Goal: Information Seeking & Learning: Check status

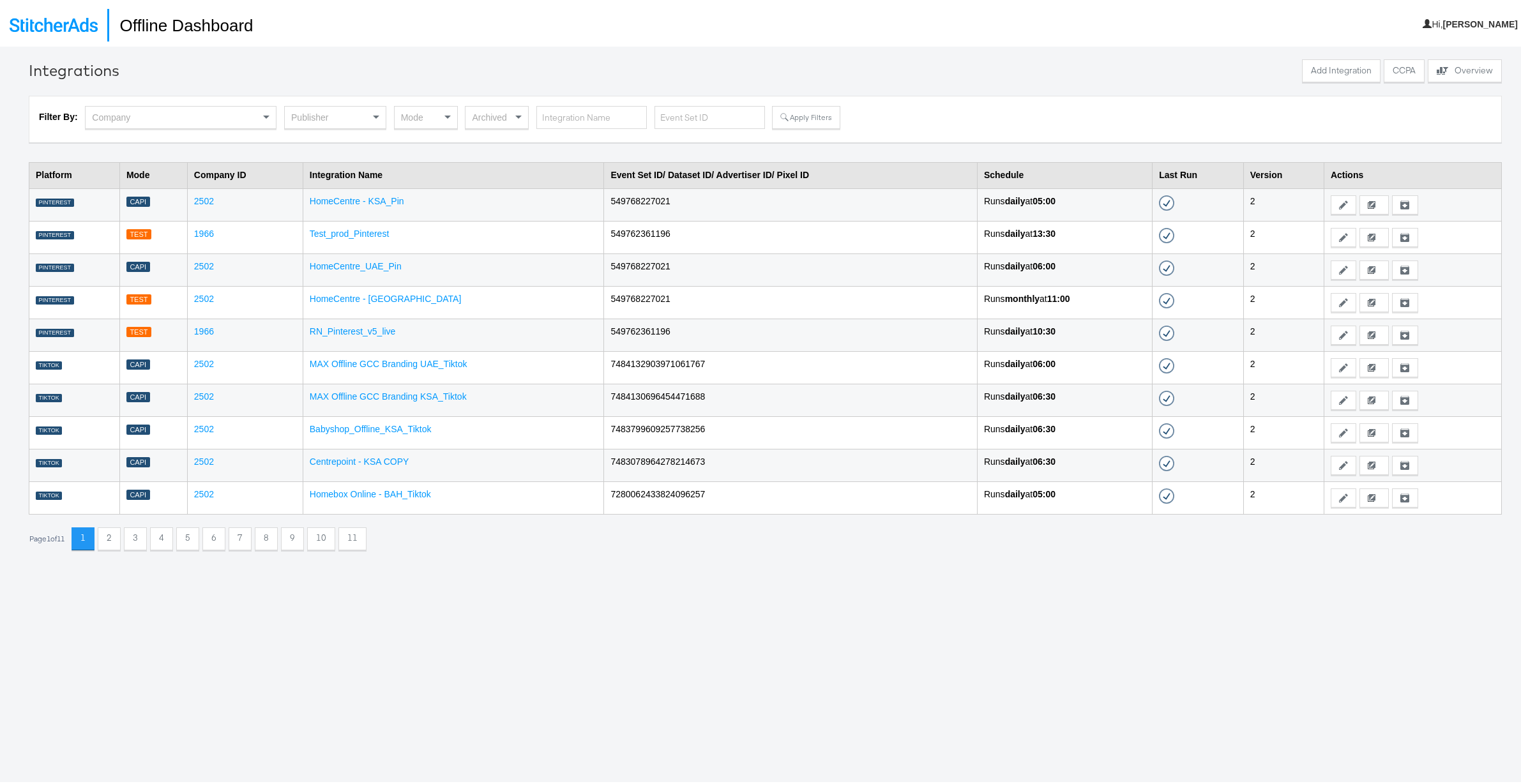
click at [361, 114] on div "Publisher" at bounding box center [335, 114] width 101 height 21
click at [438, 116] on div "Mode" at bounding box center [426, 114] width 62 height 21
click at [797, 115] on button "Apply Filters" at bounding box center [806, 114] width 68 height 23
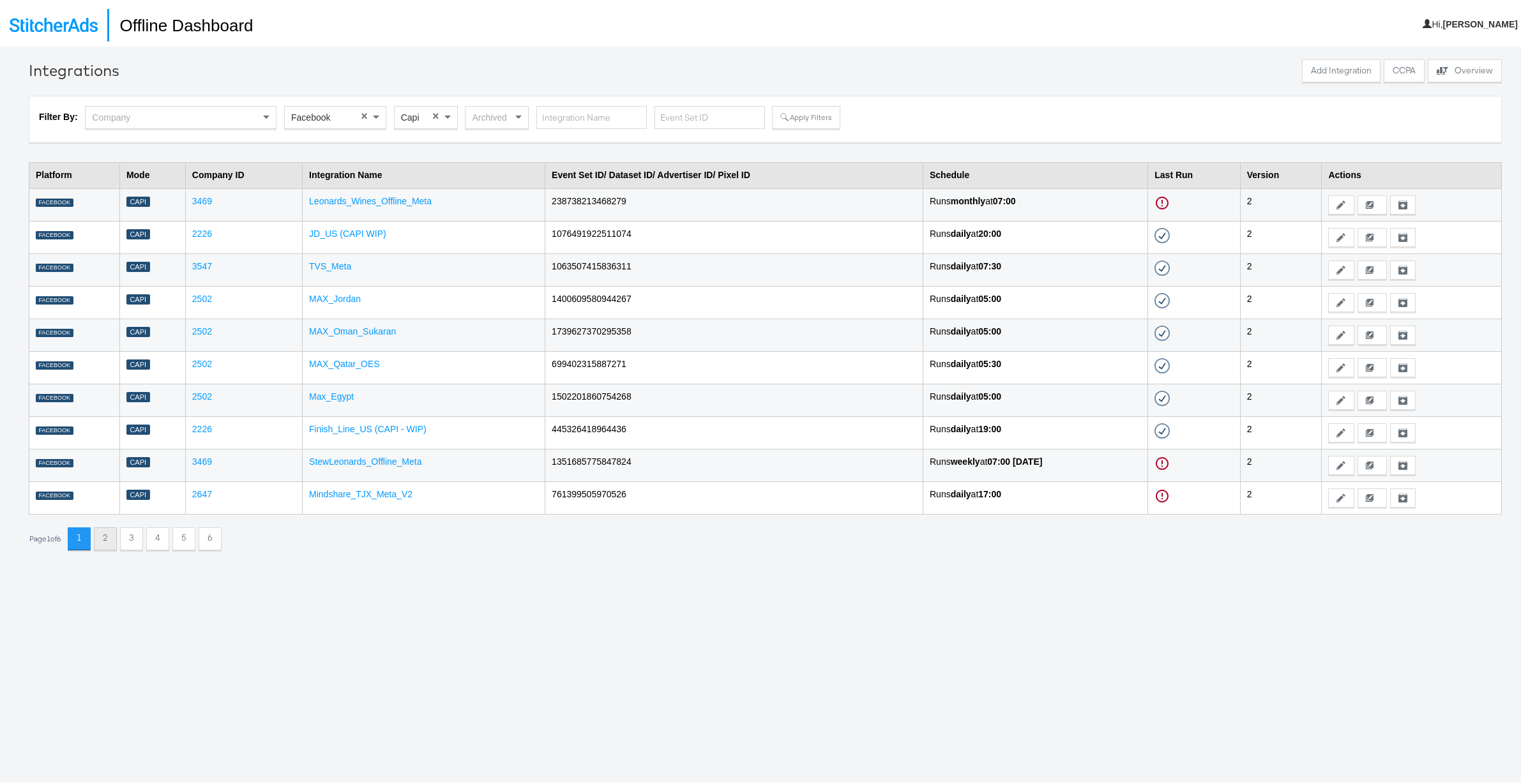
click at [112, 539] on button "2" at bounding box center [105, 536] width 23 height 23
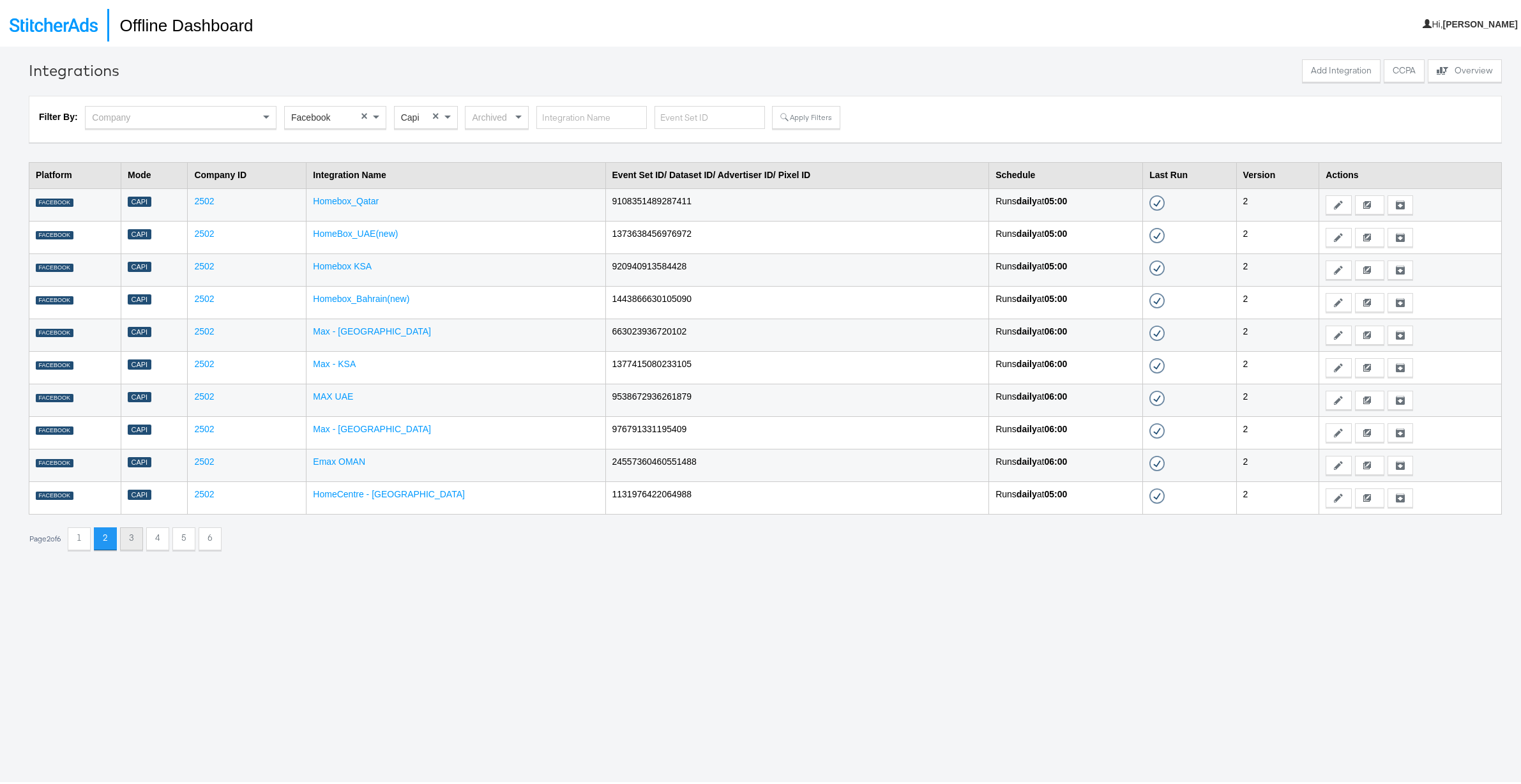
click at [141, 535] on button "3" at bounding box center [131, 536] width 23 height 23
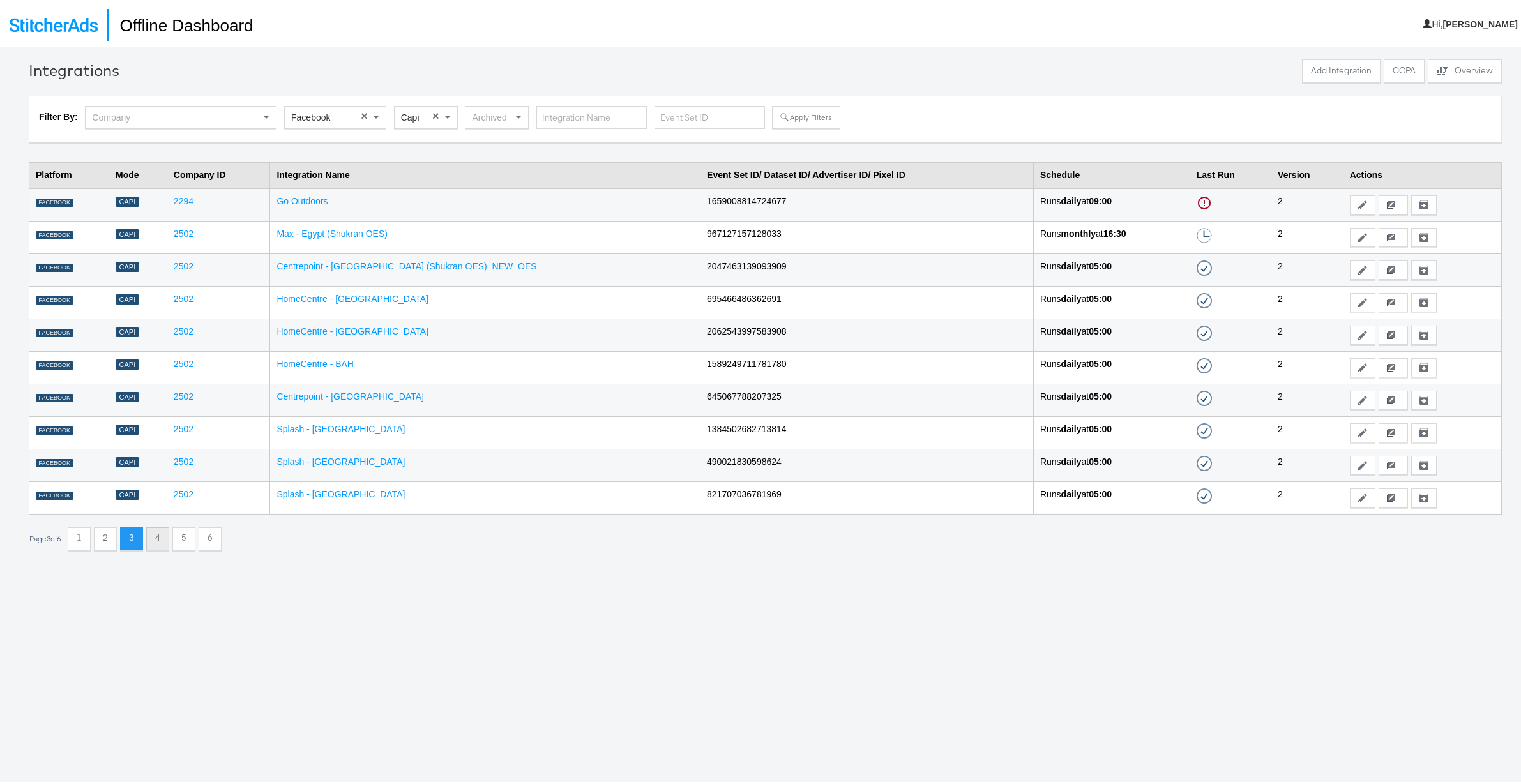
click at [157, 535] on button "4" at bounding box center [157, 536] width 23 height 23
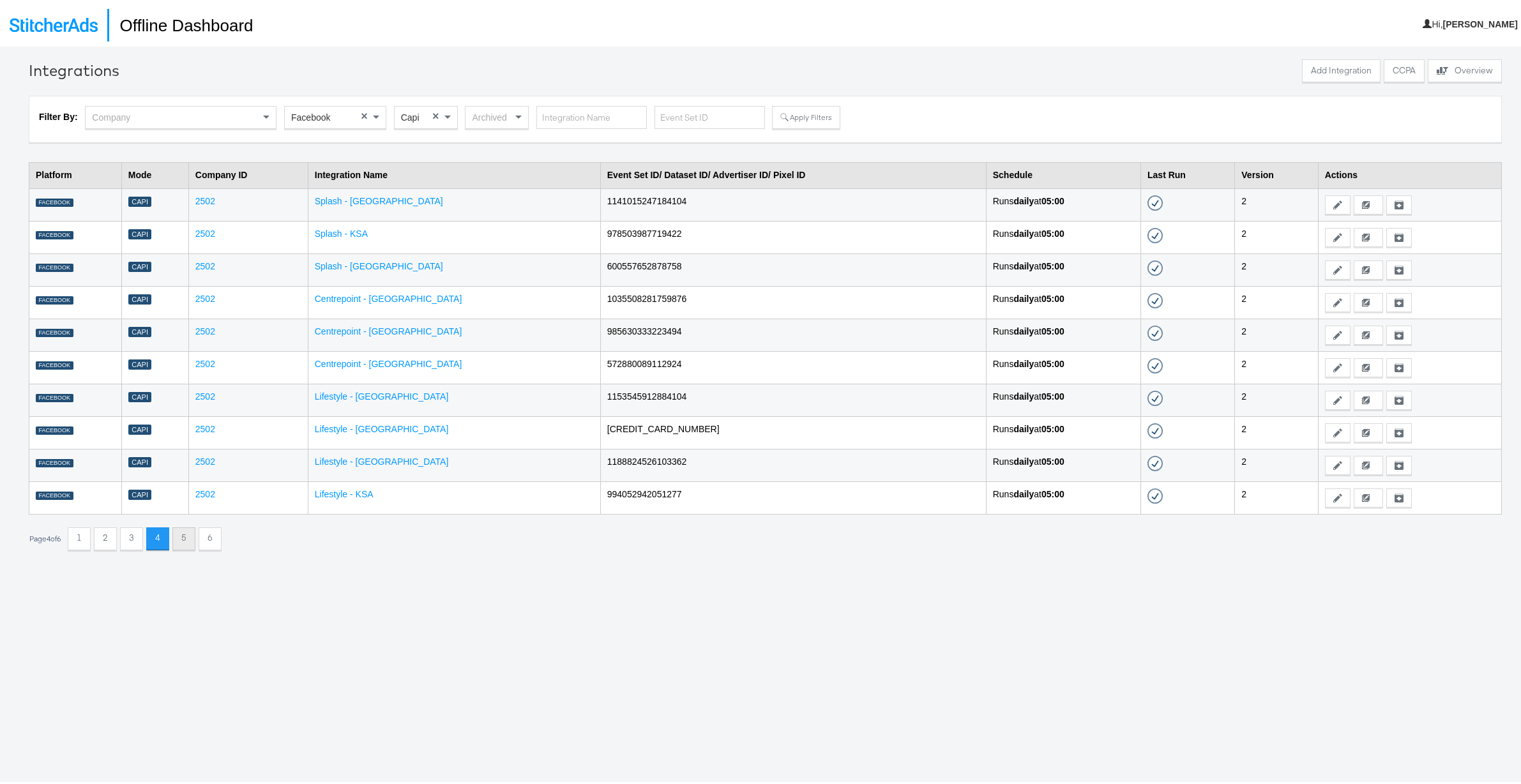
click at [187, 536] on button "5" at bounding box center [183, 536] width 23 height 23
click at [209, 536] on button "6" at bounding box center [209, 536] width 23 height 23
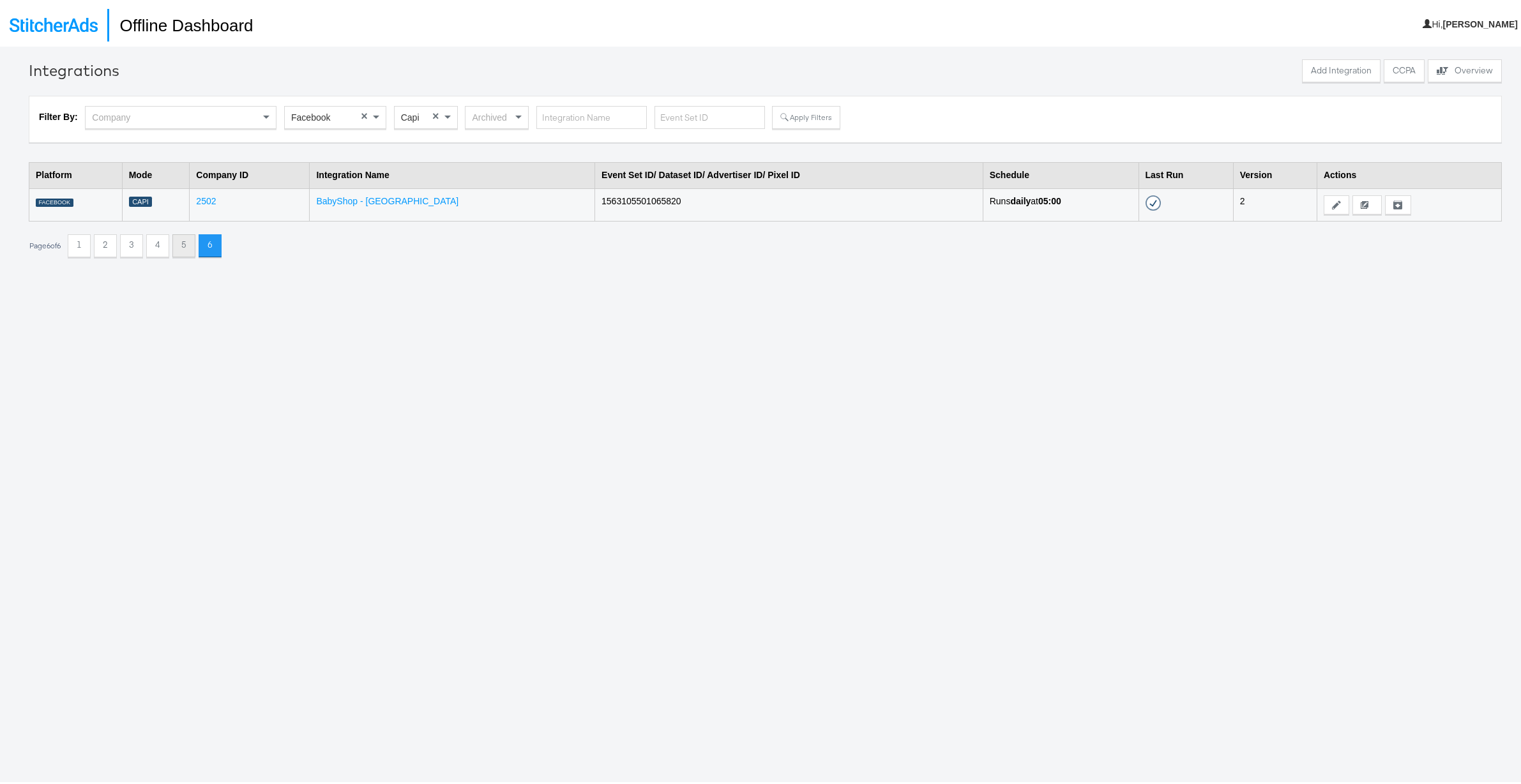
click at [191, 243] on button "5" at bounding box center [183, 242] width 23 height 23
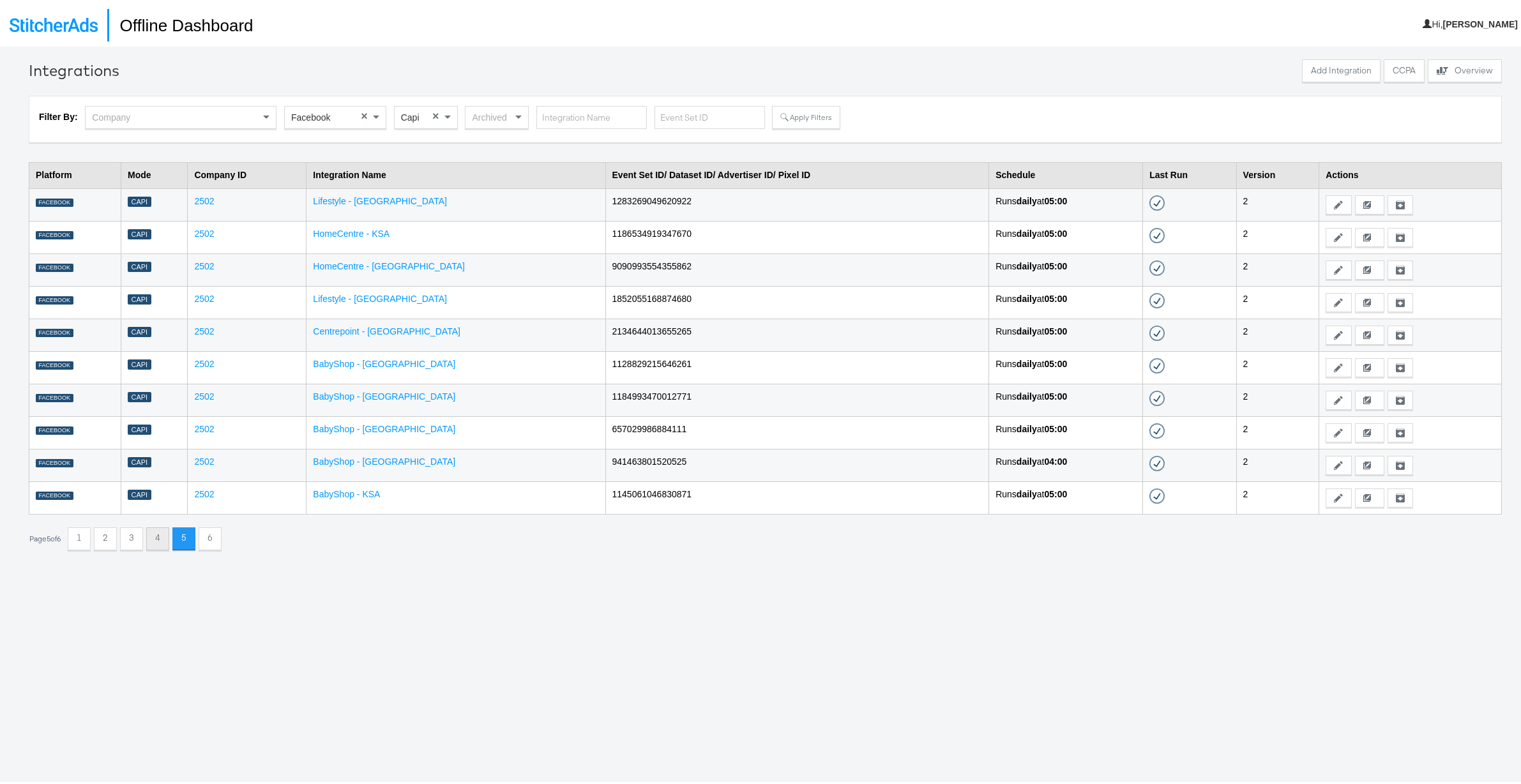
click at [159, 538] on button "4" at bounding box center [157, 536] width 23 height 23
click at [140, 538] on button "3" at bounding box center [131, 536] width 23 height 23
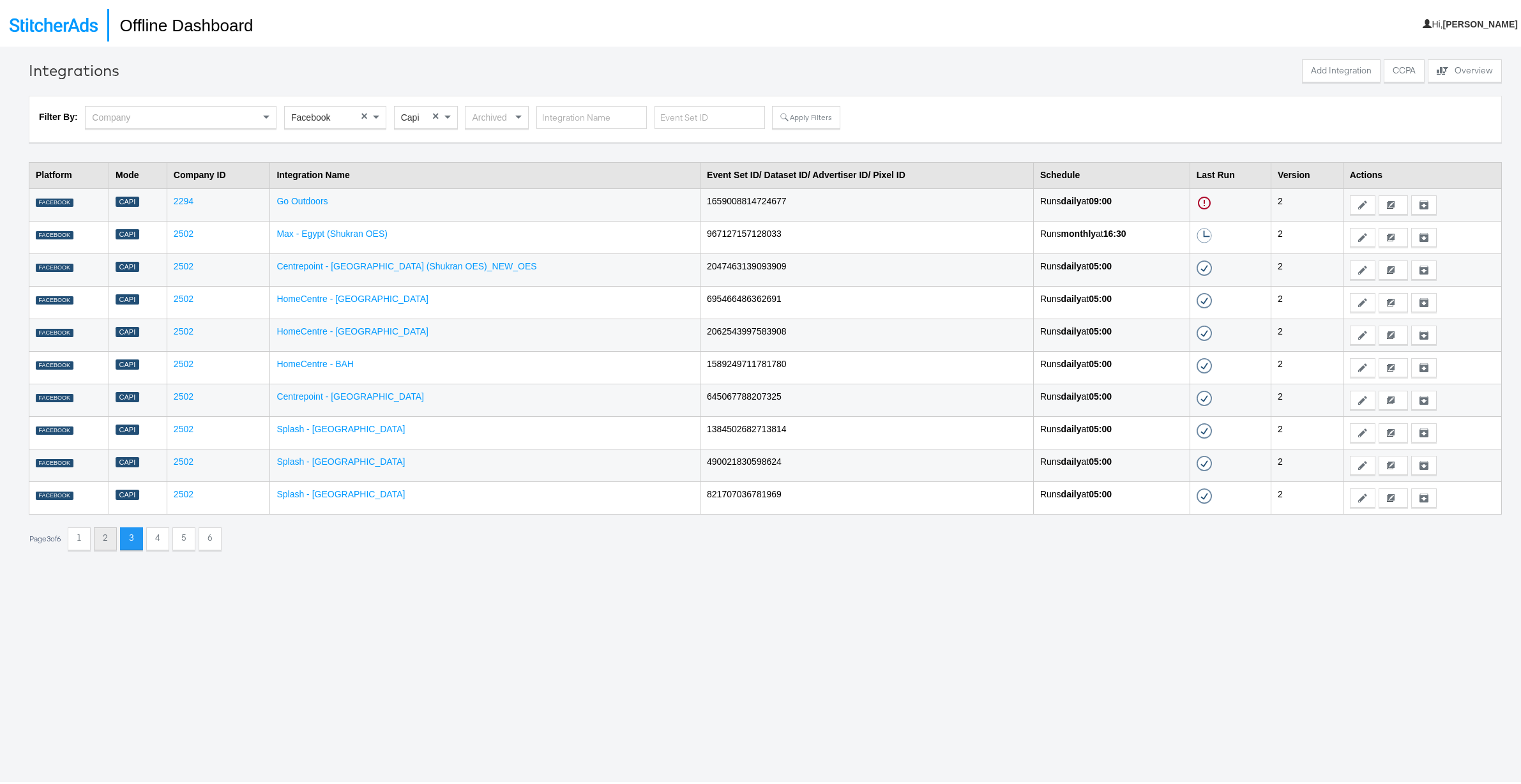
click at [115, 539] on button "2" at bounding box center [105, 536] width 23 height 23
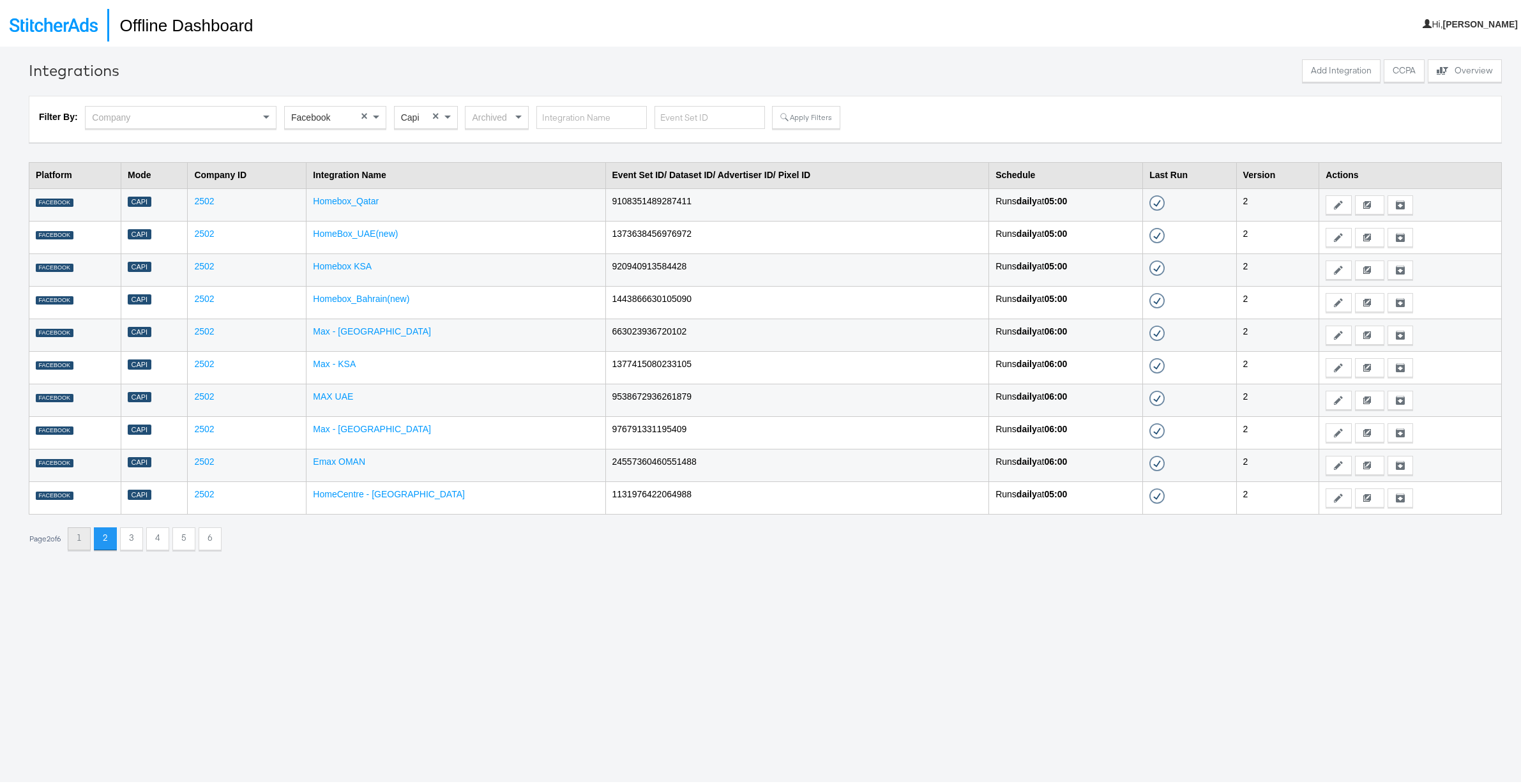
click at [90, 538] on button "1" at bounding box center [79, 536] width 23 height 23
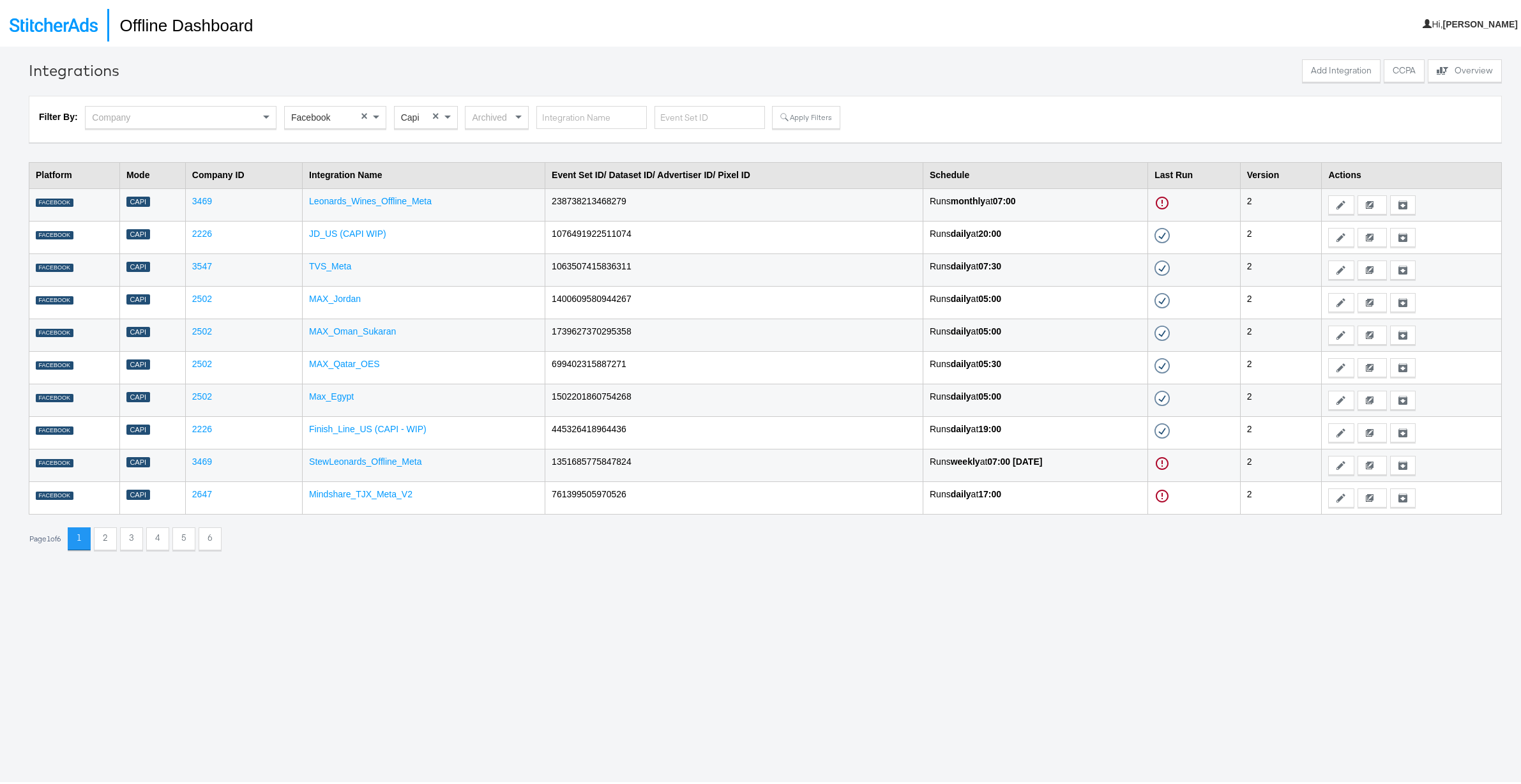
click at [1184, 170] on th "Last Run" at bounding box center [1194, 172] width 92 height 26
click at [600, 114] on input "text" at bounding box center [592, 115] width 111 height 23
type input "345"
click at [799, 112] on button "Apply Filters" at bounding box center [806, 114] width 68 height 23
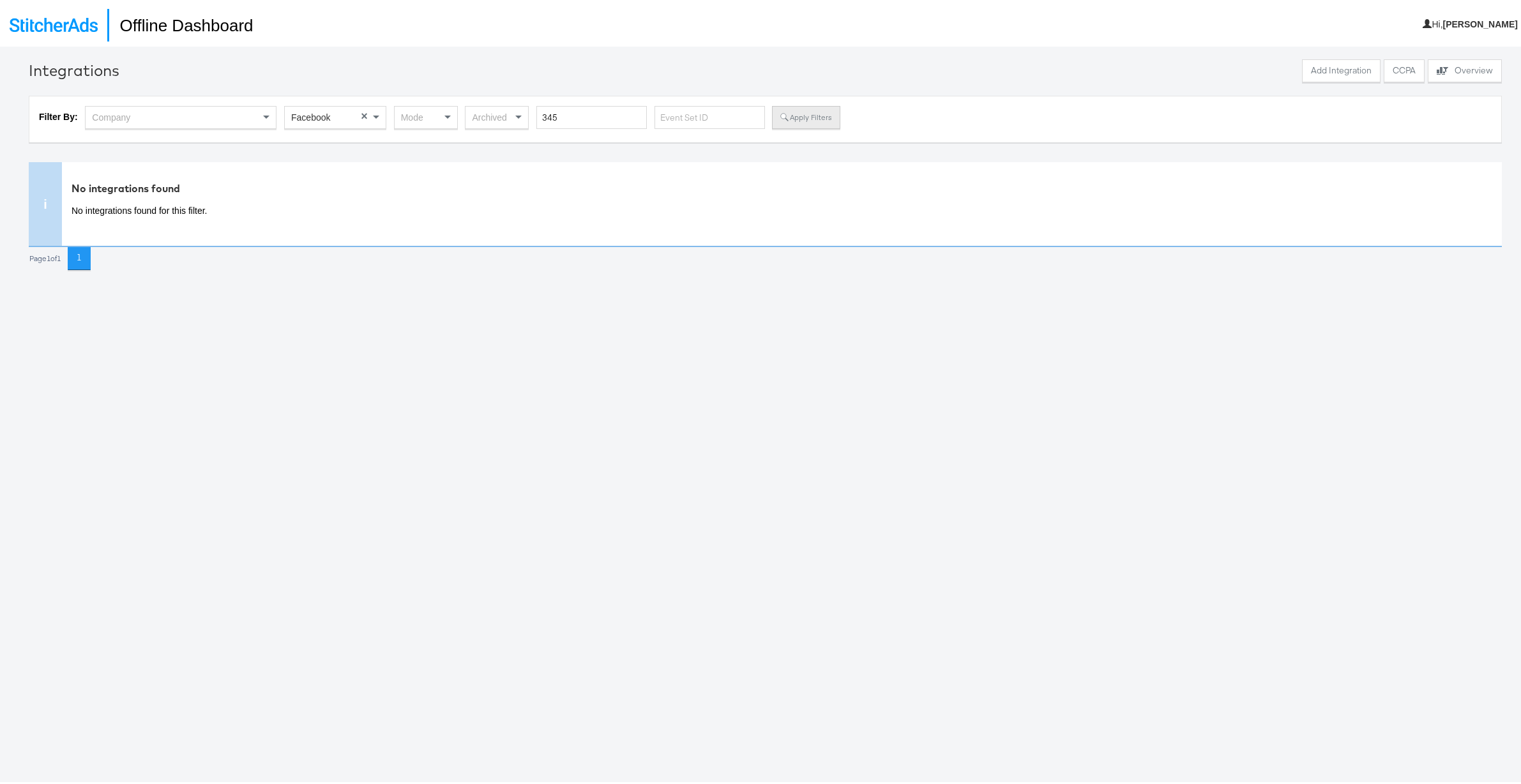
click at [815, 113] on button "Apply Filters" at bounding box center [806, 114] width 68 height 23
click at [828, 115] on button "Apply Filters" at bounding box center [806, 114] width 68 height 23
click at [372, 115] on span at bounding box center [378, 114] width 16 height 21
click at [421, 115] on div "Mode" at bounding box center [426, 114] width 62 height 21
click at [547, 112] on input "345" at bounding box center [592, 115] width 111 height 23
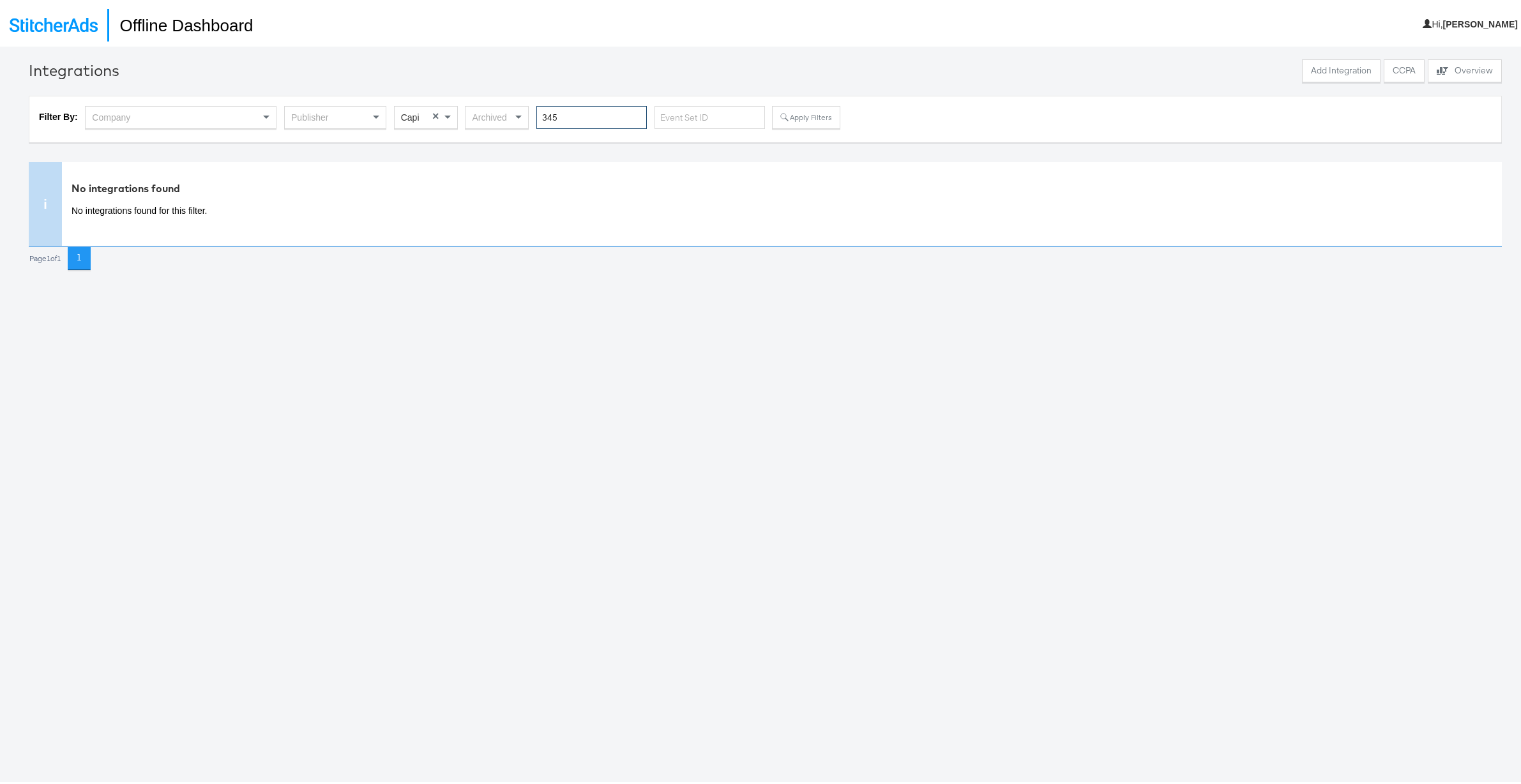
click at [547, 112] on input "345" at bounding box center [592, 115] width 111 height 23
click at [326, 111] on div "Publisher" at bounding box center [335, 114] width 101 height 21
click at [803, 114] on button "Apply Filters" at bounding box center [806, 114] width 68 height 23
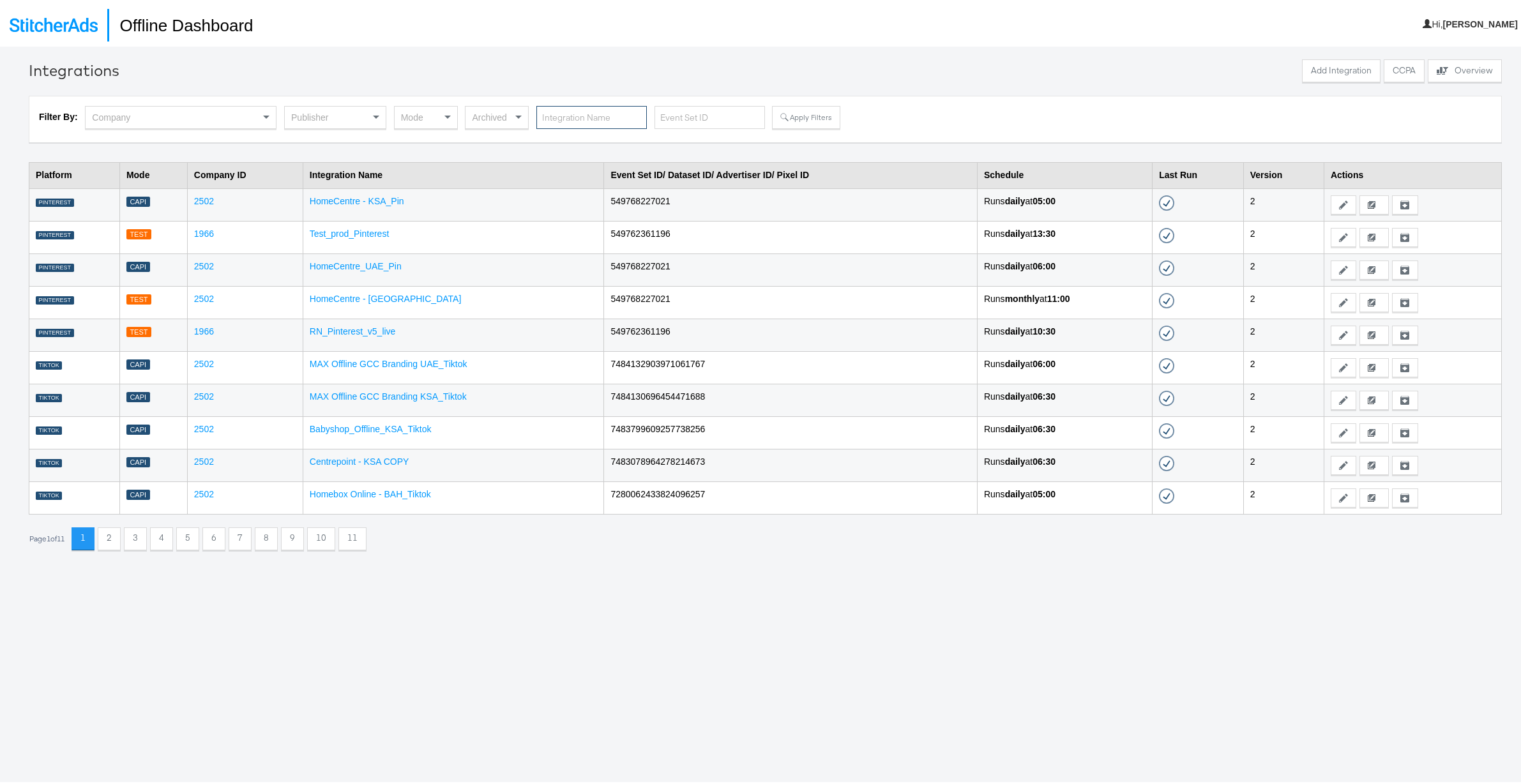
click at [564, 115] on input "text" at bounding box center [592, 115] width 111 height 23
paste input "Leonards_Wines_Offline_Meta"
type input "Leonards_Wines_Offline_Meta"
click at [804, 110] on button "Apply Filters" at bounding box center [806, 114] width 68 height 23
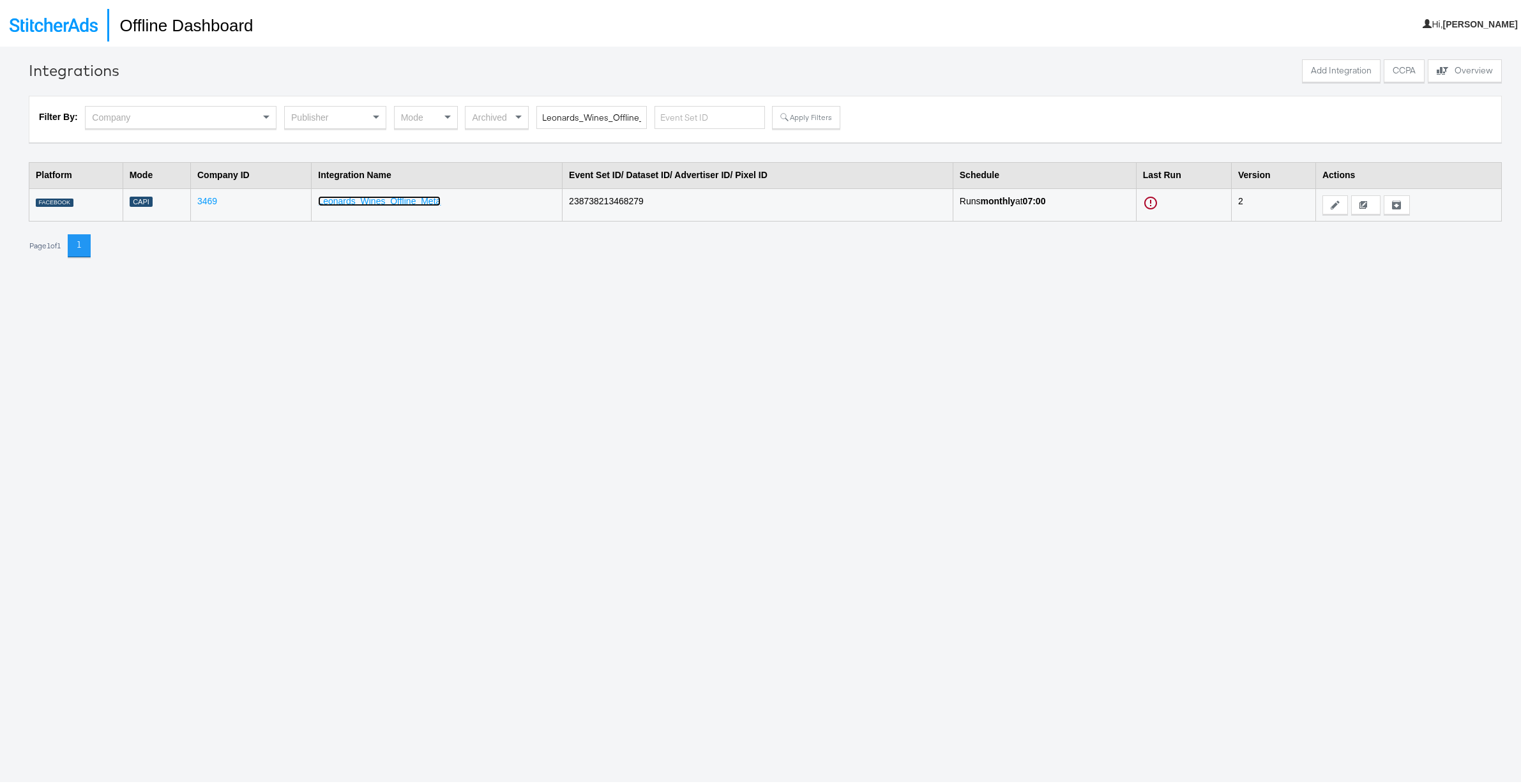
click at [336, 196] on link "Leonards_Wines_Offline_Meta" at bounding box center [379, 199] width 123 height 10
click at [587, 114] on input "Leonards_Wines_Offline_Meta" at bounding box center [592, 115] width 111 height 23
click at [587, 114] on input "Leonards_Wines_Offline_Meta" at bounding box center [592, 115] width 111 height 23
paste input "JD_US (CAPI WIP)"
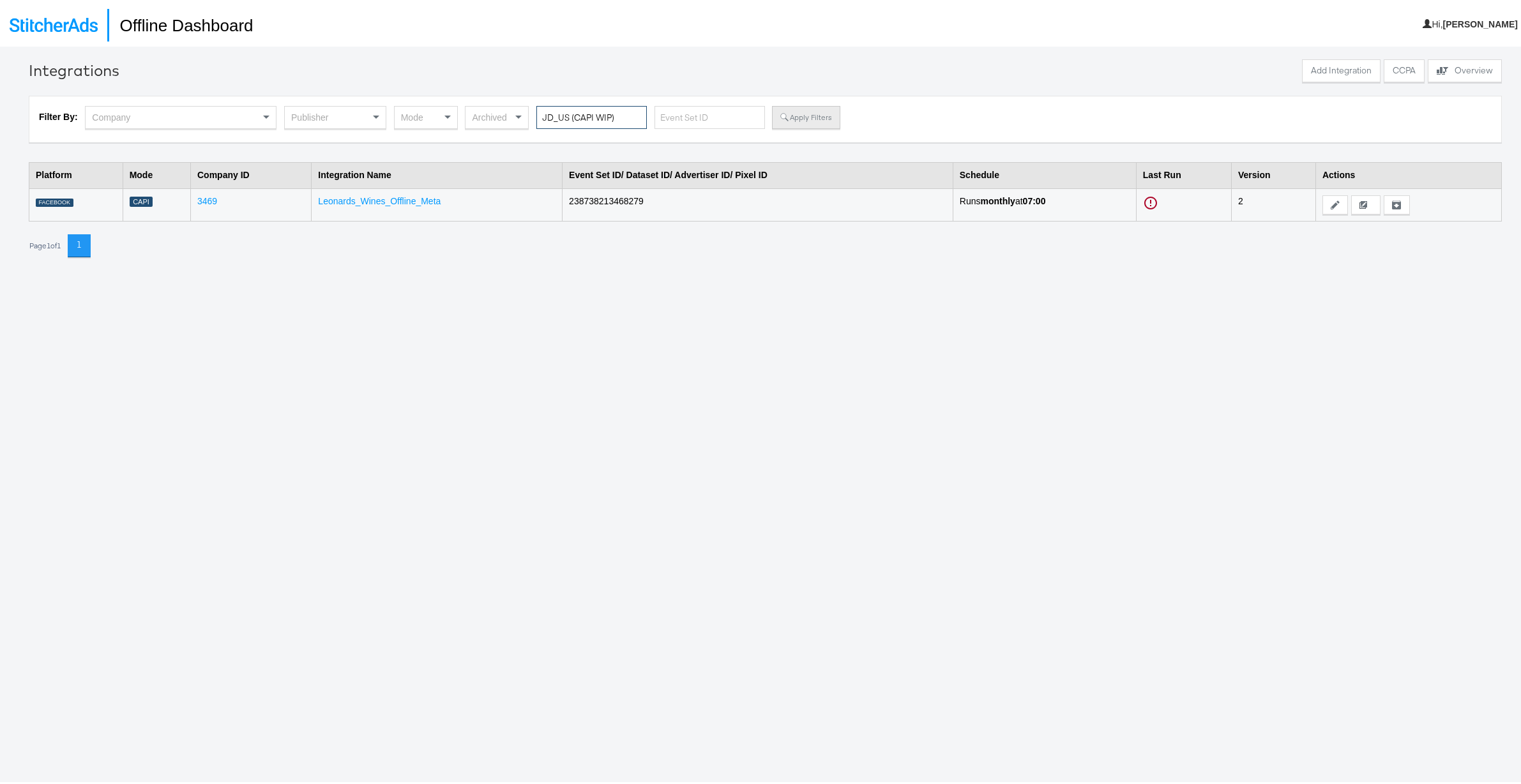
type input "JD_US (CAPI WIP)"
click at [796, 117] on button "Apply Filters" at bounding box center [806, 114] width 68 height 23
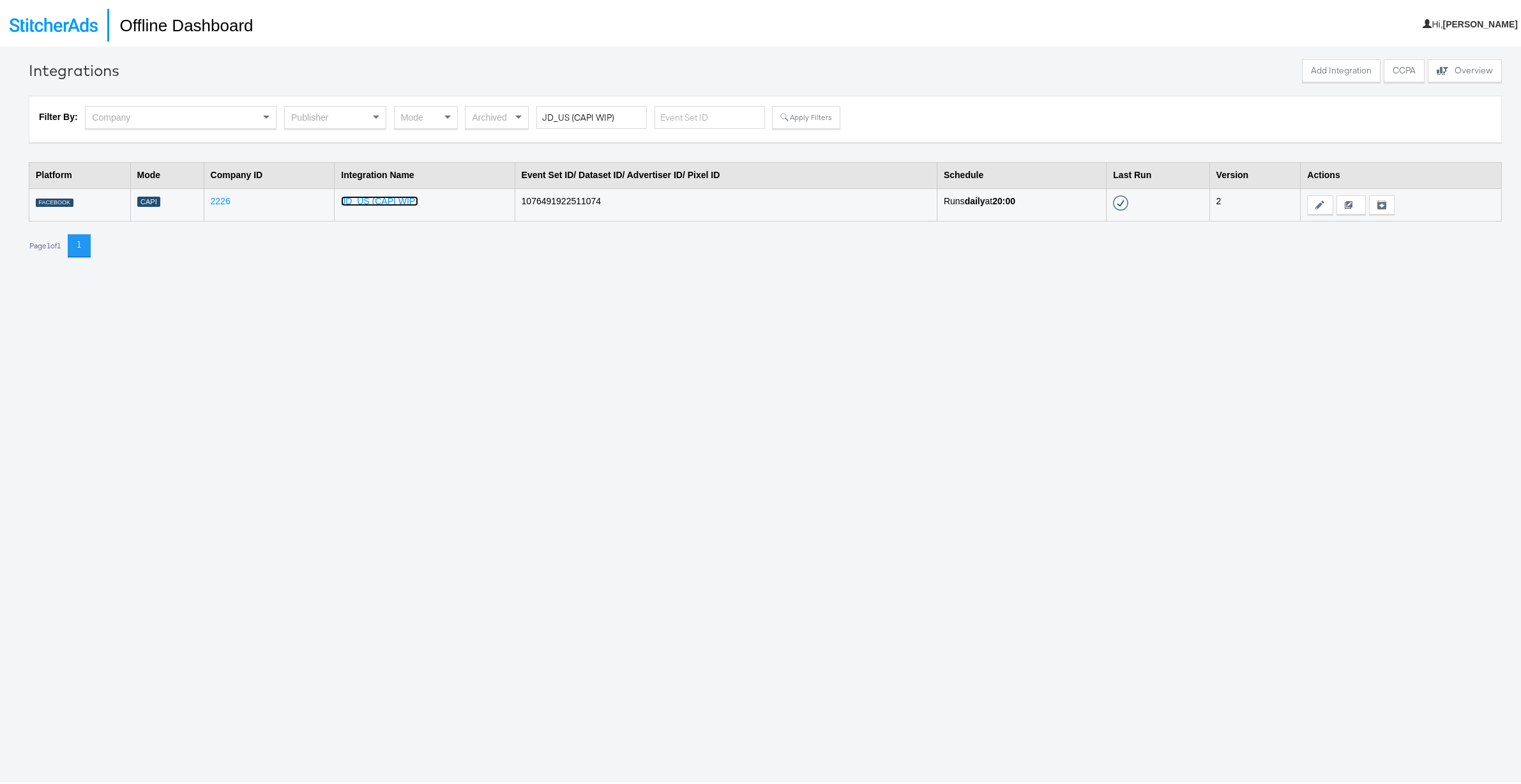
click at [353, 198] on link "JD_US (CAPI WIP)" at bounding box center [379, 199] width 77 height 10
type input "Leonards_Wines_Offline_Meta"
click at [793, 121] on button "Apply Filters" at bounding box center [806, 114] width 68 height 23
click at [360, 197] on link "Leonards_Wines_Offline_Meta" at bounding box center [379, 199] width 123 height 10
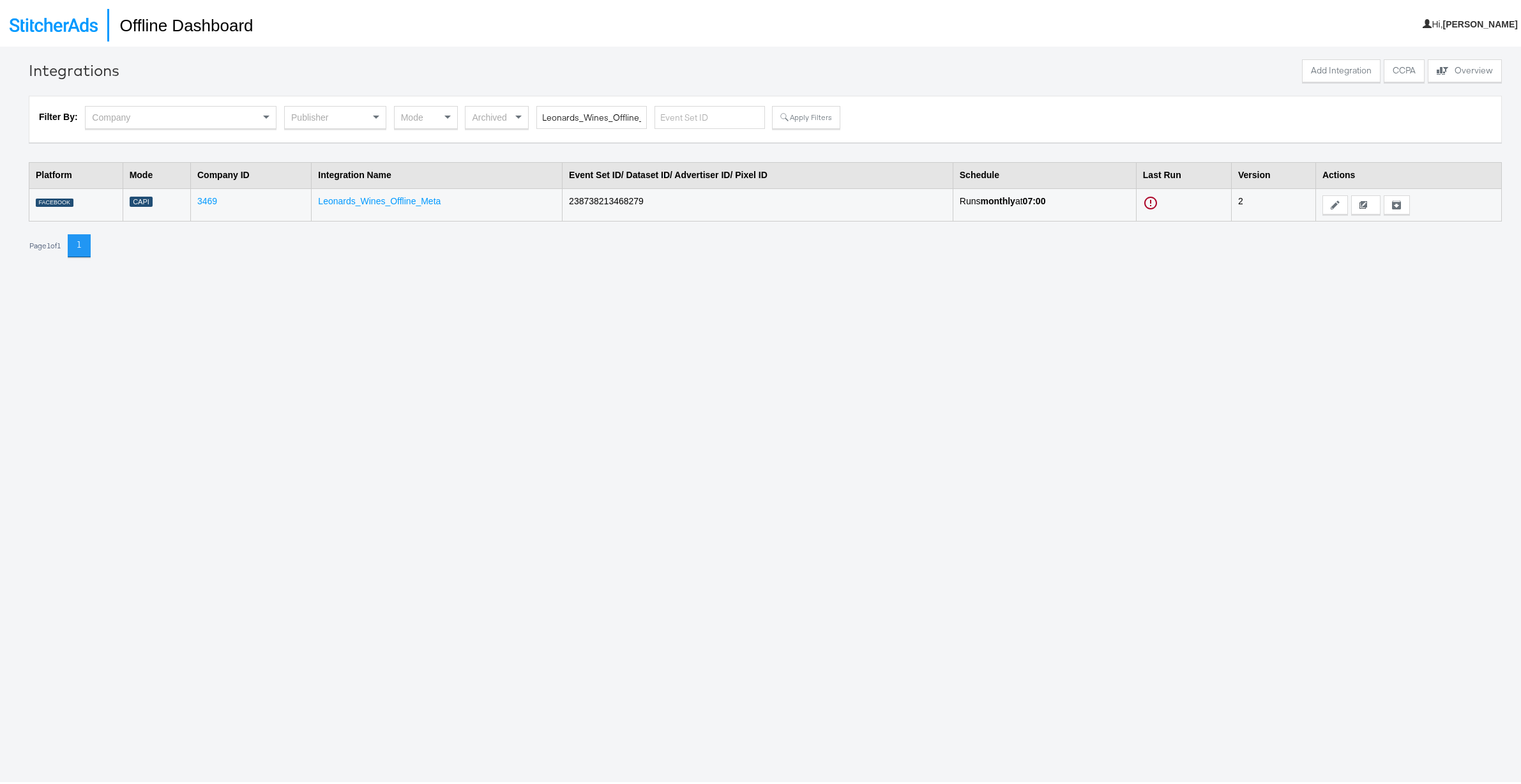
drag, startPoint x: 1324, startPoint y: 238, endPoint x: 1329, endPoint y: 224, distance: 14.9
click at [1325, 235] on div "Page 1 of 1 1" at bounding box center [765, 242] width 1473 height 23
click at [422, 197] on link "Leonards_Wines_Offline_Meta" at bounding box center [379, 199] width 123 height 10
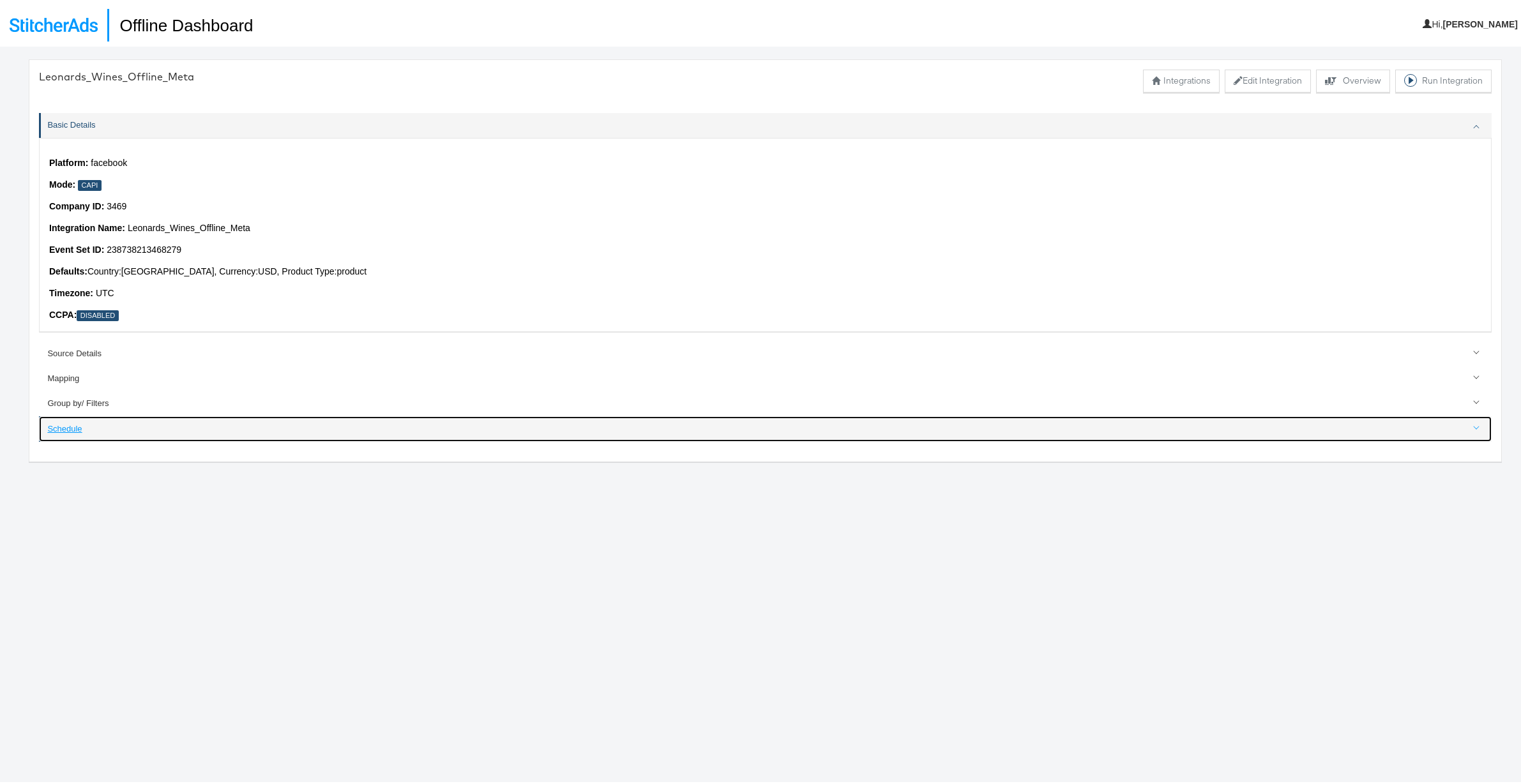
click at [60, 426] on div "Schedule" at bounding box center [766, 426] width 1437 height 12
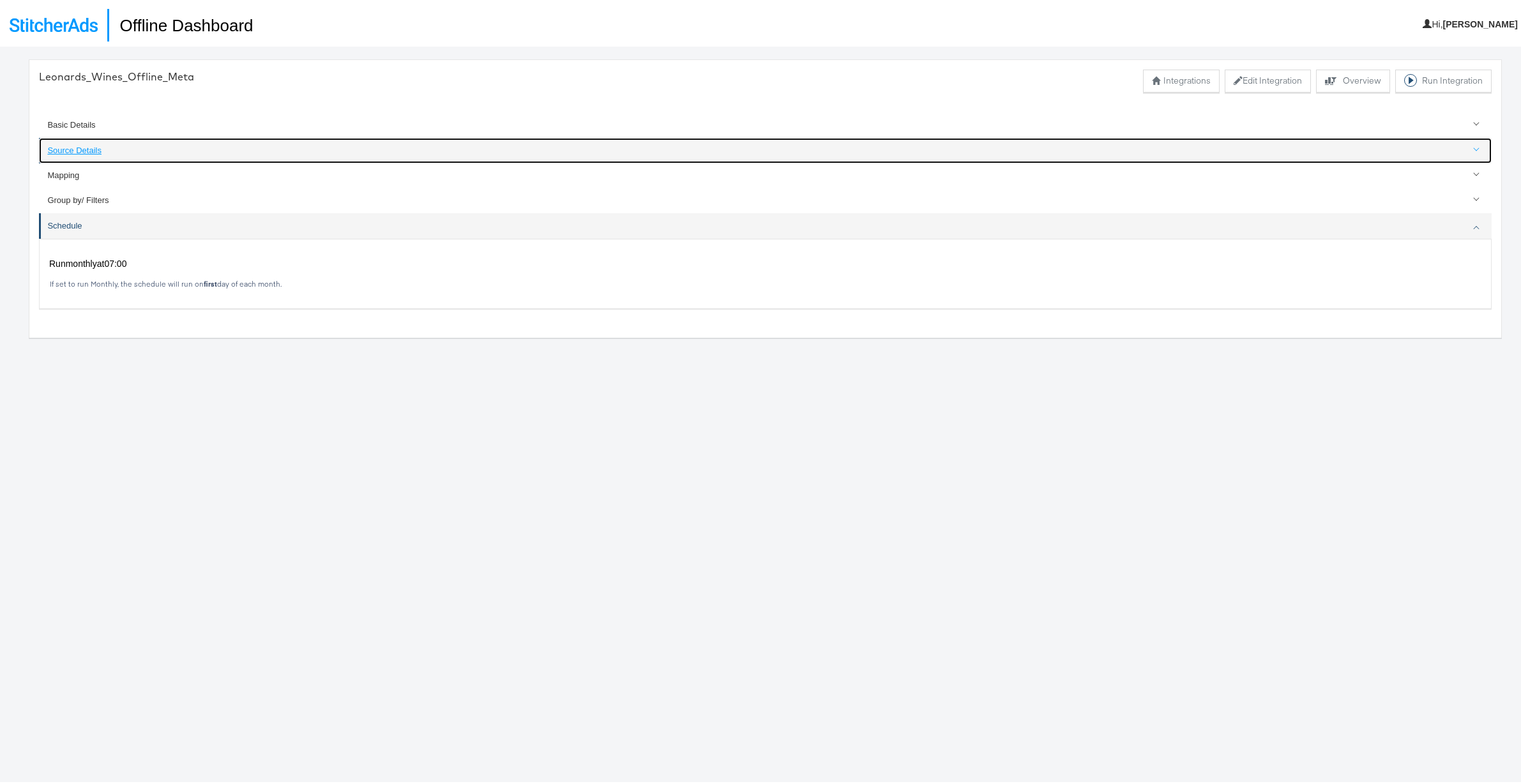
click at [64, 148] on div "Source Details" at bounding box center [766, 148] width 1437 height 12
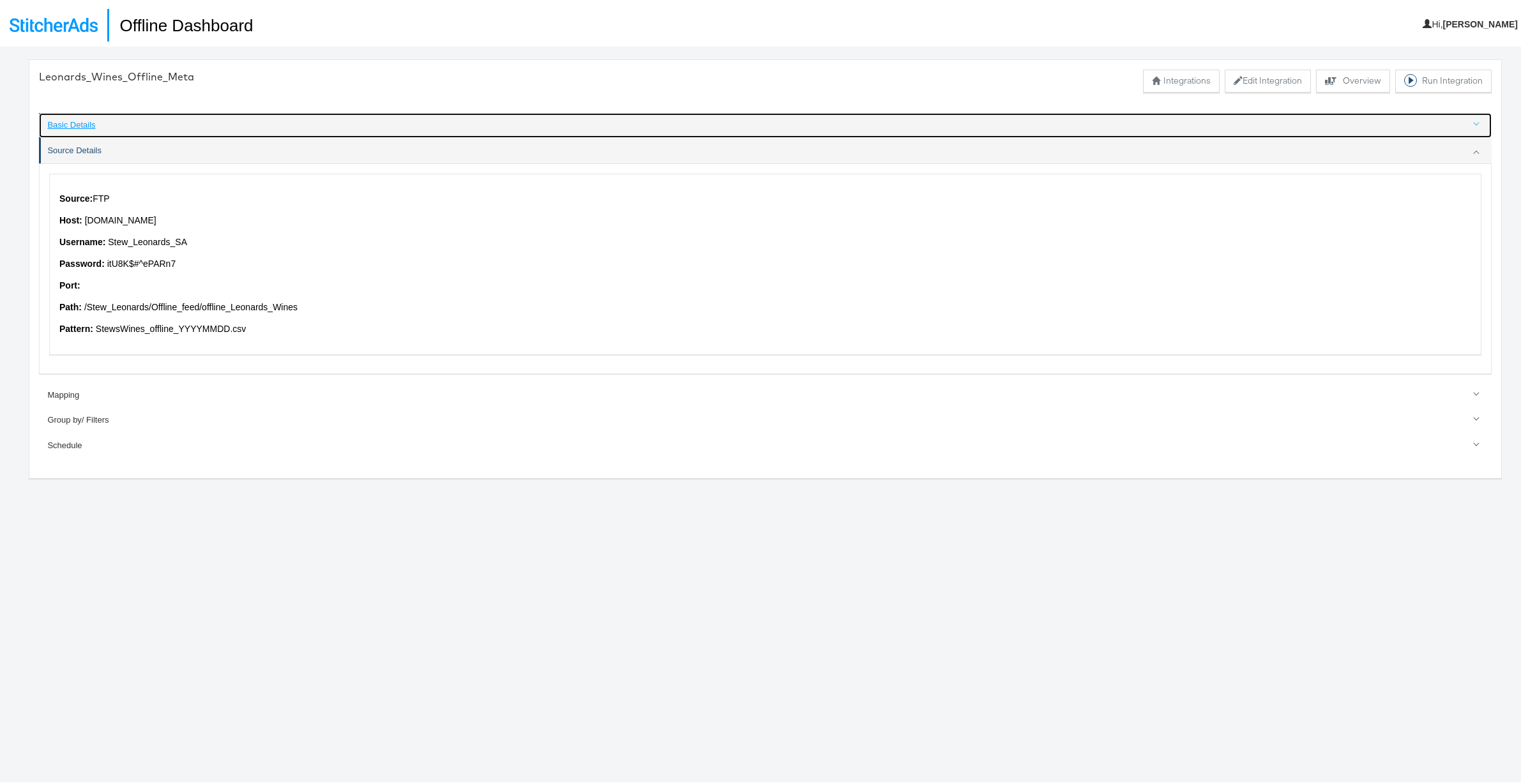
click at [72, 124] on div "Basic Details" at bounding box center [766, 123] width 1437 height 12
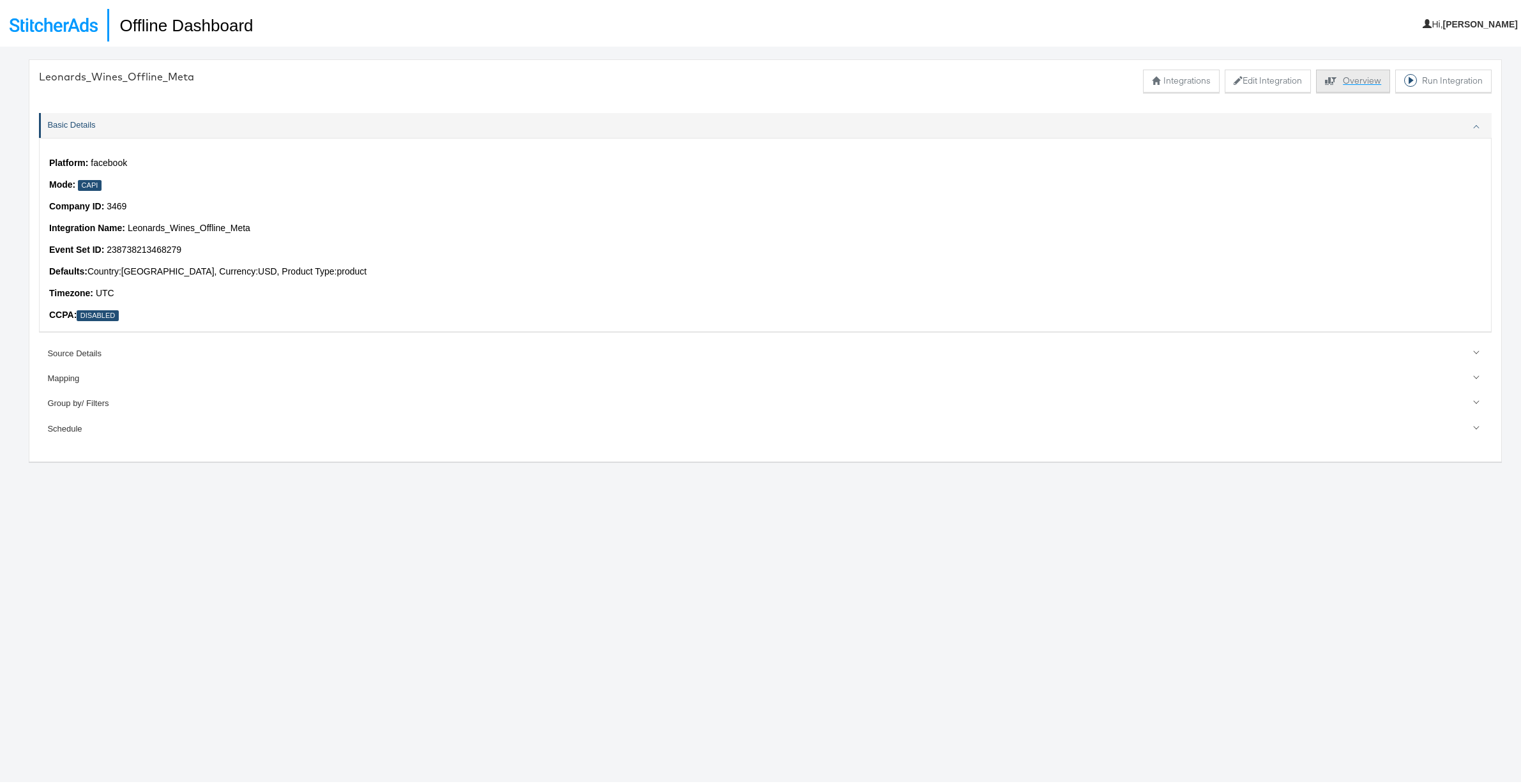
click at [1352, 81] on button "Explore activity for this offline processor Overview" at bounding box center [1353, 78] width 74 height 23
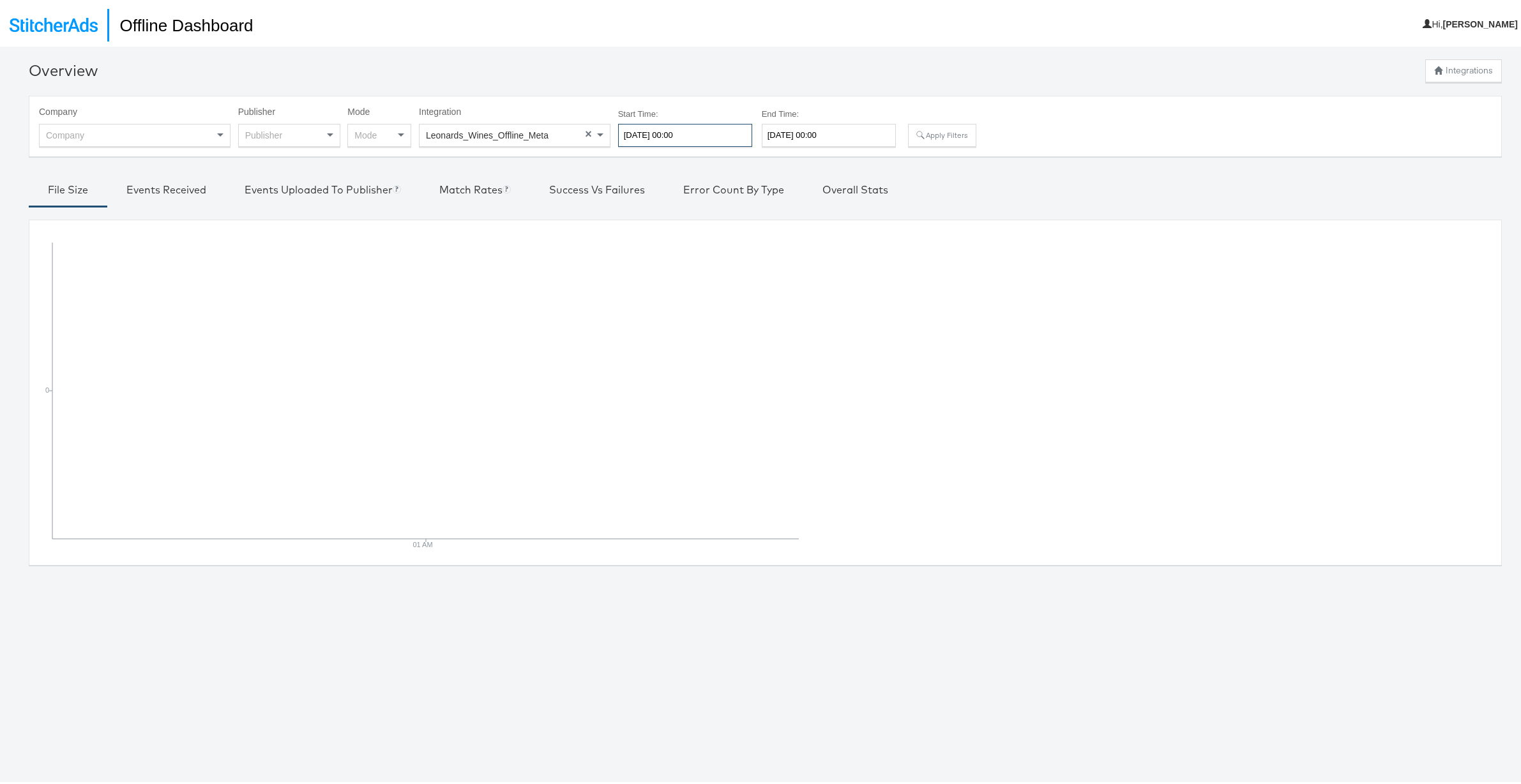
click at [658, 129] on input "[DATE] 00:00" at bounding box center [685, 133] width 134 height 23
click at [633, 159] on span "‹" at bounding box center [632, 159] width 20 height 19
click at [678, 196] on td "1" at bounding box center [675, 196] width 21 height 18
type input "2025-07-01 00:00"
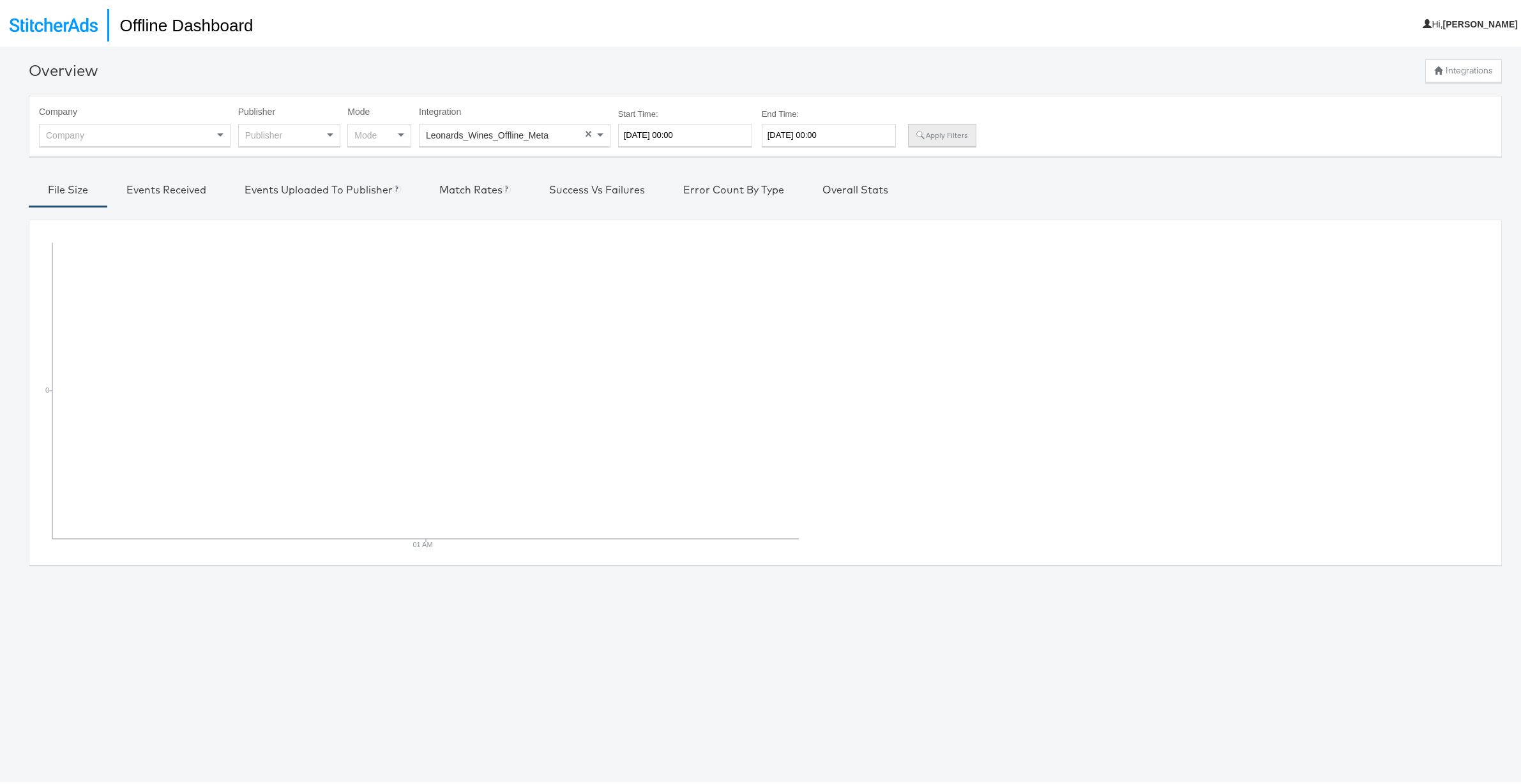
click at [931, 136] on button "Apply Filters" at bounding box center [942, 133] width 68 height 23
click at [514, 129] on span "Leonards_Wines_Offline_Meta" at bounding box center [487, 133] width 123 height 10
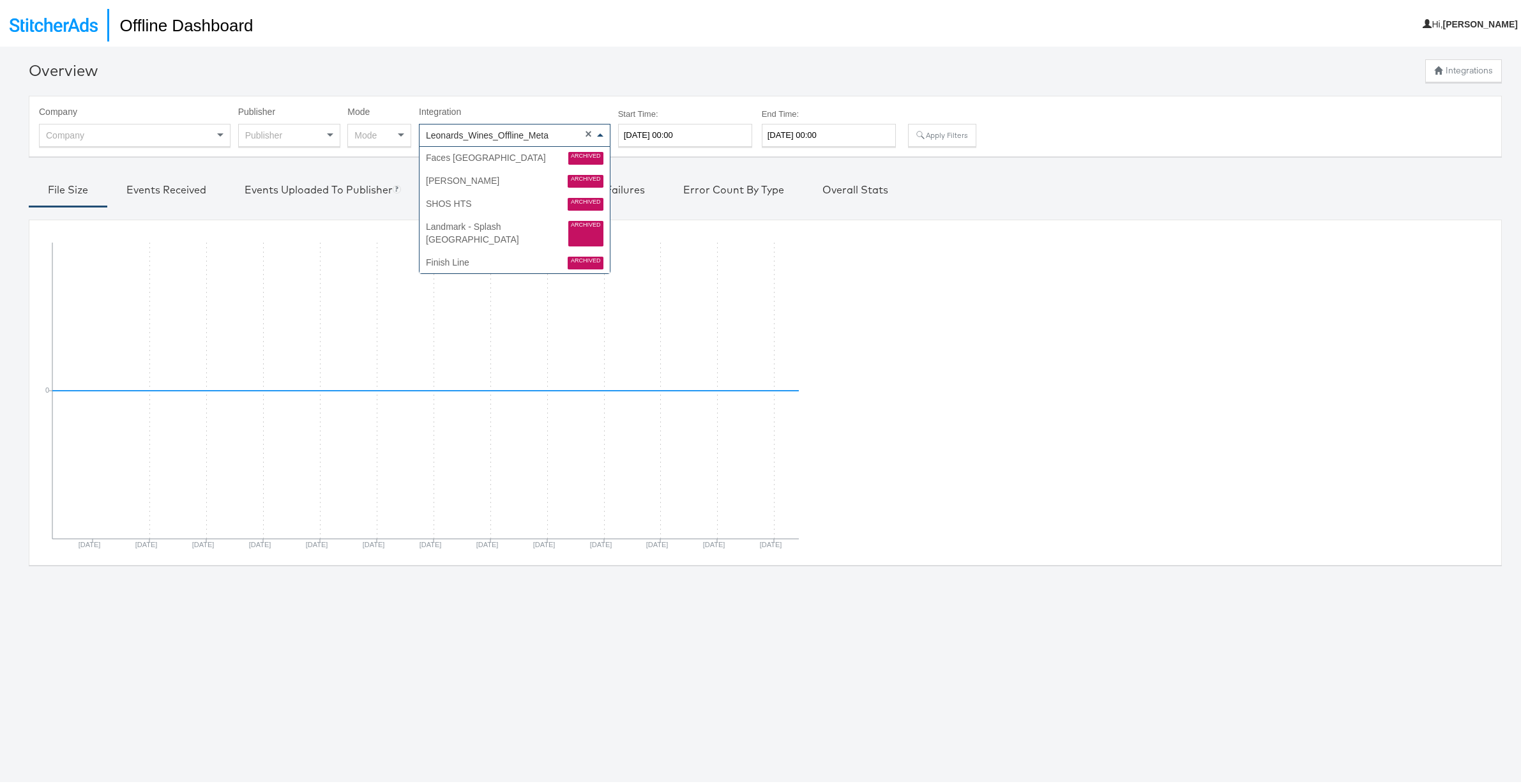
click at [514, 129] on span "Leonards_Wines_Offline_Meta" at bounding box center [487, 133] width 123 height 10
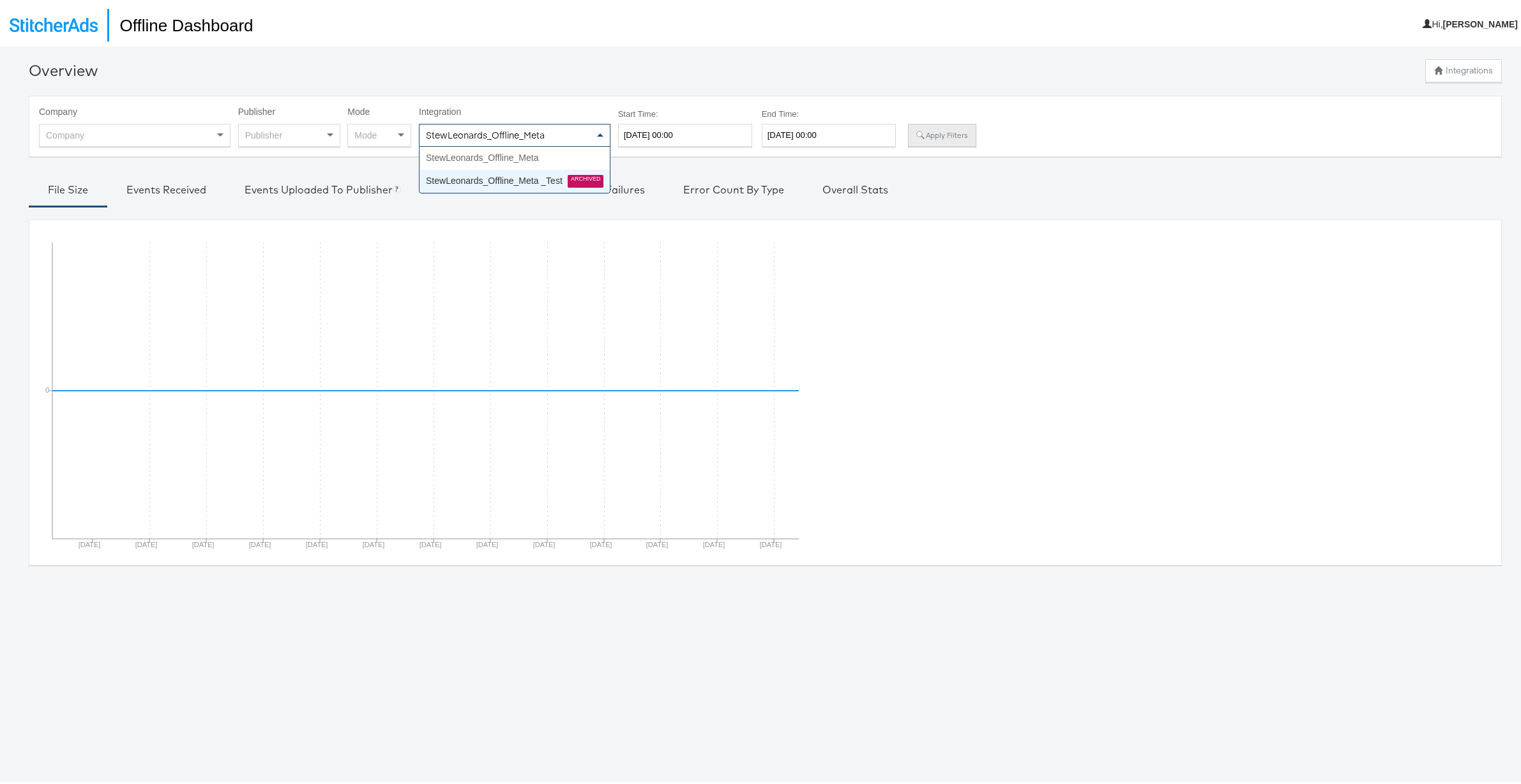
type input "StewLeonards_Offline_Meta"
click at [940, 135] on button "Apply Filters" at bounding box center [942, 133] width 68 height 23
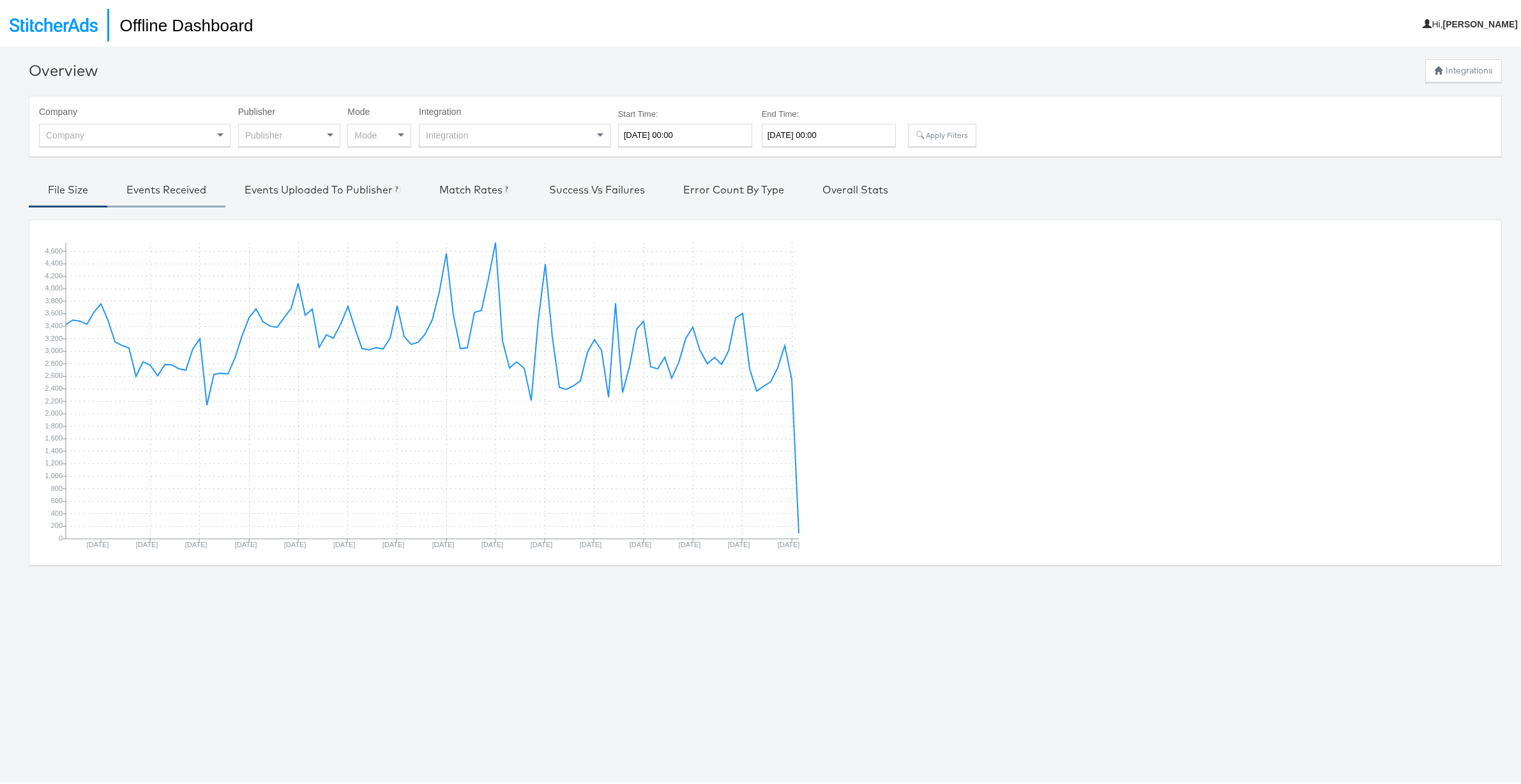
click at [171, 190] on div "Events Received" at bounding box center [166, 187] width 80 height 15
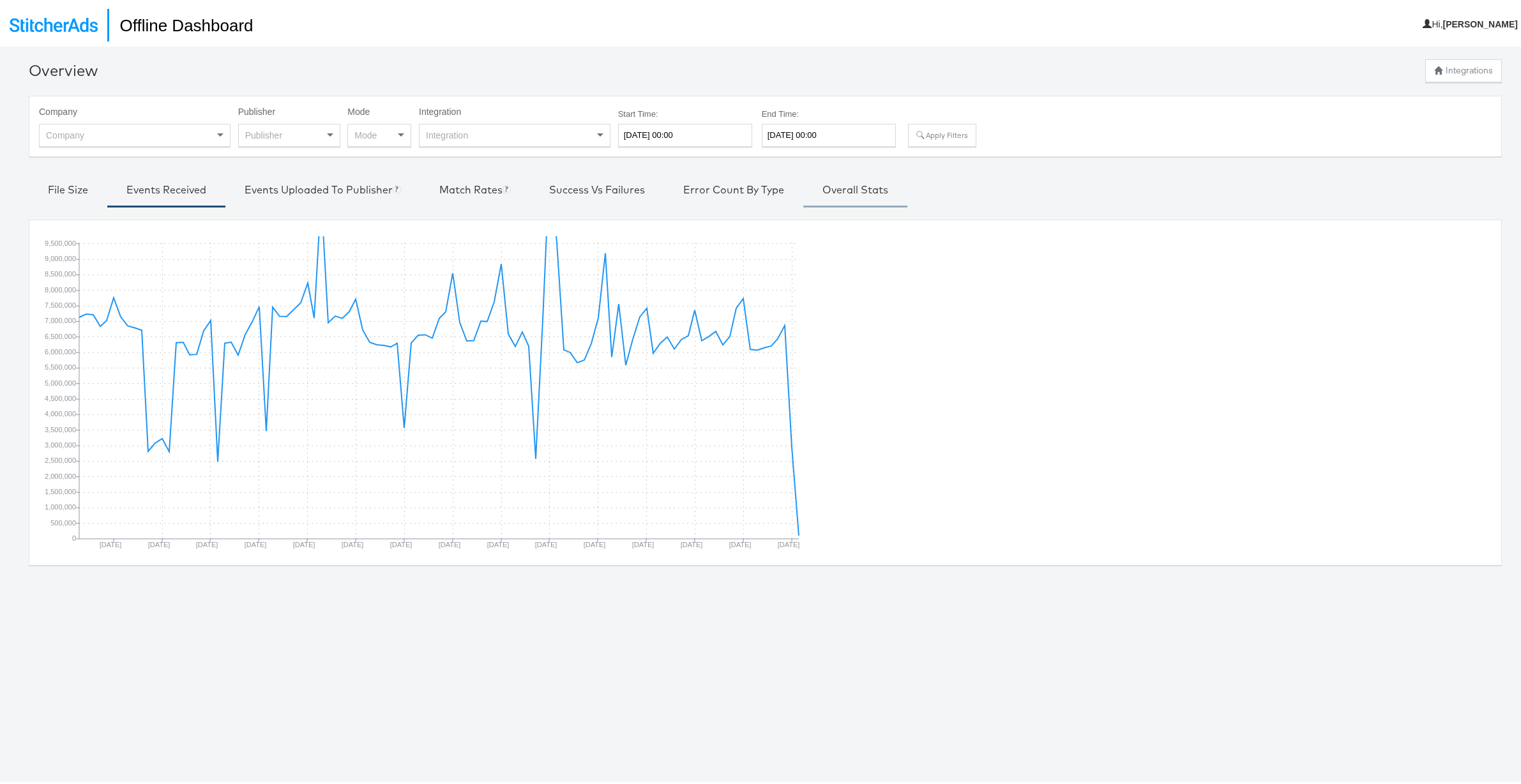
click at [864, 184] on div "Overall Stats" at bounding box center [855, 187] width 66 height 15
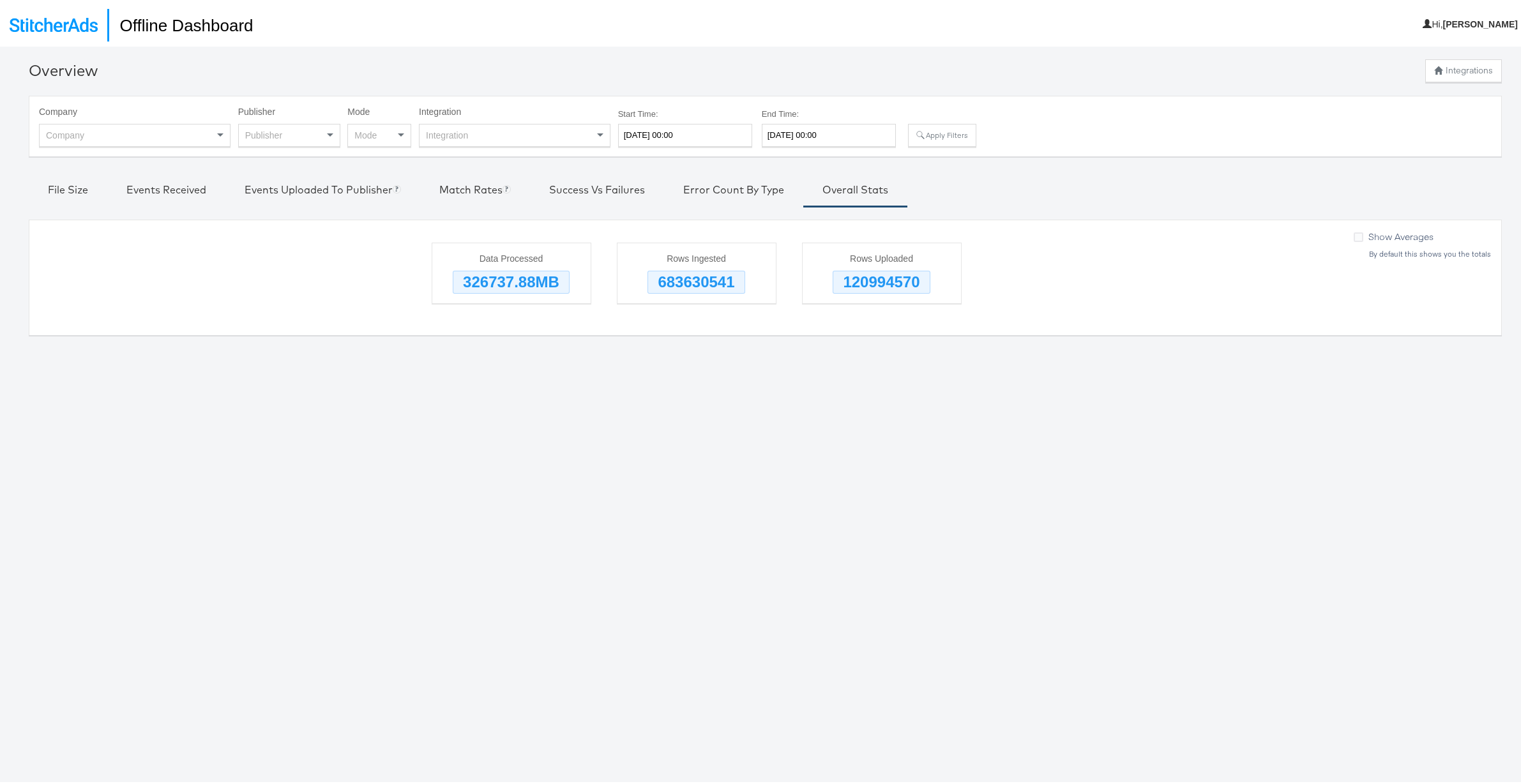
click at [483, 139] on div "Integration" at bounding box center [514, 133] width 191 height 21
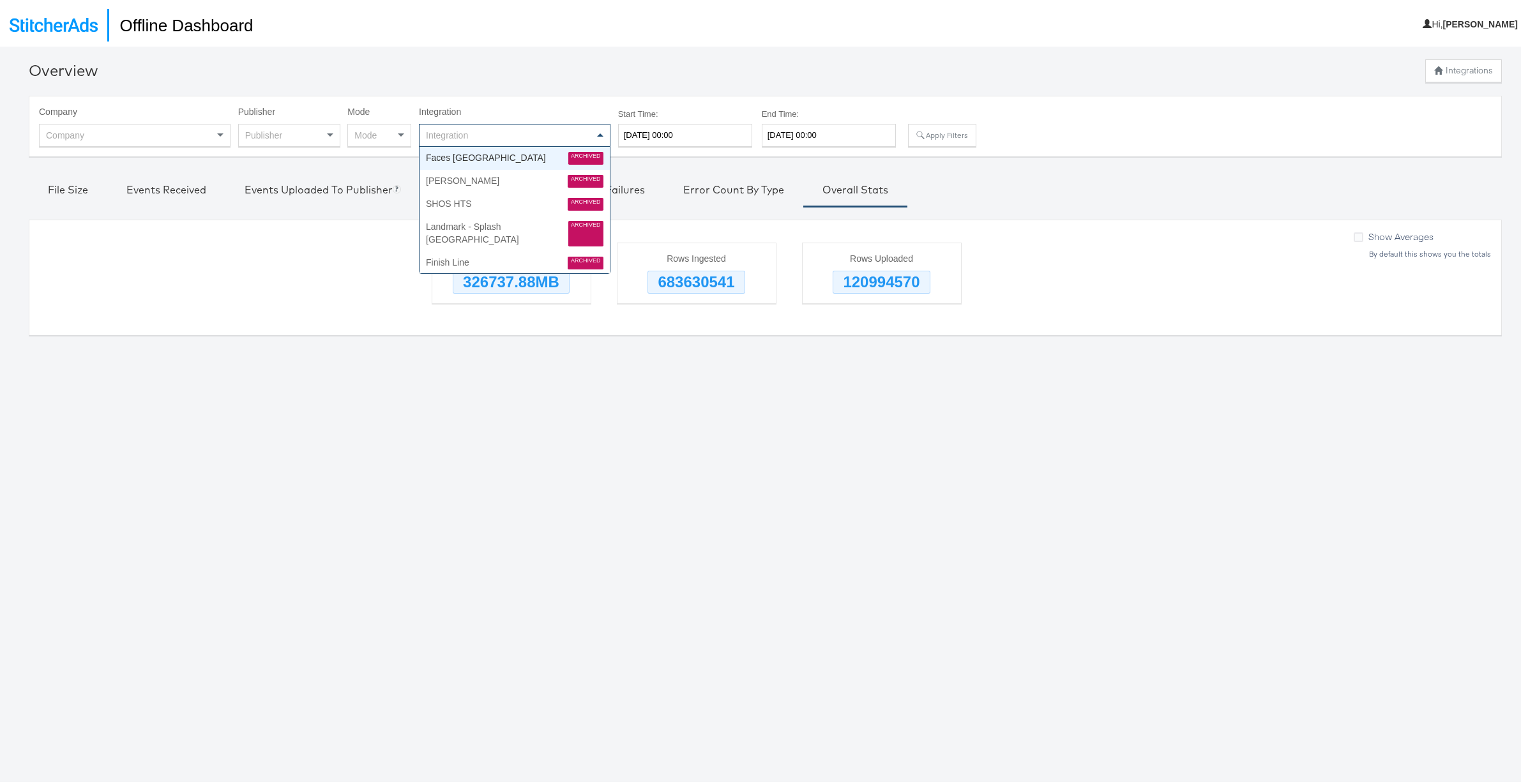
paste input "Leonards_Wines_Offline_Meta"
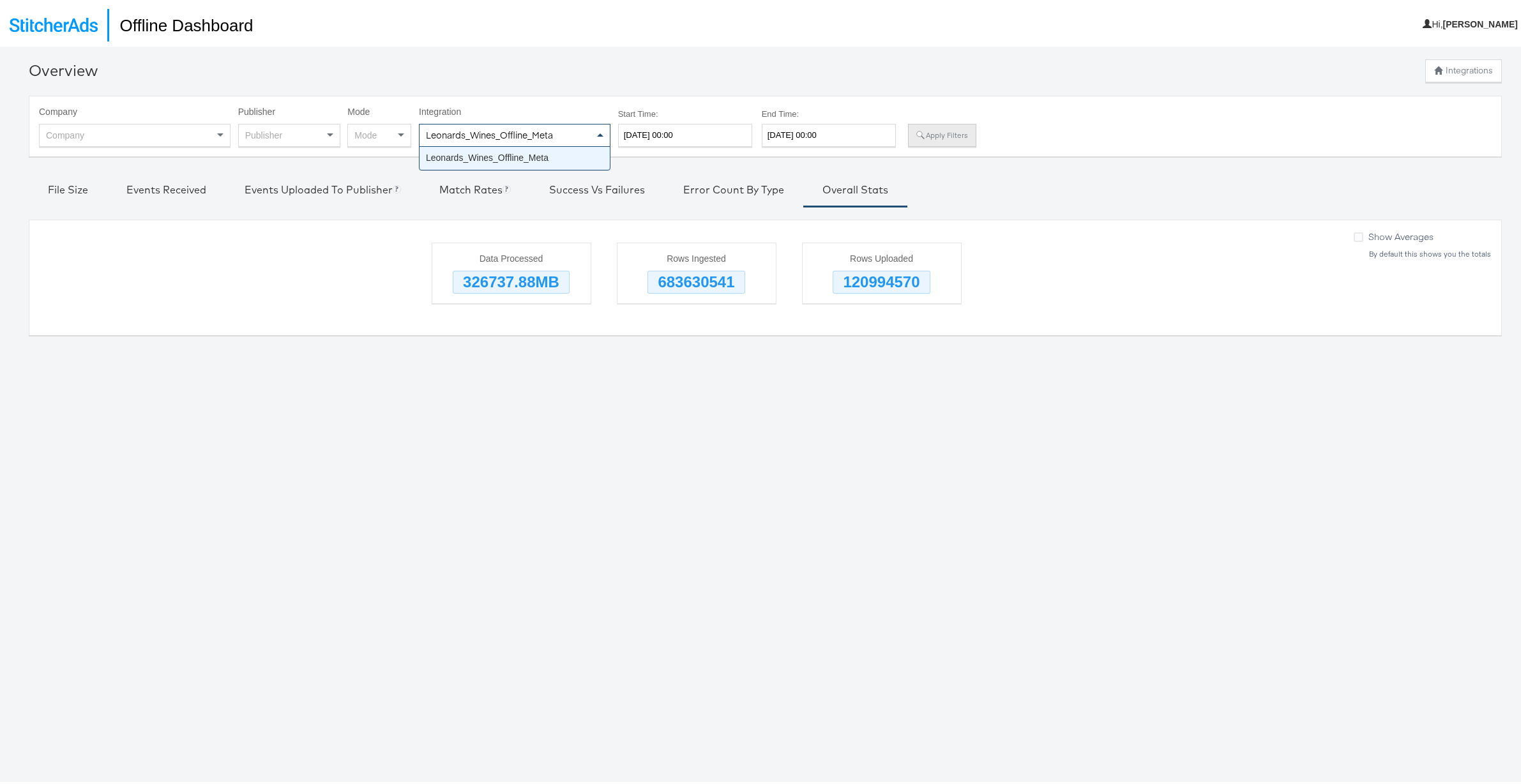
type input "Leonards_Wines_Offline_Meta"
click at [944, 130] on button "Apply Filters" at bounding box center [942, 133] width 68 height 23
click at [461, 134] on div "Integration" at bounding box center [514, 133] width 191 height 21
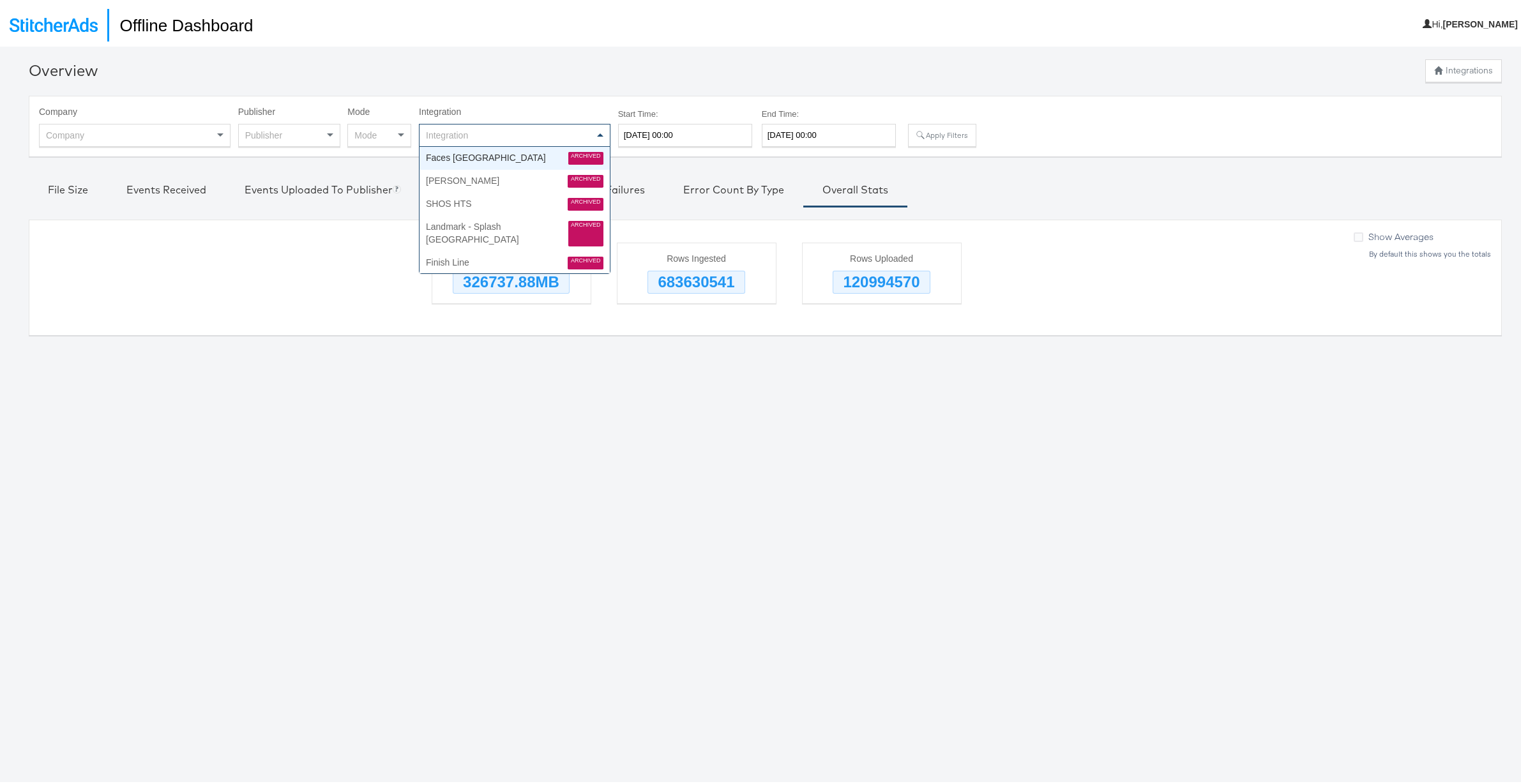
paste input "Finish_Line_US (CAPI - WIP)"
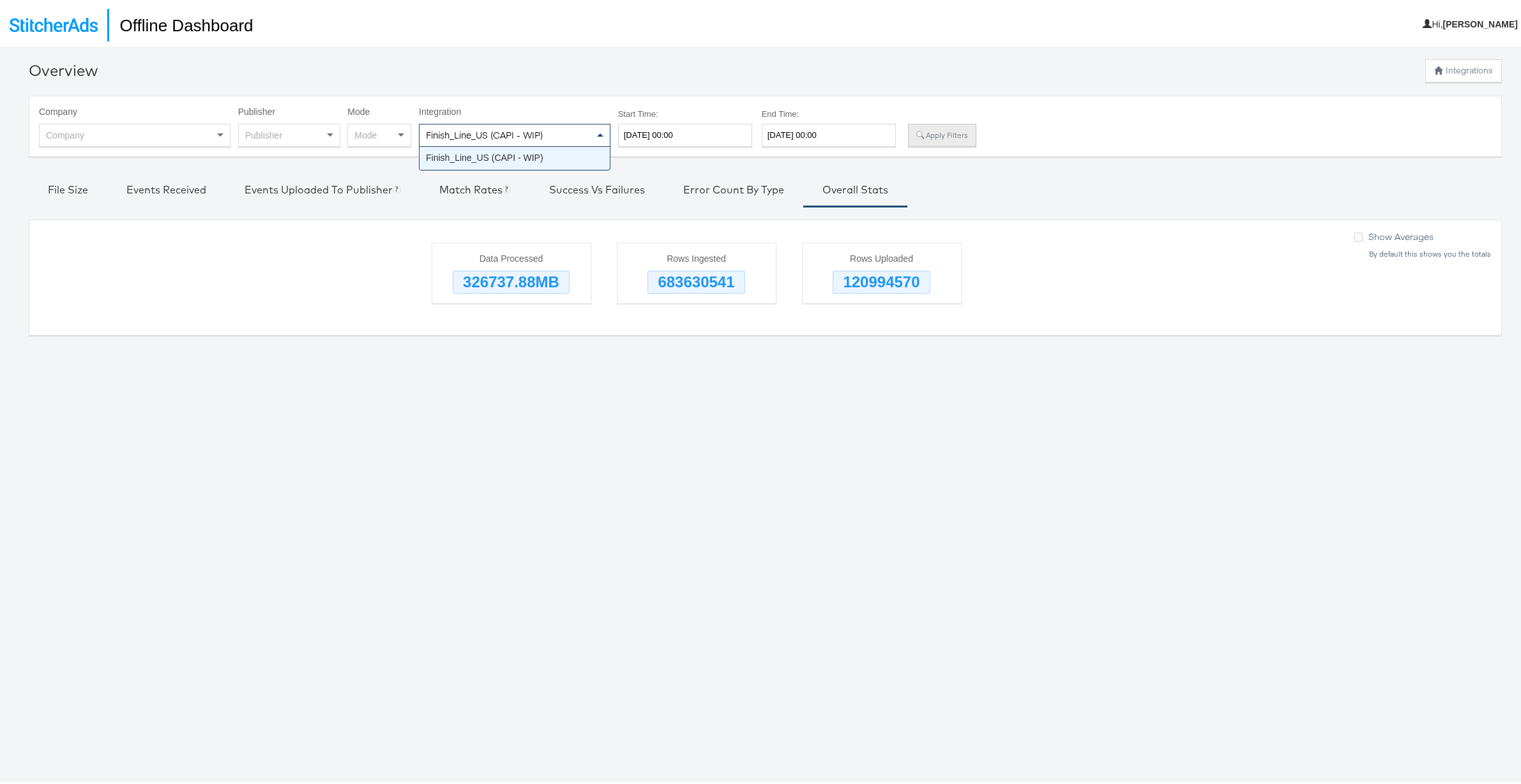
type input "Finish_Line_US (CAPI - WIP)"
click at [951, 136] on button "Apply Filters" at bounding box center [942, 133] width 68 height 23
click at [72, 189] on div "File Size" at bounding box center [68, 187] width 40 height 15
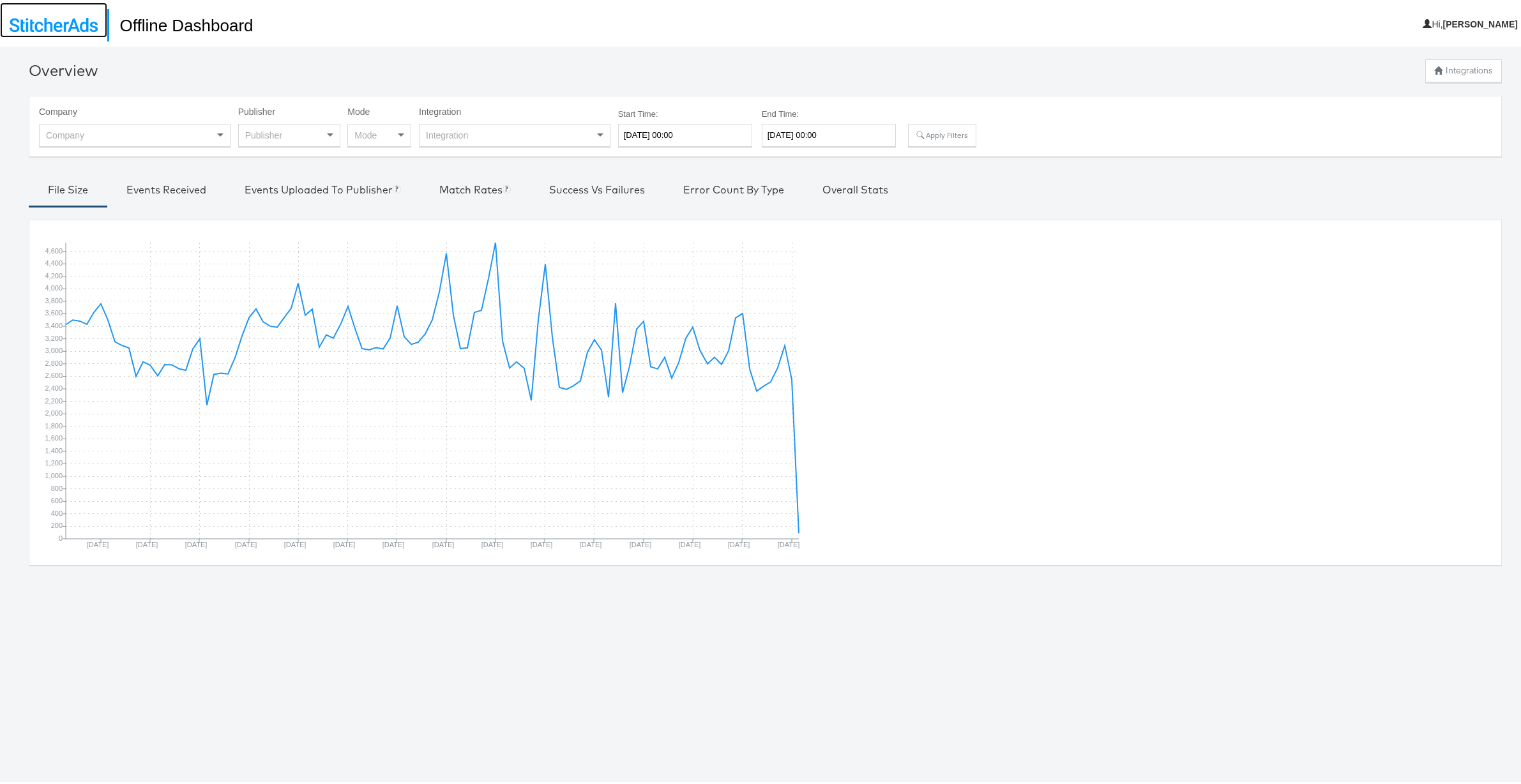
click at [62, 24] on img at bounding box center [54, 23] width 88 height 14
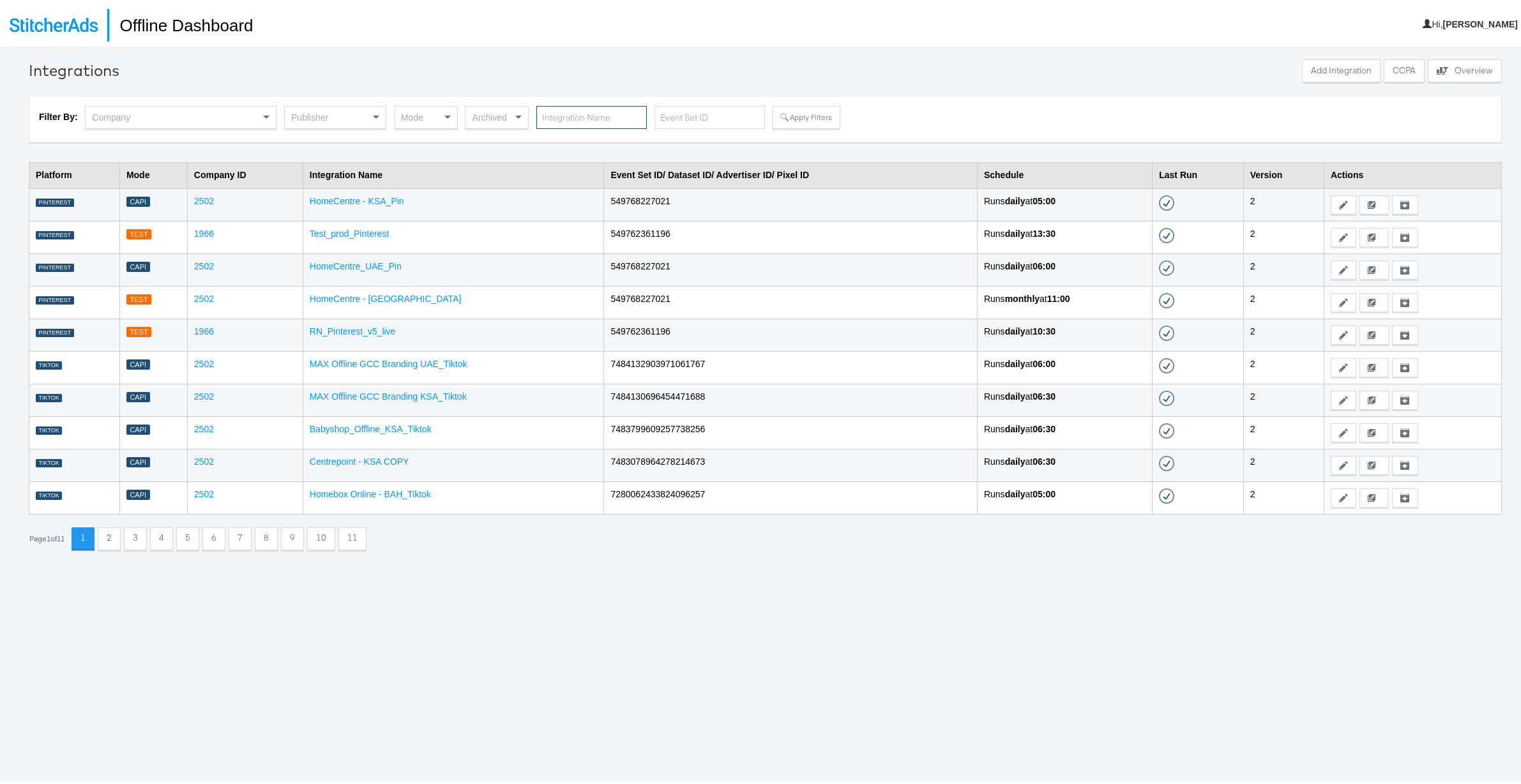
click at [566, 120] on input "text" at bounding box center [592, 115] width 111 height 23
paste input "Finish_Line_US (CAPI - WIP)"
type input "Finish_Line_US (CAPI - WIP)"
click at [793, 118] on button "Apply Filters" at bounding box center [806, 114] width 68 height 23
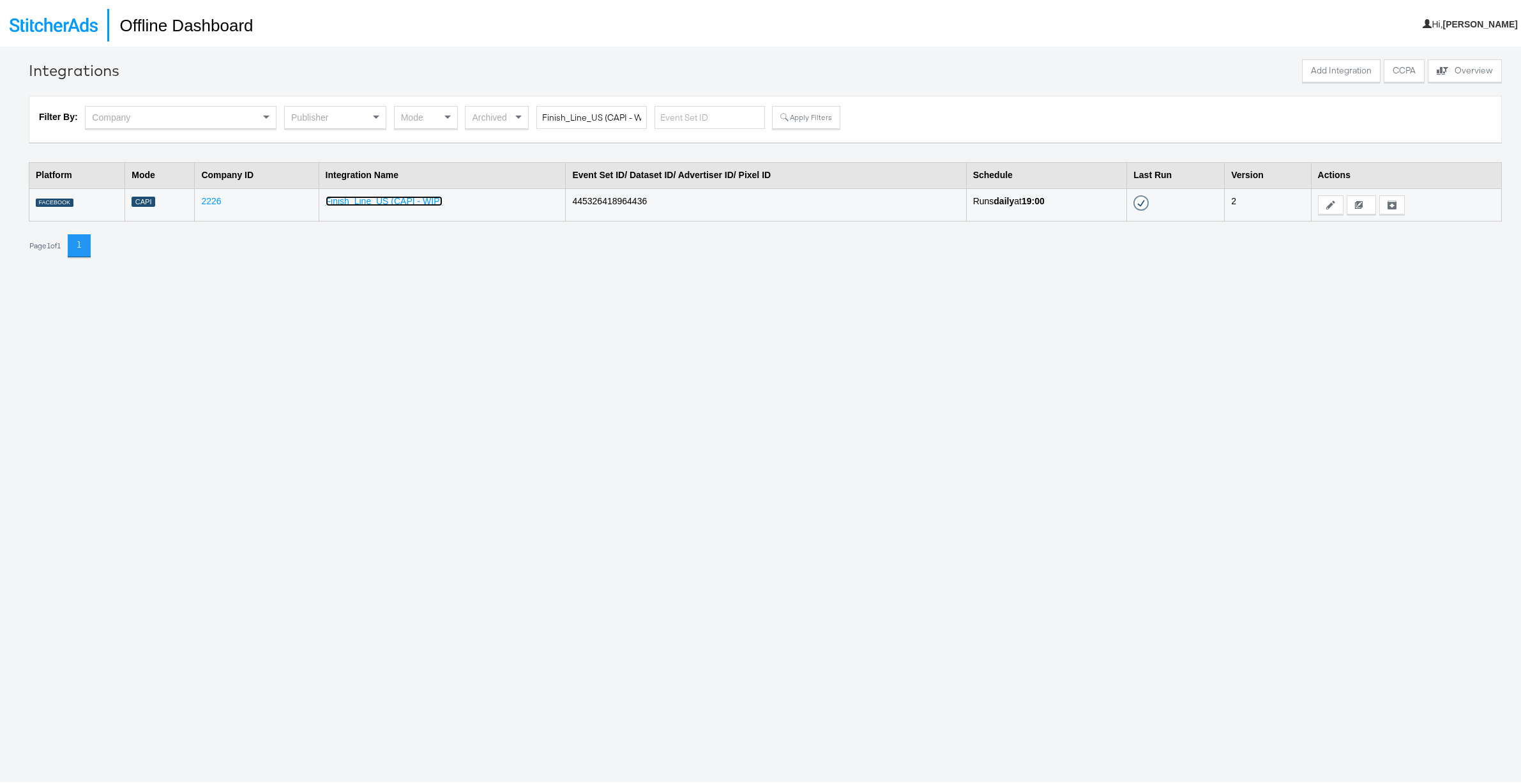
click at [338, 199] on link "Finish_Line_US (CAPI - WIP)" at bounding box center [384, 199] width 118 height 10
click at [577, 115] on input "Finish_Line_US (CAPI - WIP)" at bounding box center [592, 115] width 111 height 23
paste input "StewLeonards_Offline_Meta"
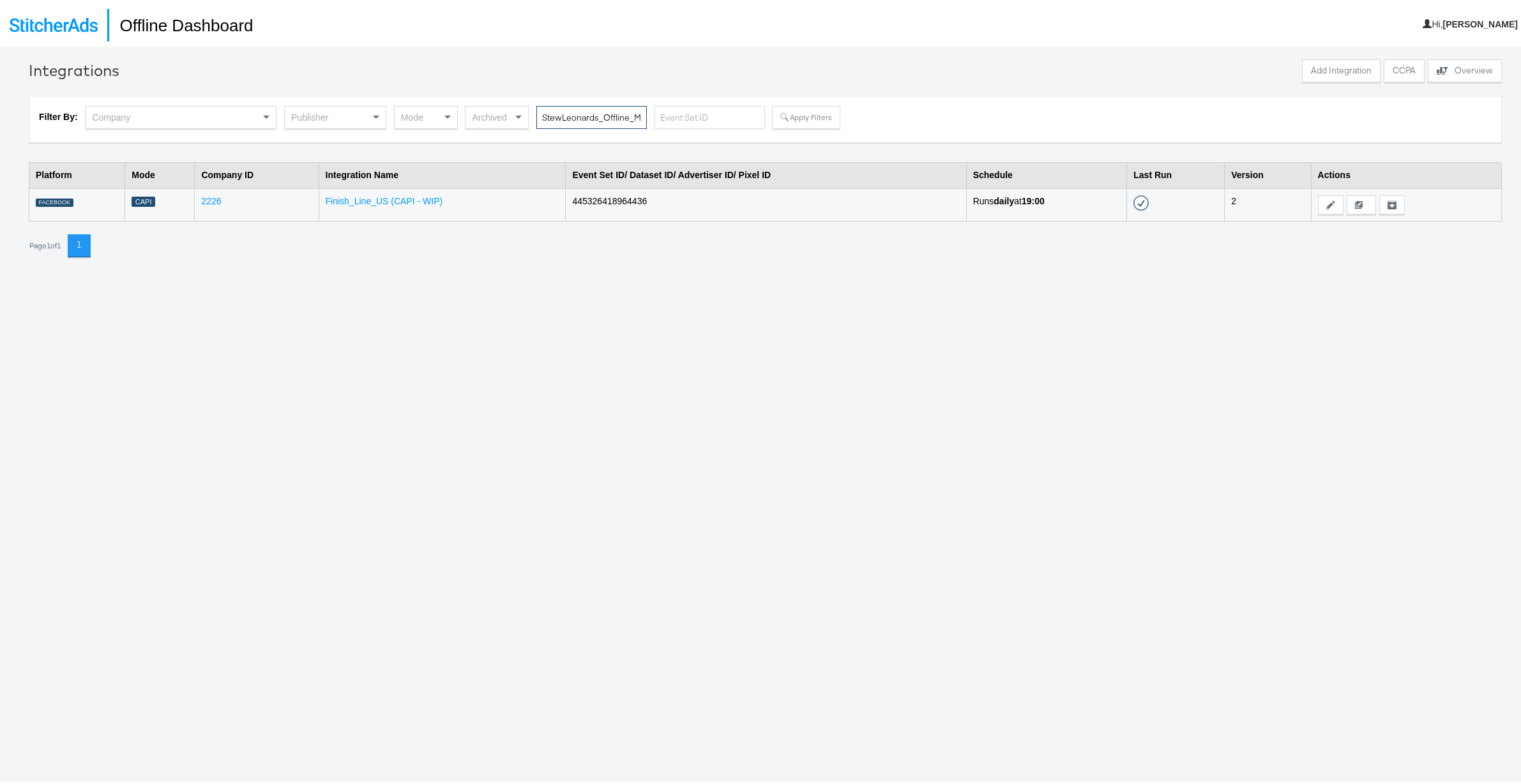
scroll to position [0, 16]
type input "StewLeonards_Offline_Meta"
click at [816, 115] on button "Apply Filters" at bounding box center [806, 114] width 68 height 23
click at [326, 200] on link "StewLeonards_Offline_Meta" at bounding box center [368, 199] width 112 height 10
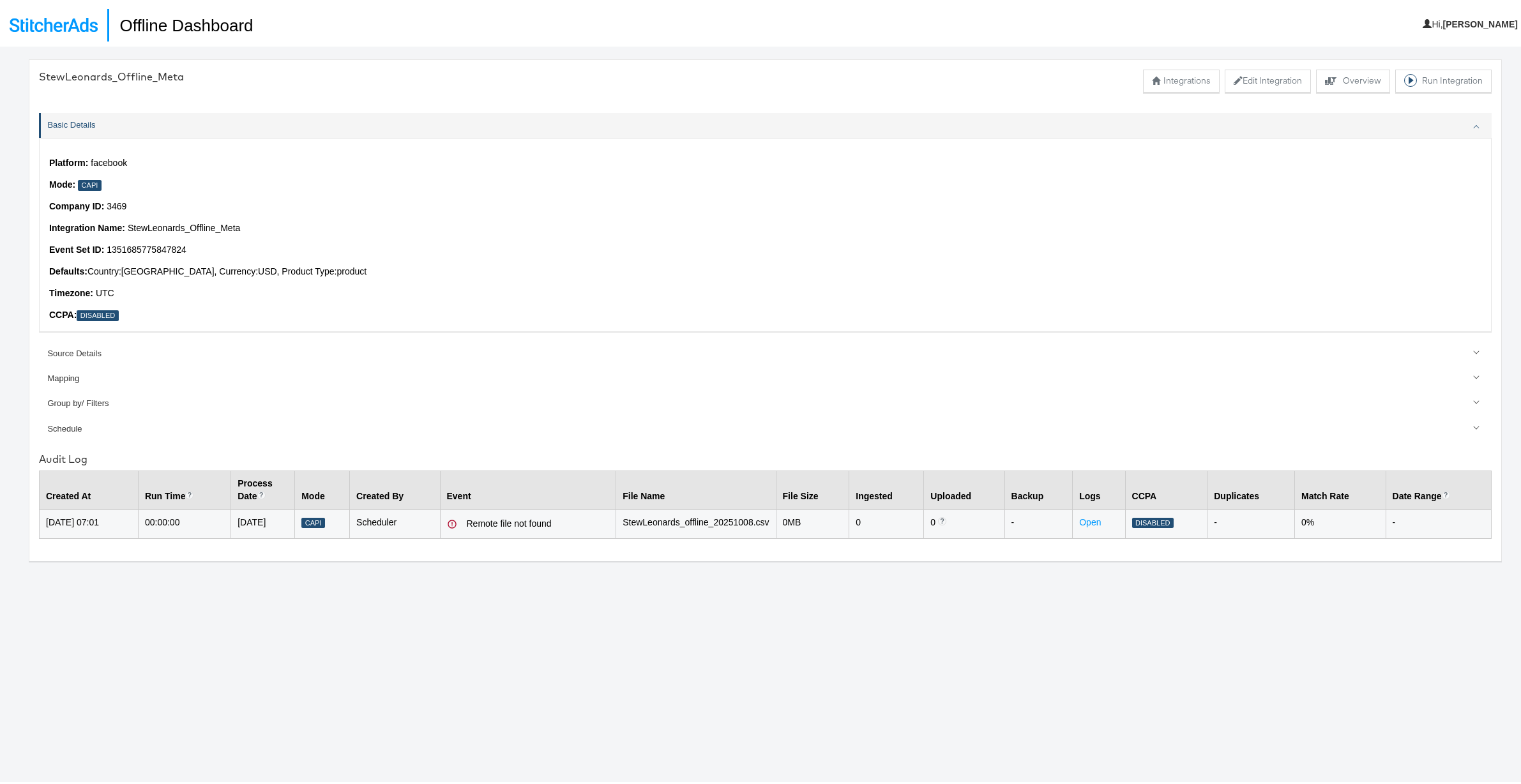
click at [682, 517] on td "StewLeonards_offline_20251008.csv" at bounding box center [696, 521] width 159 height 29
click at [1352, 73] on button "Explore activity for this offline processor Overview" at bounding box center [1353, 77] width 74 height 23
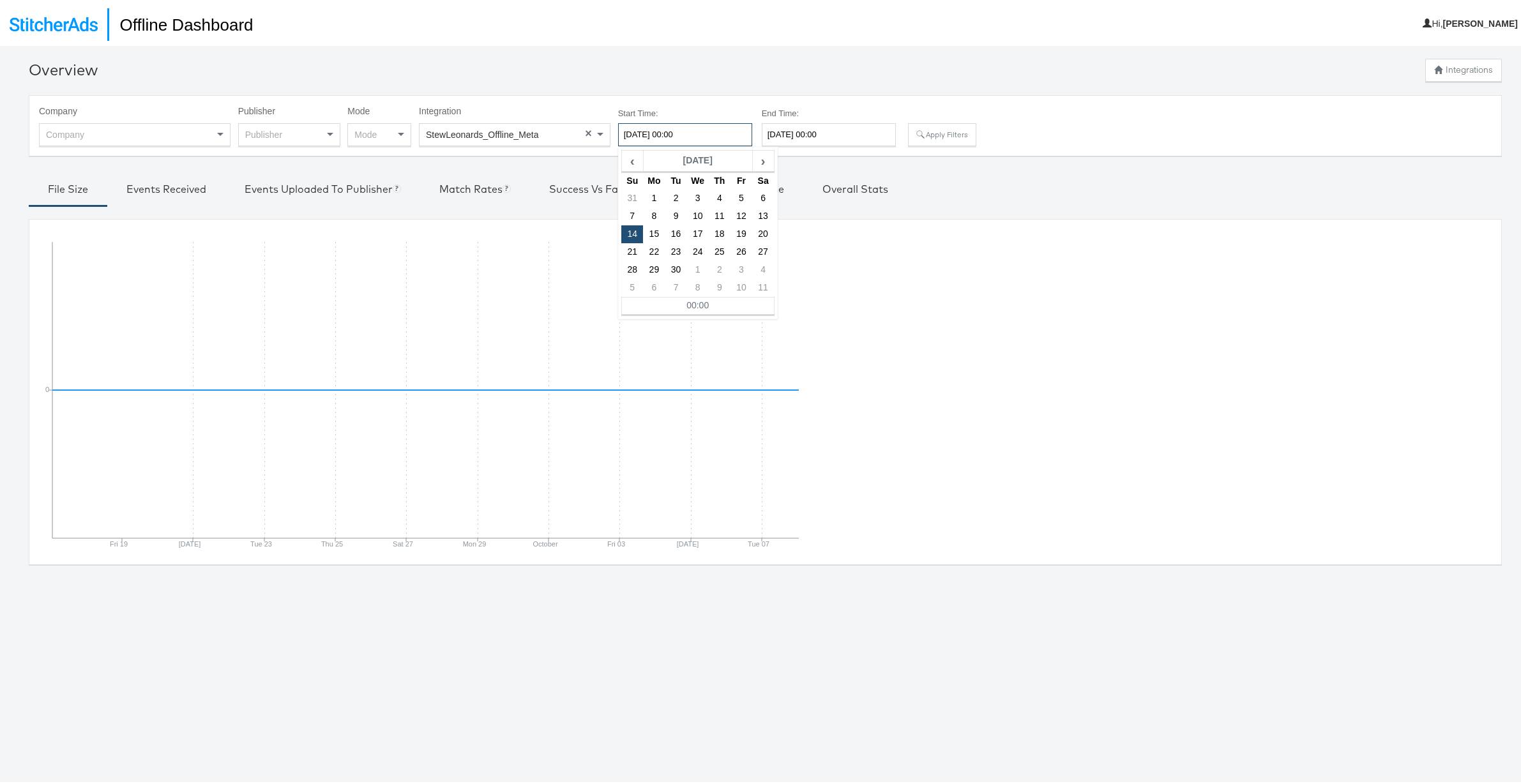
click at [738, 129] on input "[DATE] 00:00" at bounding box center [685, 132] width 134 height 23
click at [655, 187] on td "1" at bounding box center [654, 196] width 21 height 18
type input "[DATE] 00:00"
click at [929, 125] on button "Apply Filters" at bounding box center [942, 132] width 68 height 23
click at [836, 188] on div "Overall Stats" at bounding box center [855, 187] width 66 height 15
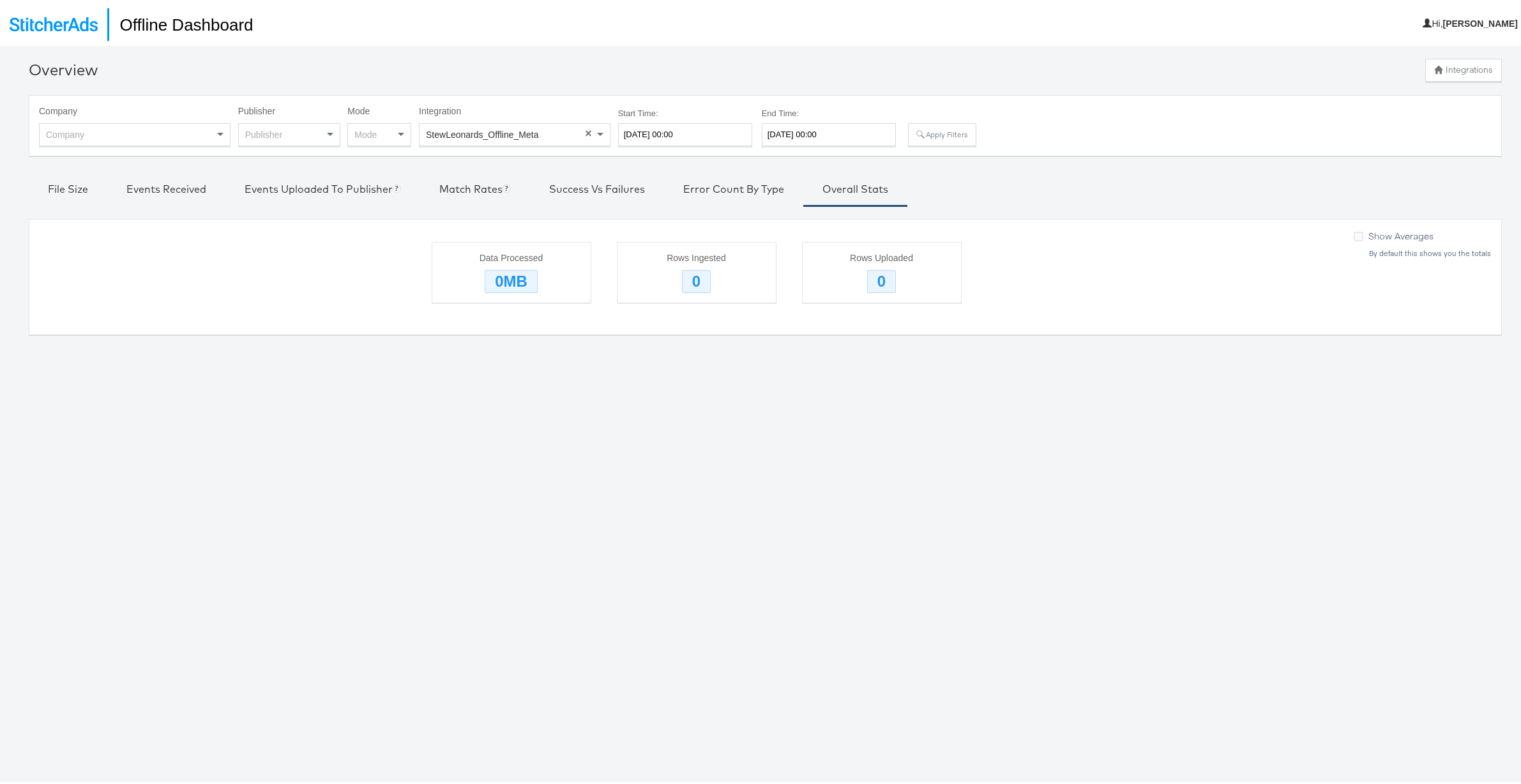
type input "[DATE] 00:00"
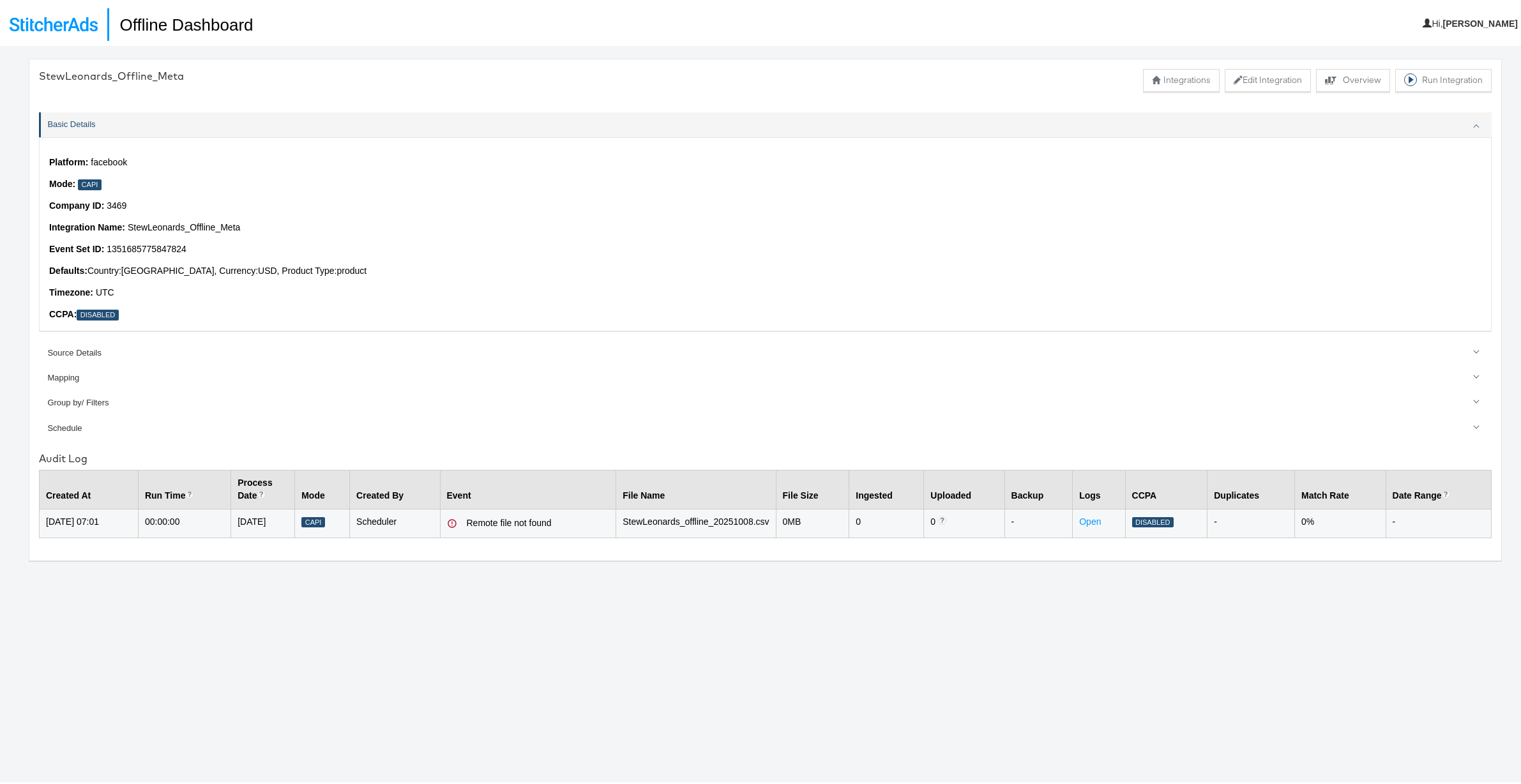
click at [336, 265] on p "Defaults: Country: [GEOGRAPHIC_DATA] , Currency: USD , Product Type: product" at bounding box center [765, 269] width 1432 height 13
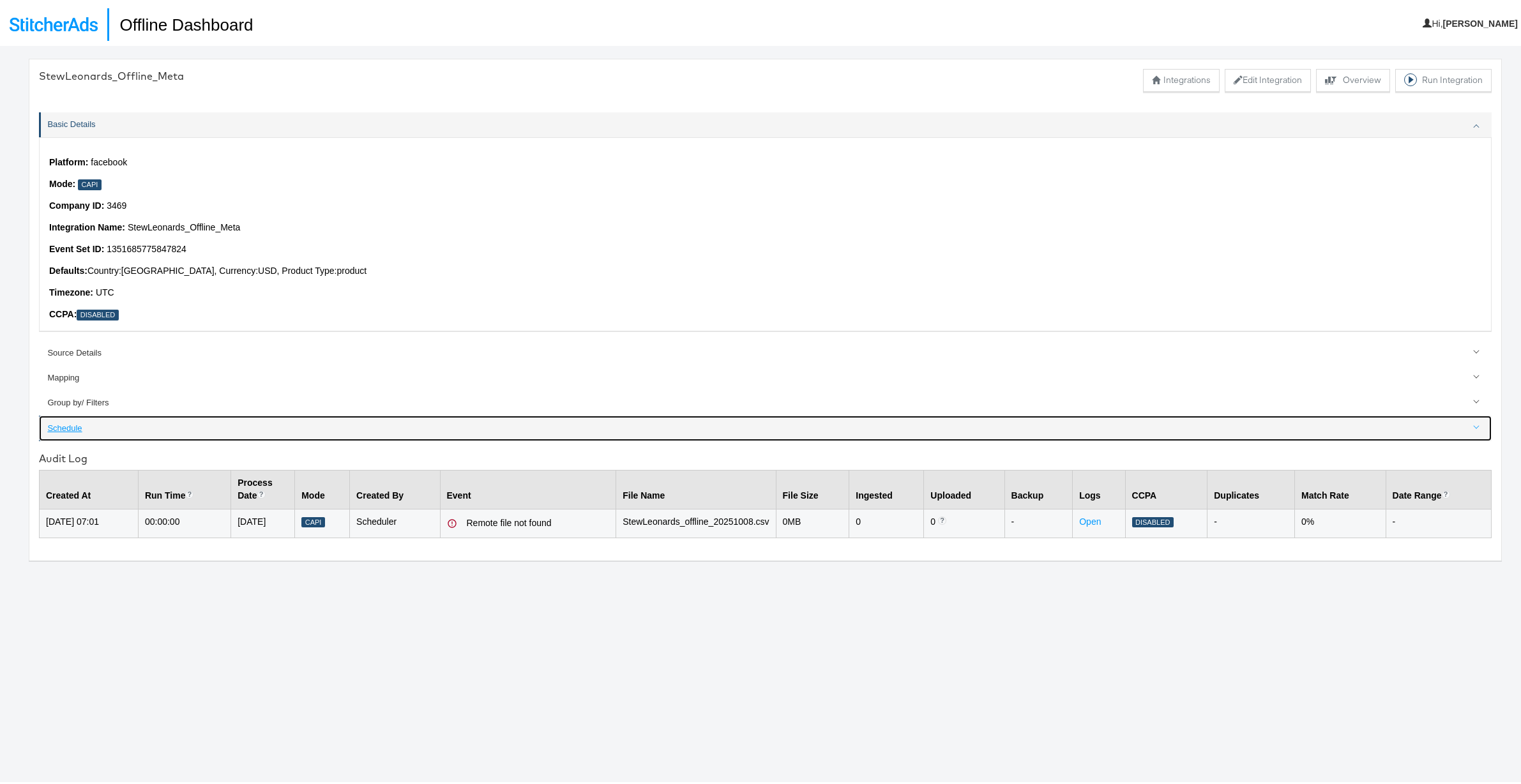
click at [75, 426] on div "Schedule" at bounding box center [766, 426] width 1437 height 12
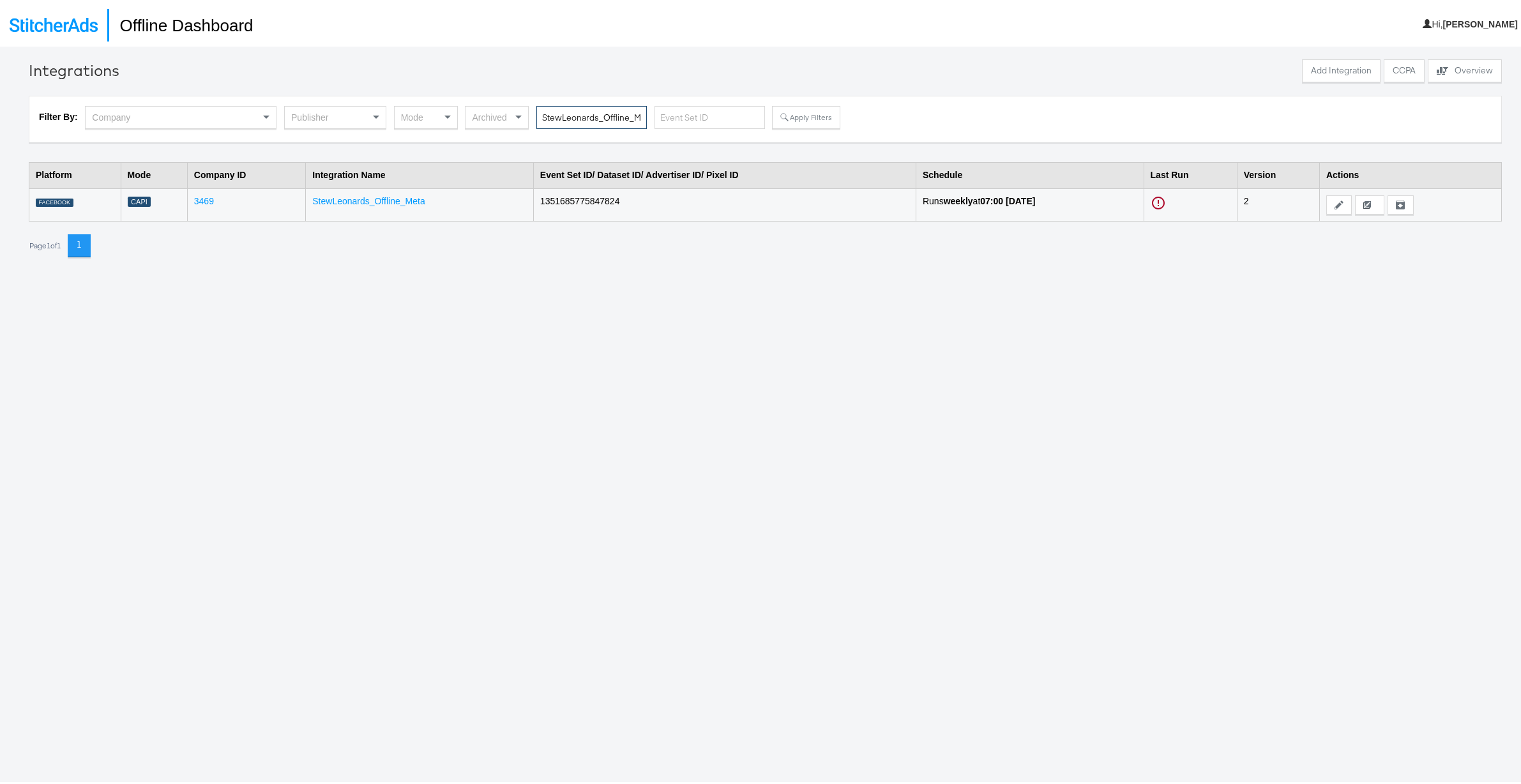
click at [549, 116] on input "StewLeonards_Offline_Meta" at bounding box center [592, 115] width 111 height 23
type input "Leonards"
click at [804, 116] on button "Apply Filters" at bounding box center [806, 114] width 68 height 23
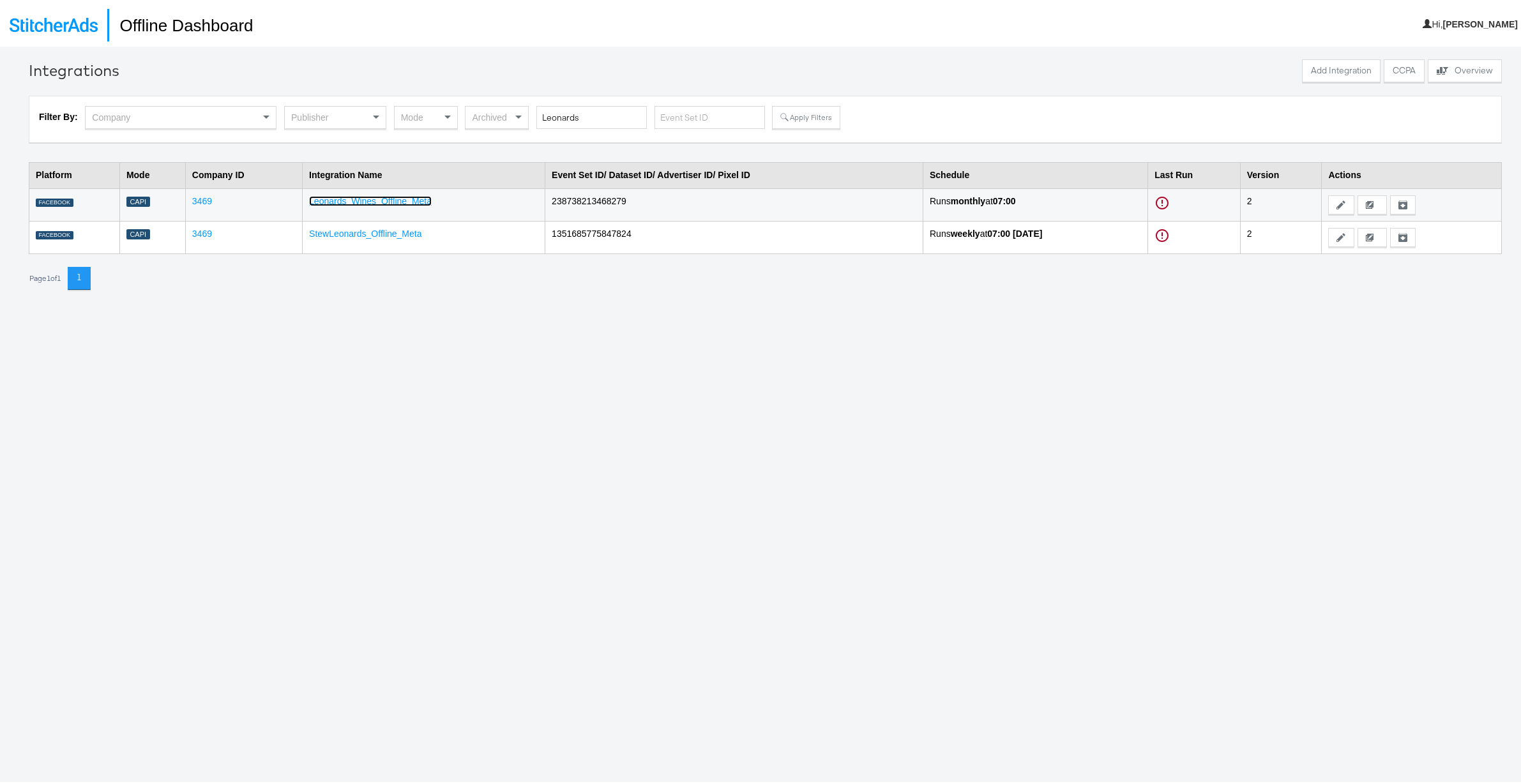
click at [374, 196] on link "Leonards_Wines_Offline_Meta" at bounding box center [370, 199] width 123 height 10
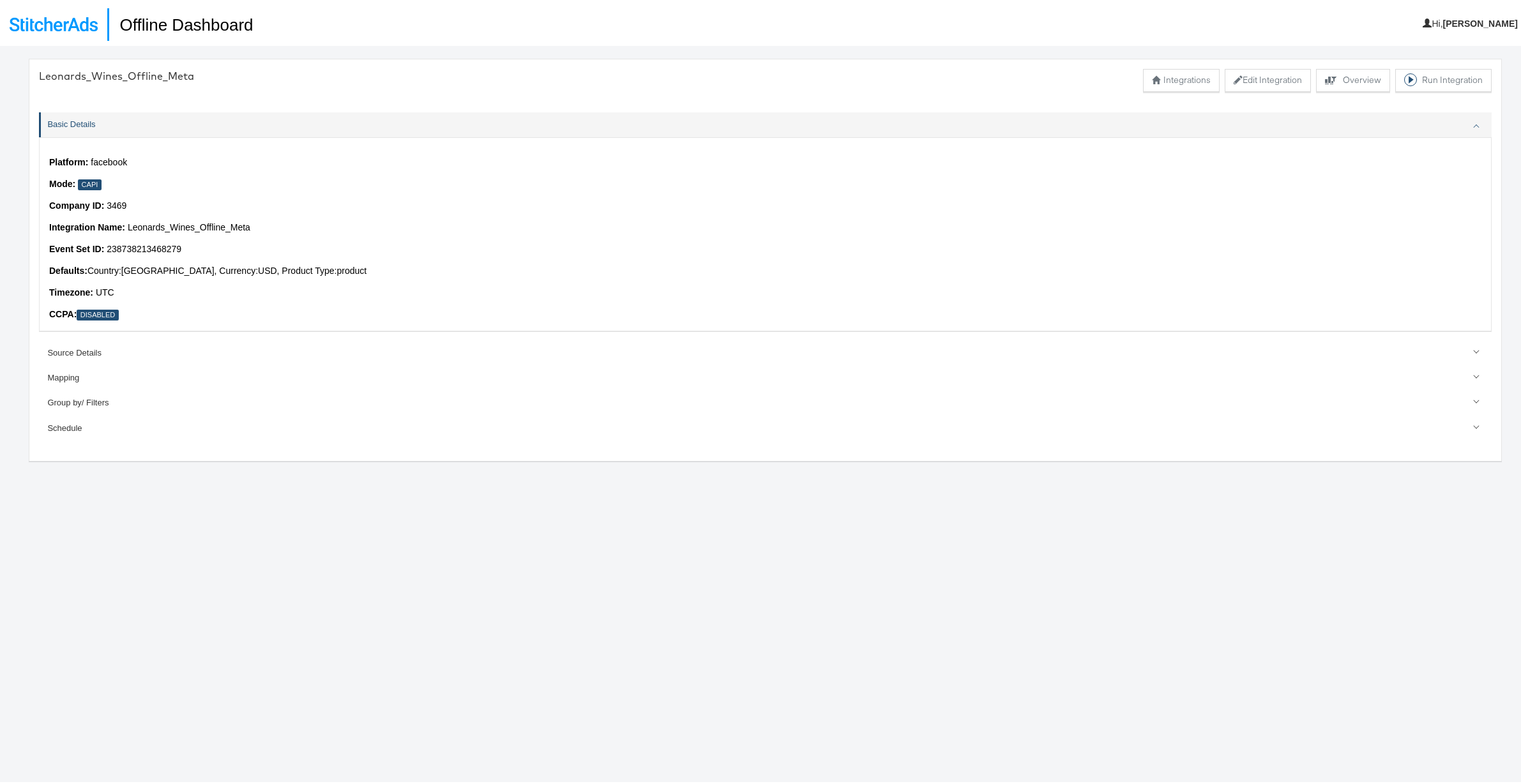
scroll to position [8, 0]
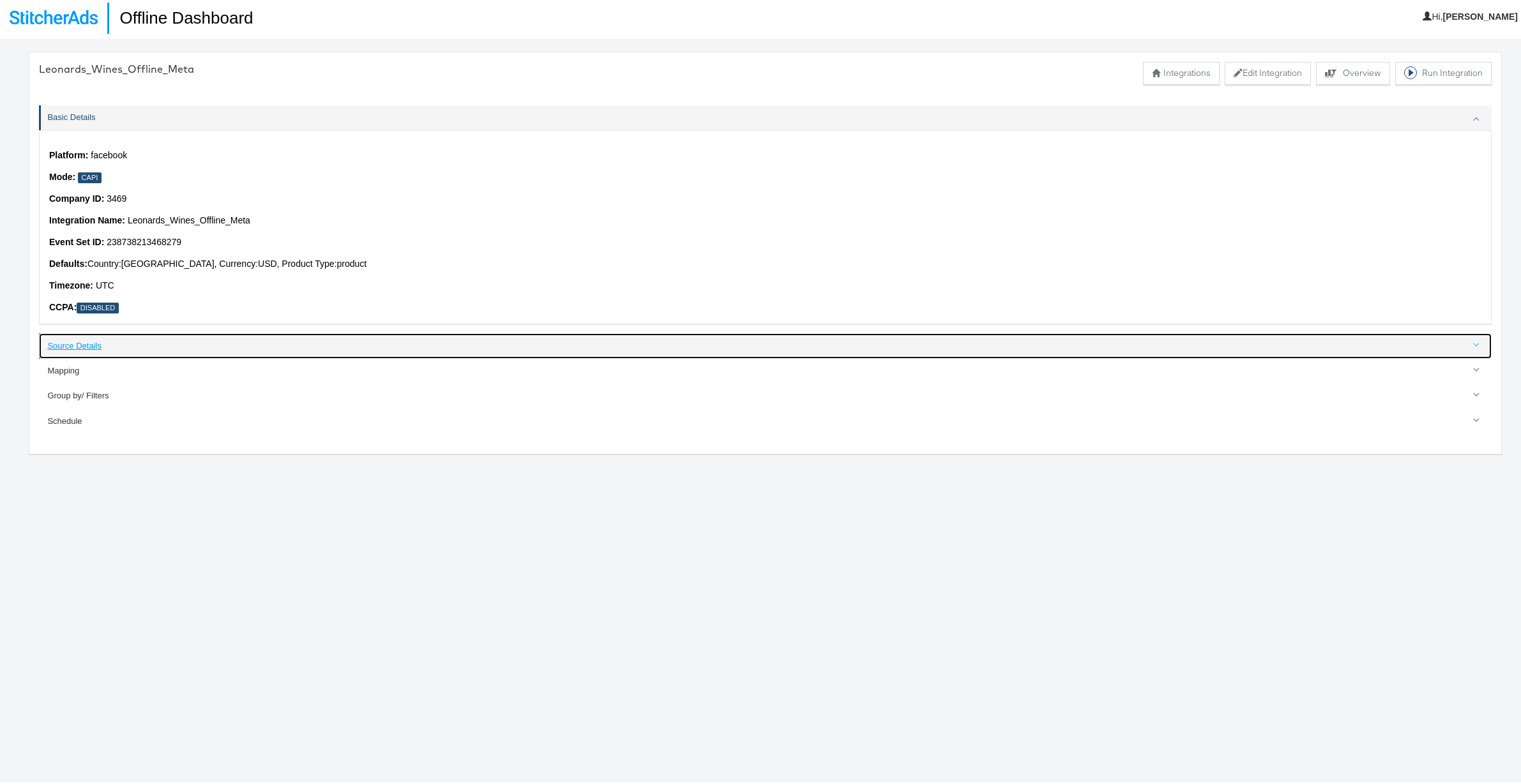
click at [86, 339] on div "Source Details" at bounding box center [766, 343] width 1437 height 12
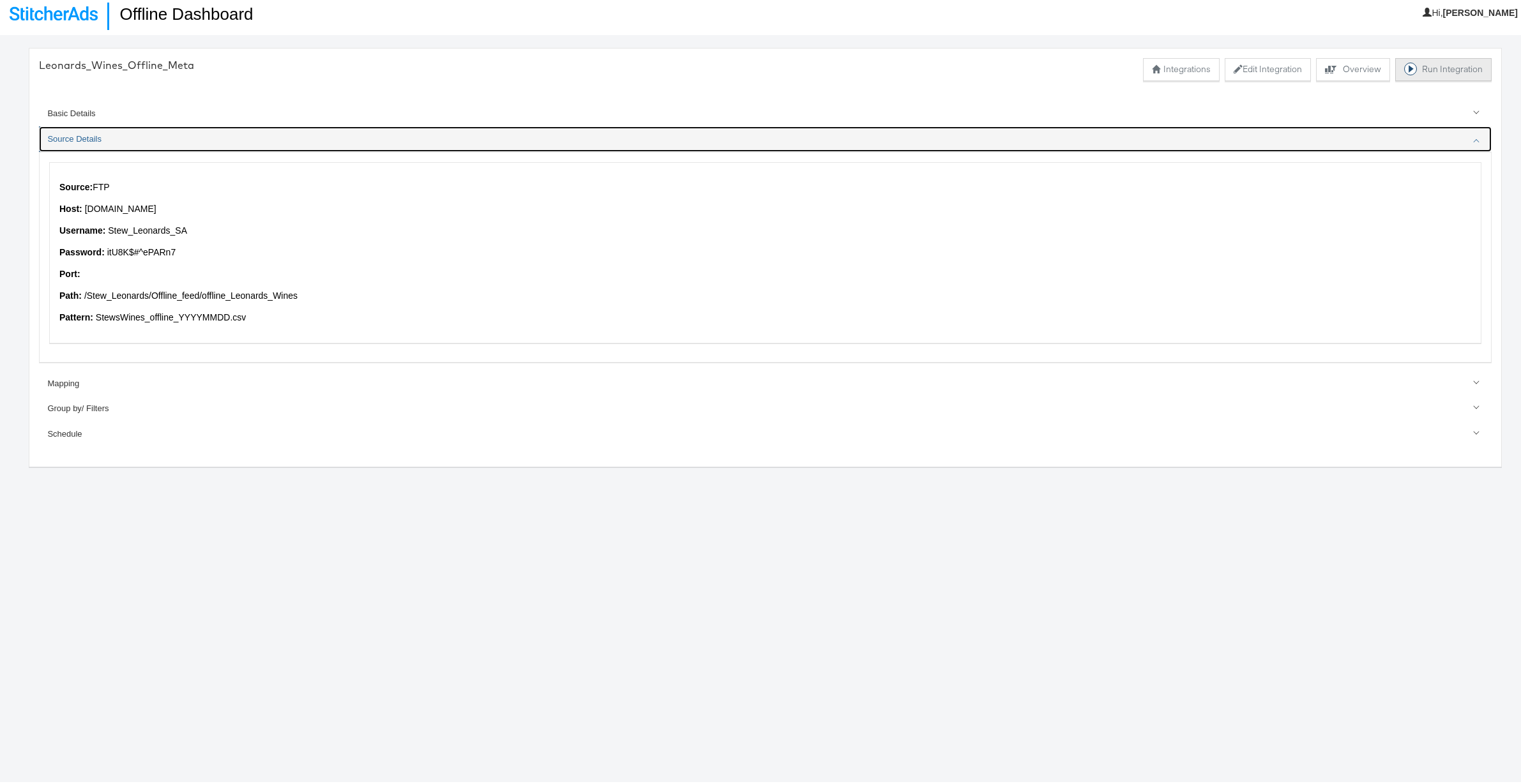
scroll to position [15, 0]
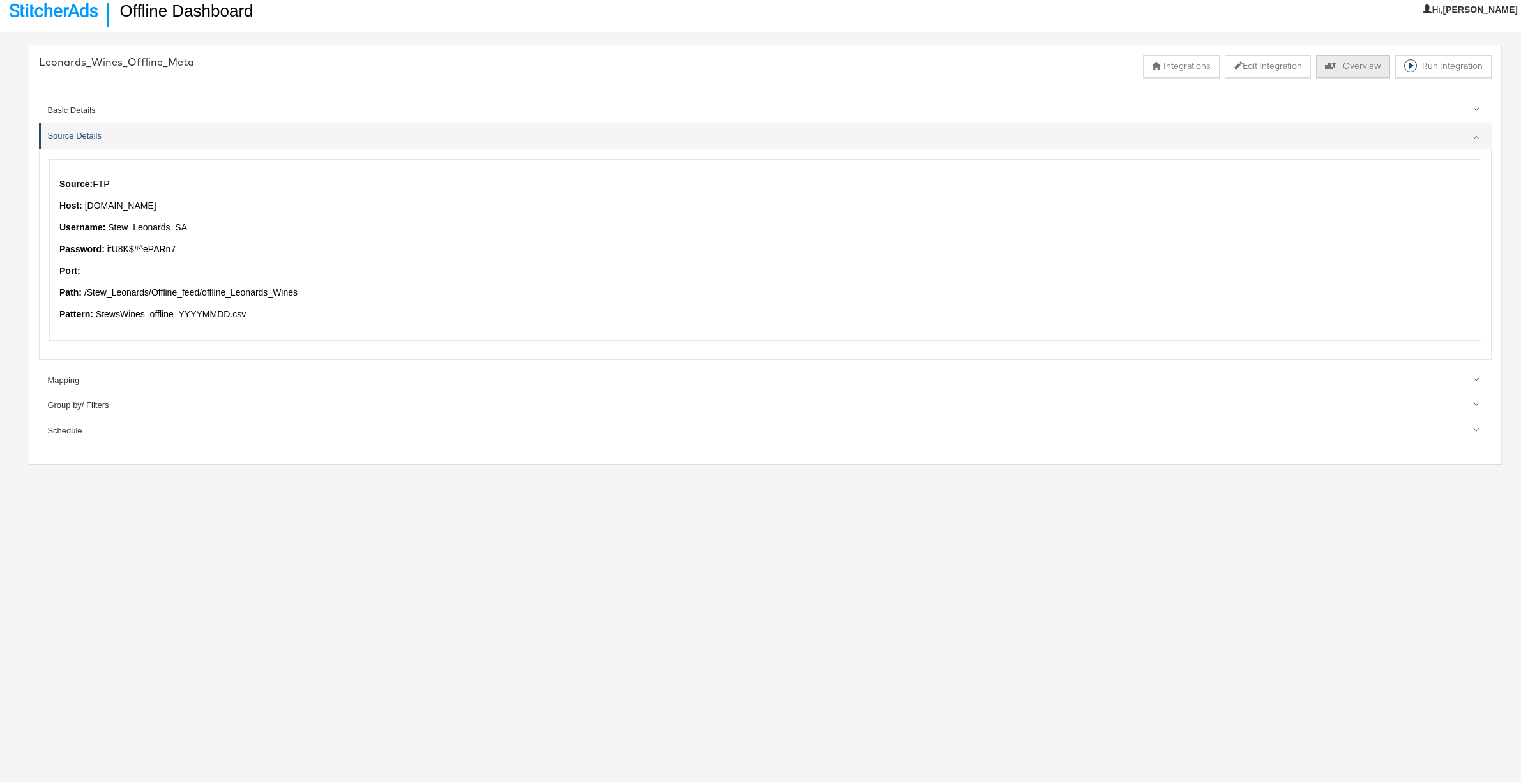
click at [1349, 64] on button "Explore activity for this offline processor Overview" at bounding box center [1353, 64] width 74 height 23
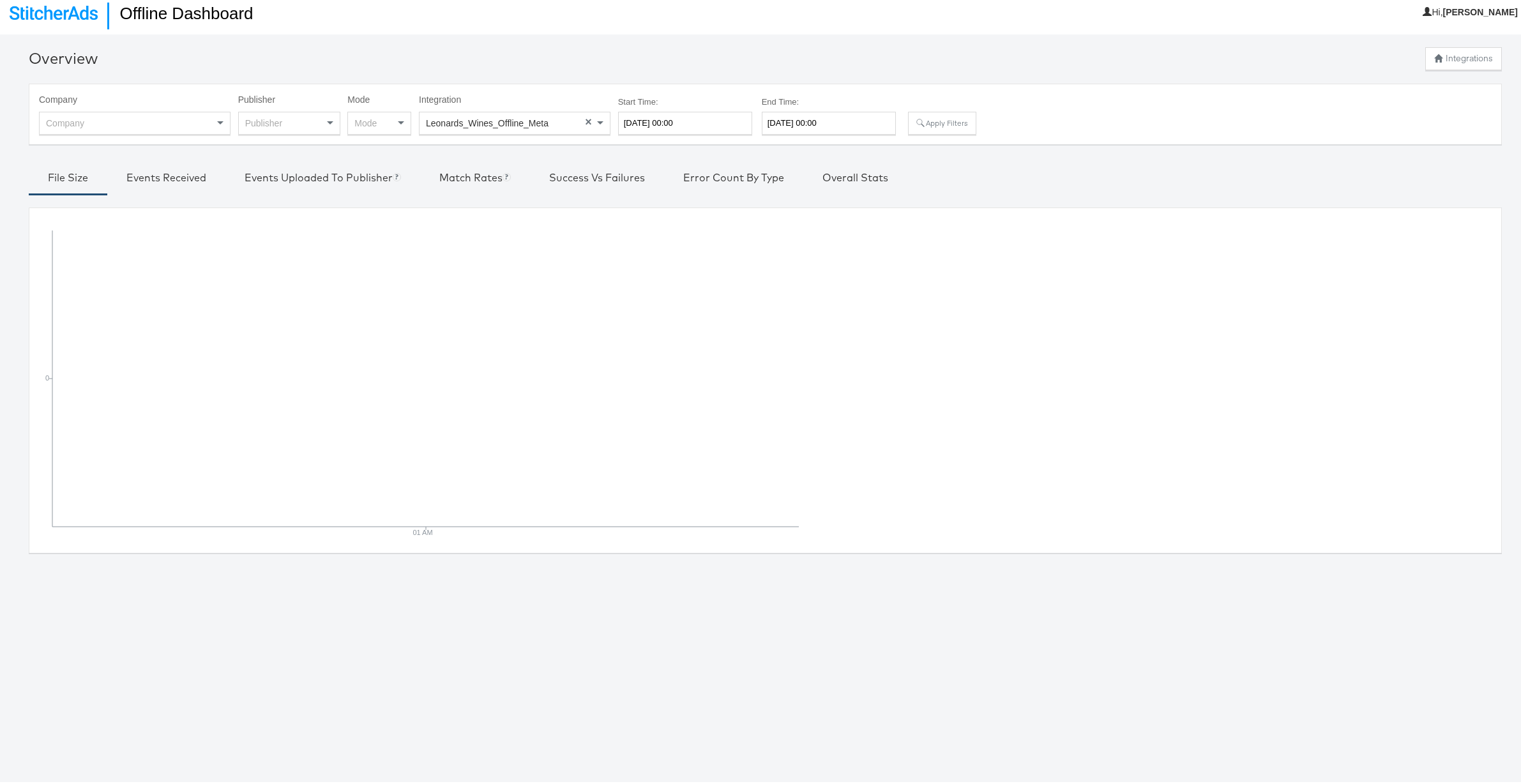
scroll to position [7, 0]
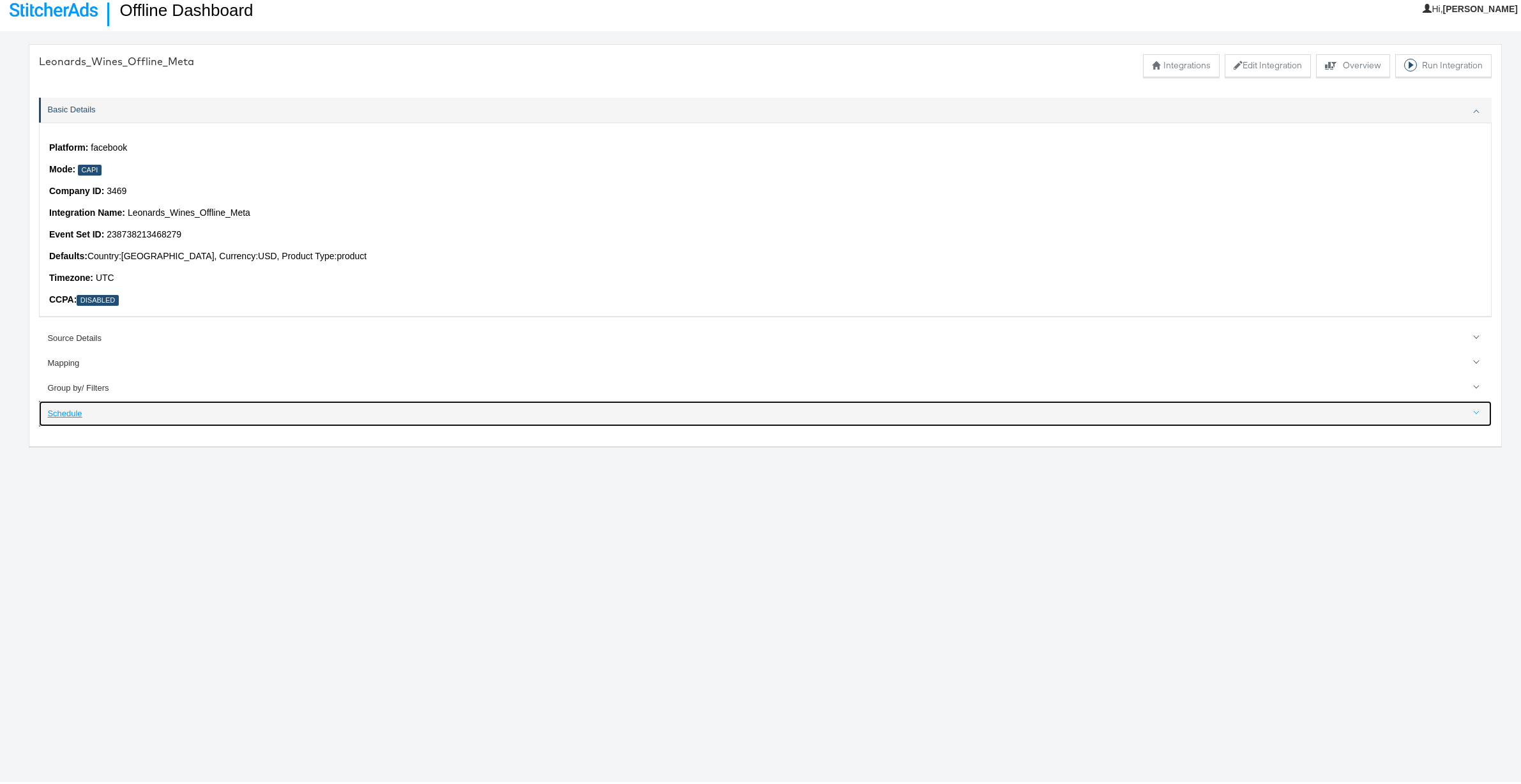
click at [64, 410] on div "Schedule" at bounding box center [766, 412] width 1437 height 12
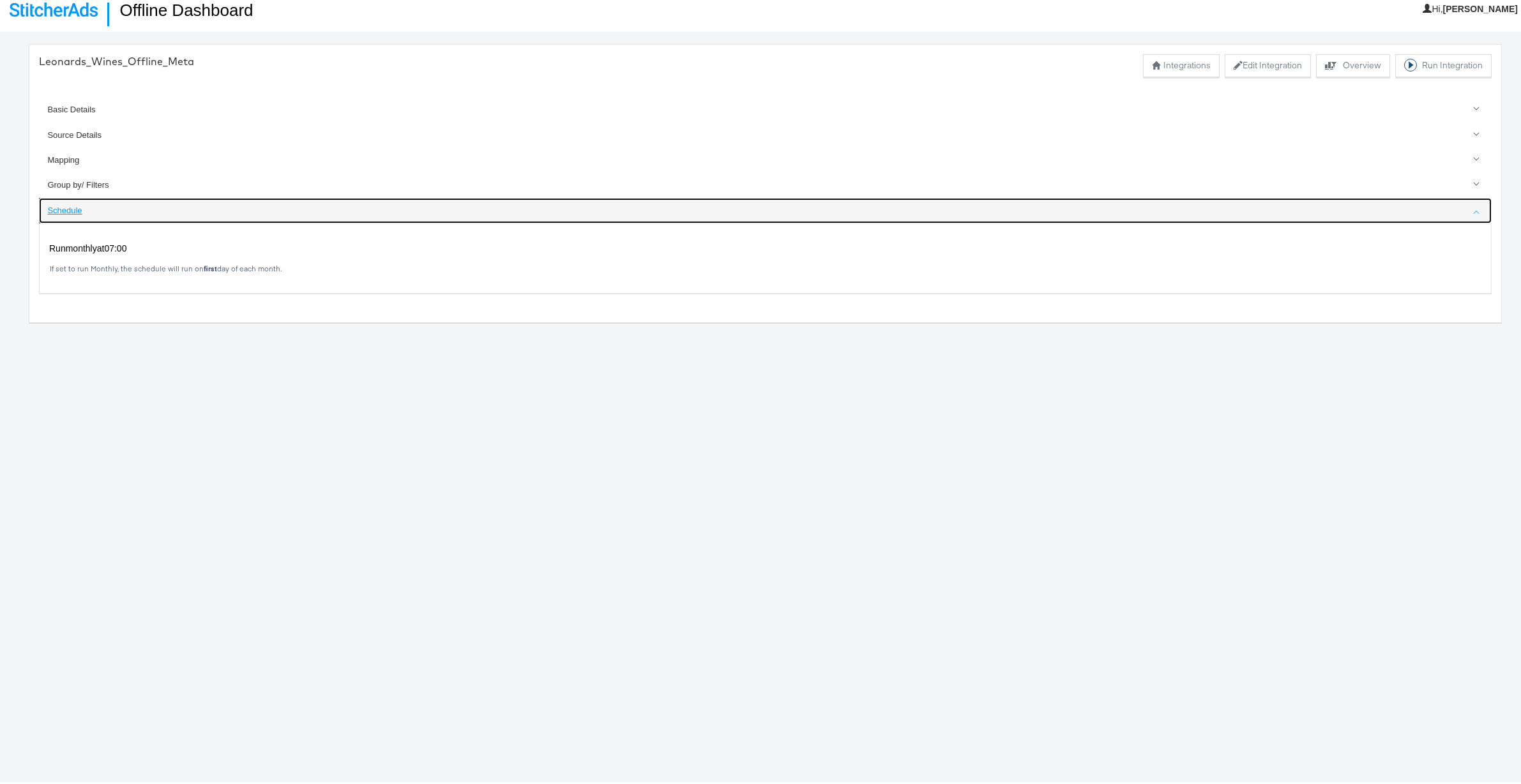
scroll to position [14, 0]
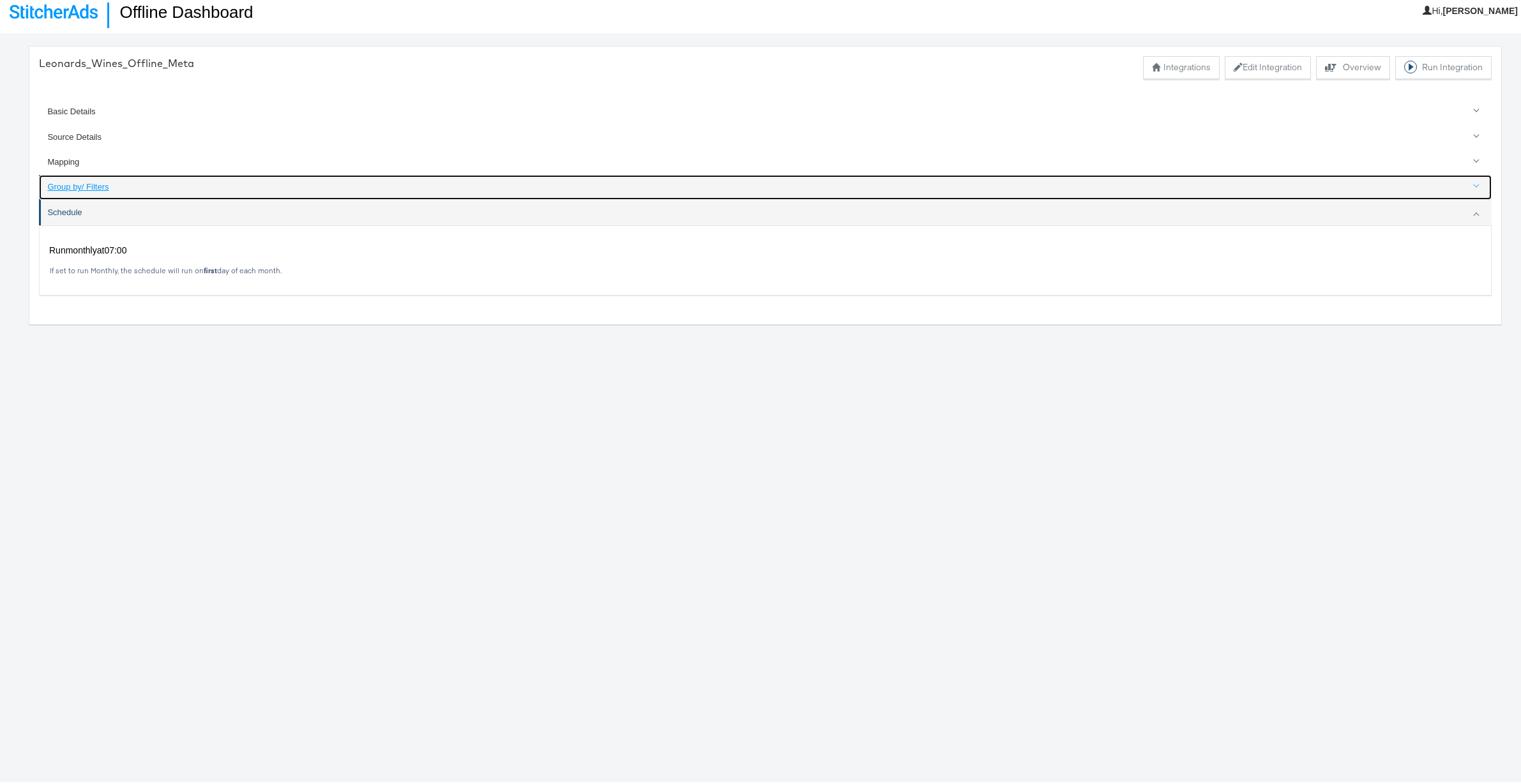
click at [63, 186] on div "Group by/ Filters" at bounding box center [766, 185] width 1437 height 12
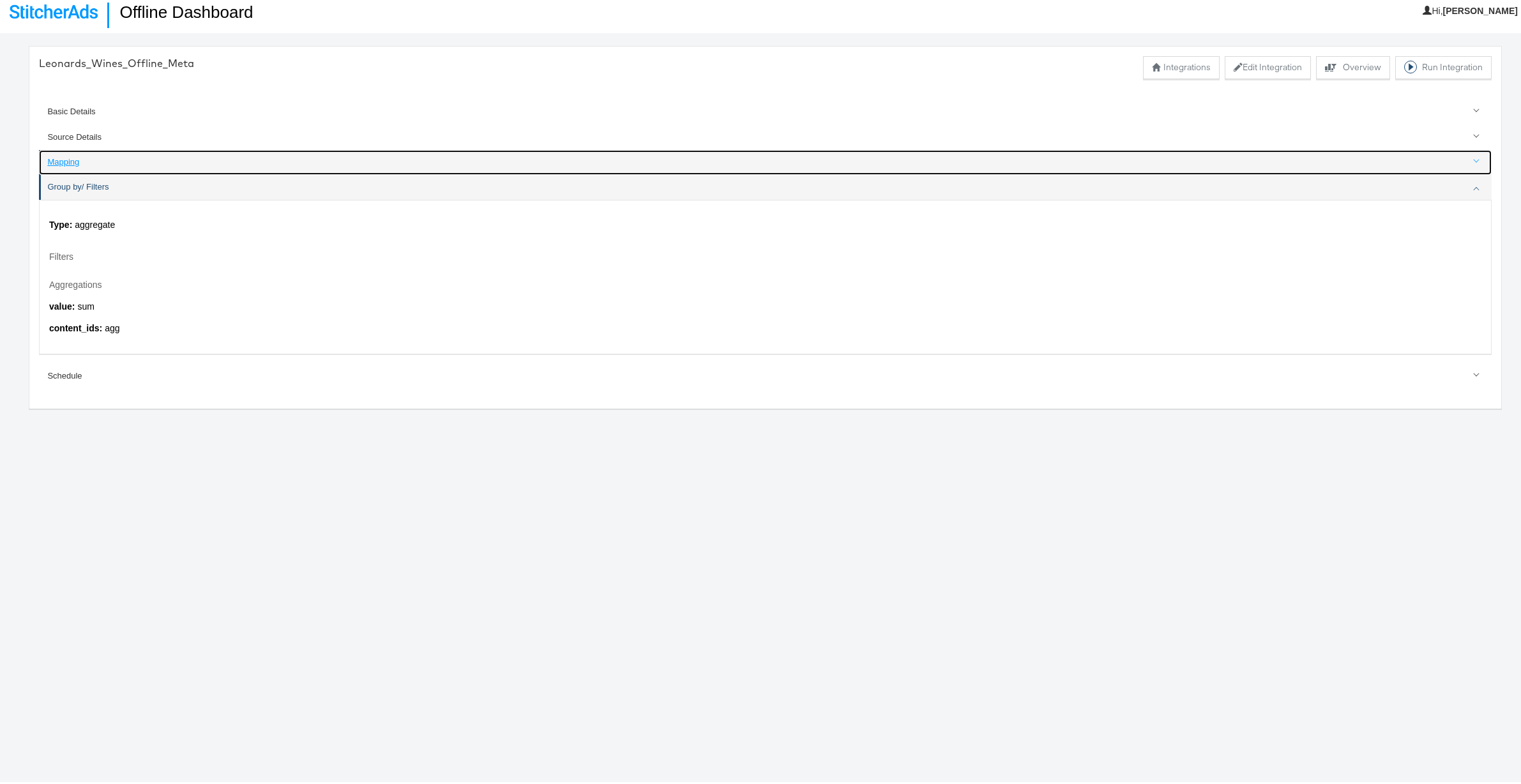
click at [59, 161] on div "Mapping" at bounding box center [766, 160] width 1437 height 12
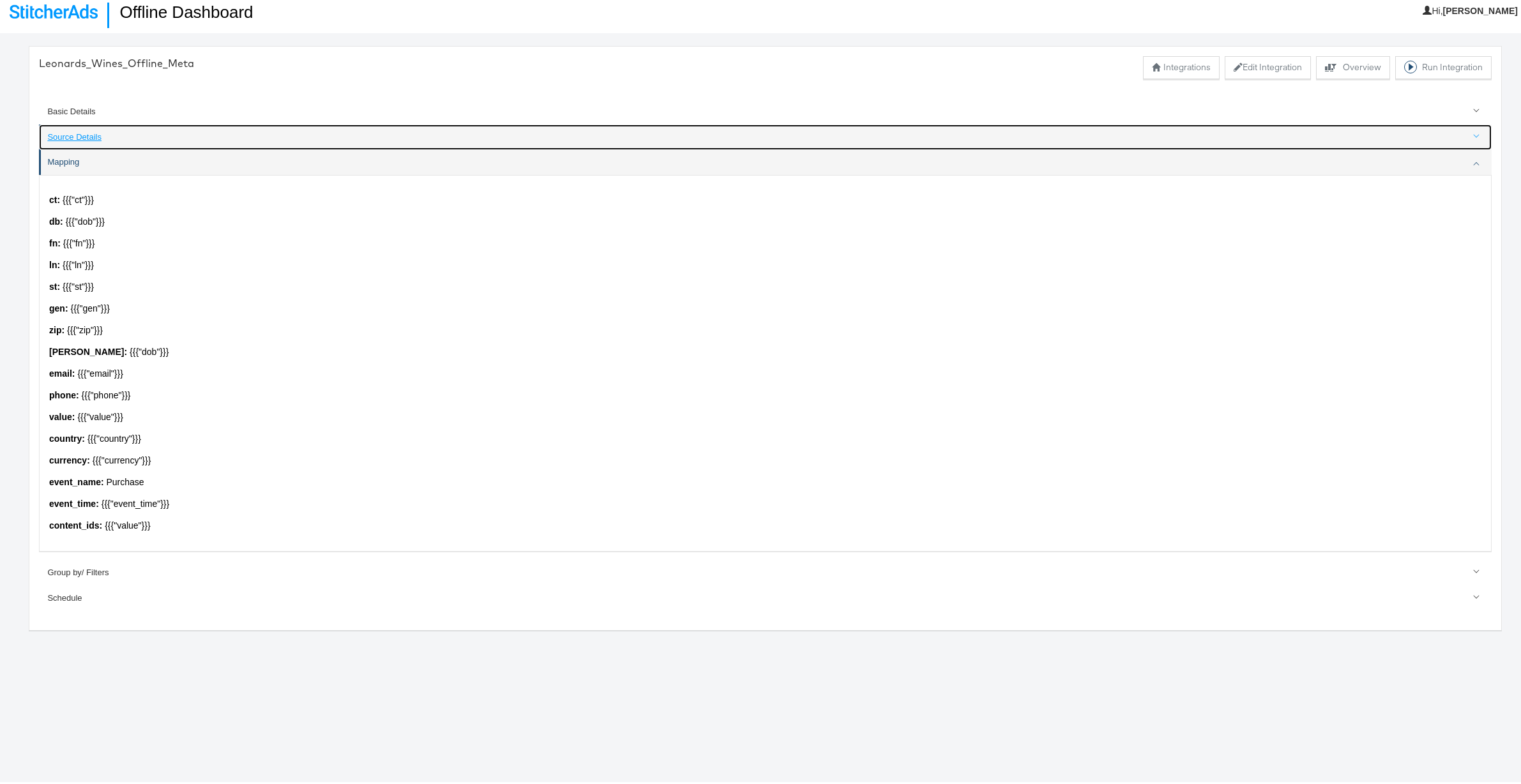
click at [63, 136] on div "Source Details" at bounding box center [766, 135] width 1437 height 12
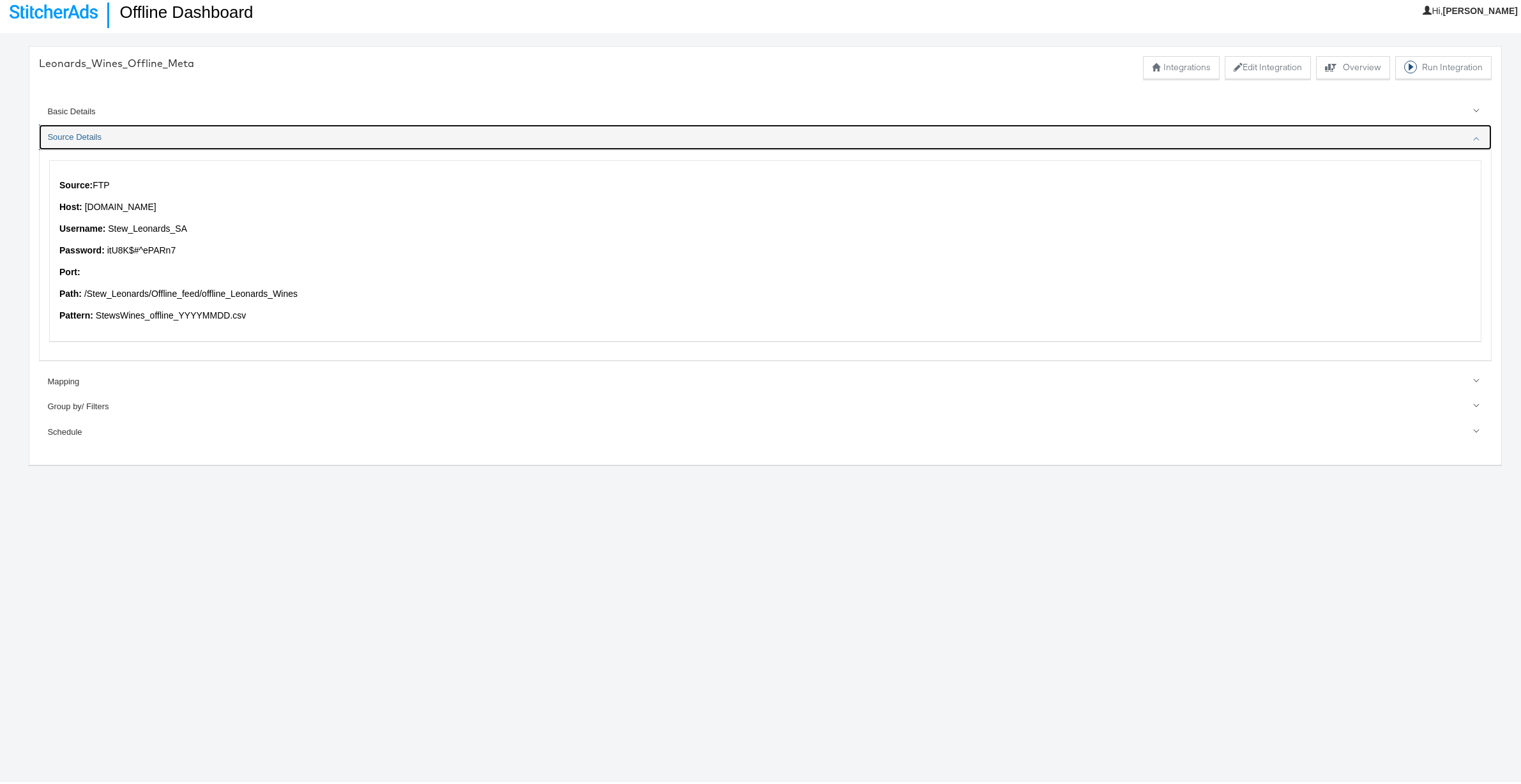
scroll to position [0, 0]
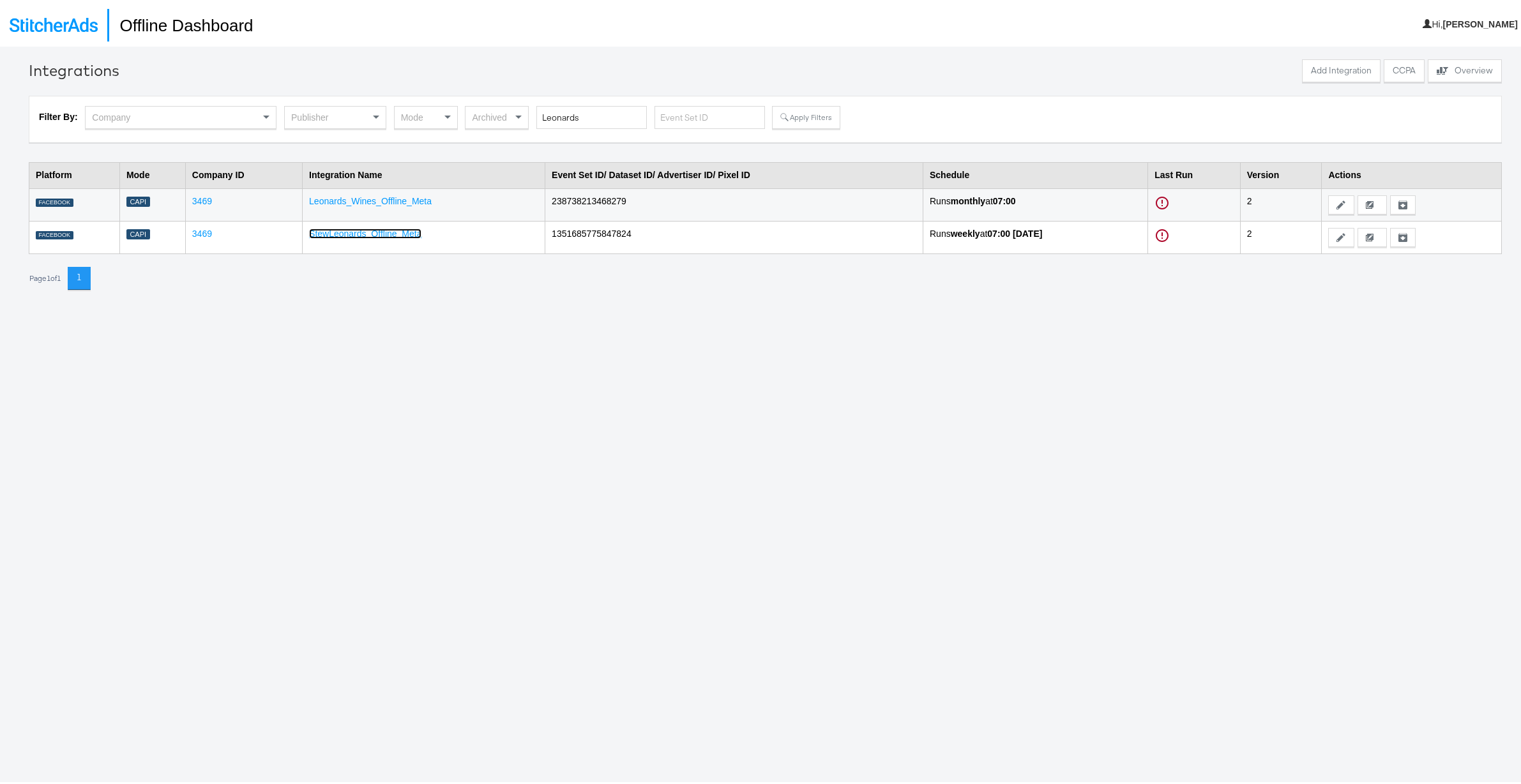
click at [364, 229] on link "StewLeonards_Offline_Meta" at bounding box center [365, 231] width 112 height 10
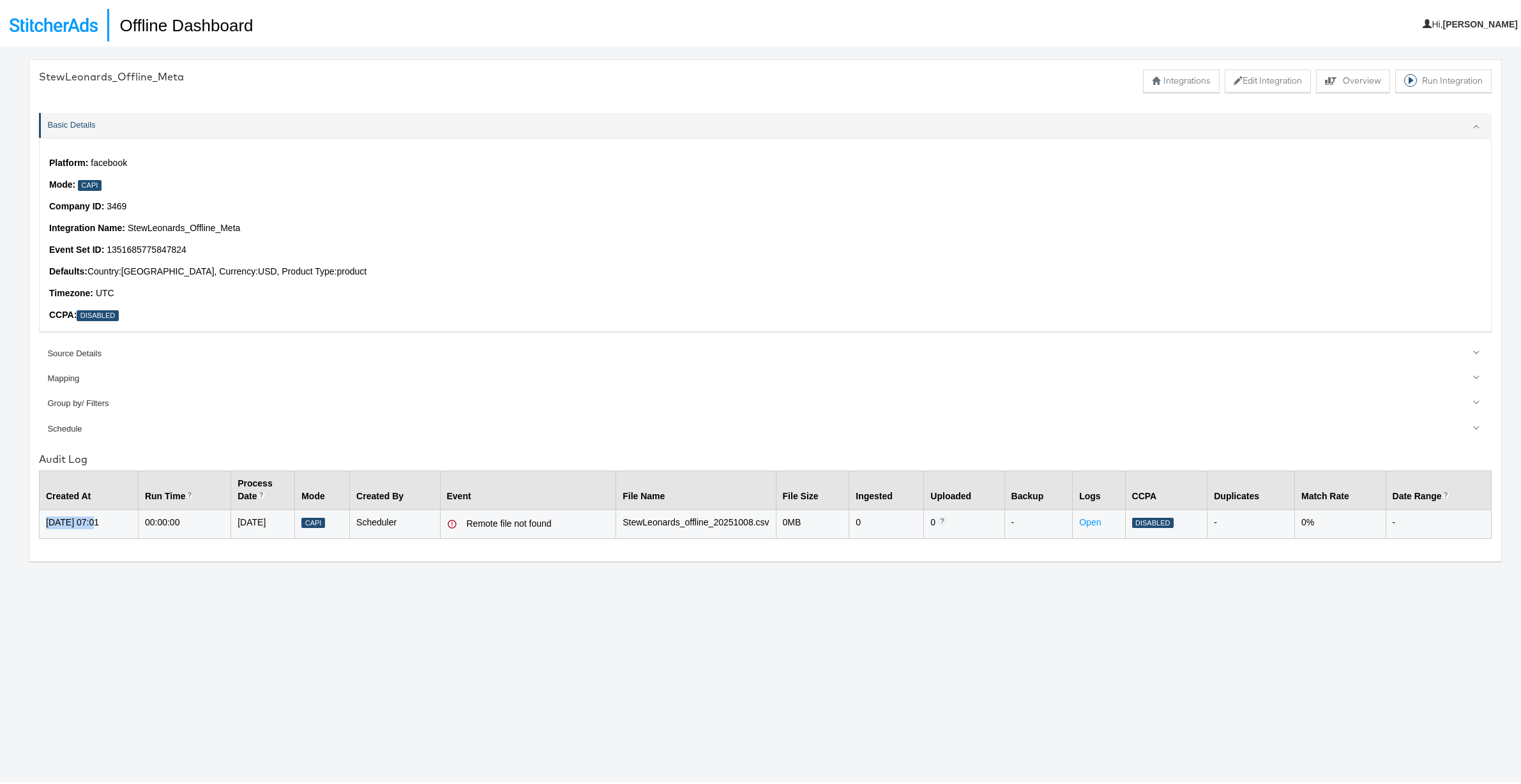
drag, startPoint x: 96, startPoint y: 519, endPoint x: 46, endPoint y: 519, distance: 50.0
click at [46, 519] on td "[DATE] 07:01" at bounding box center [89, 521] width 99 height 29
copy td "[DATE]"
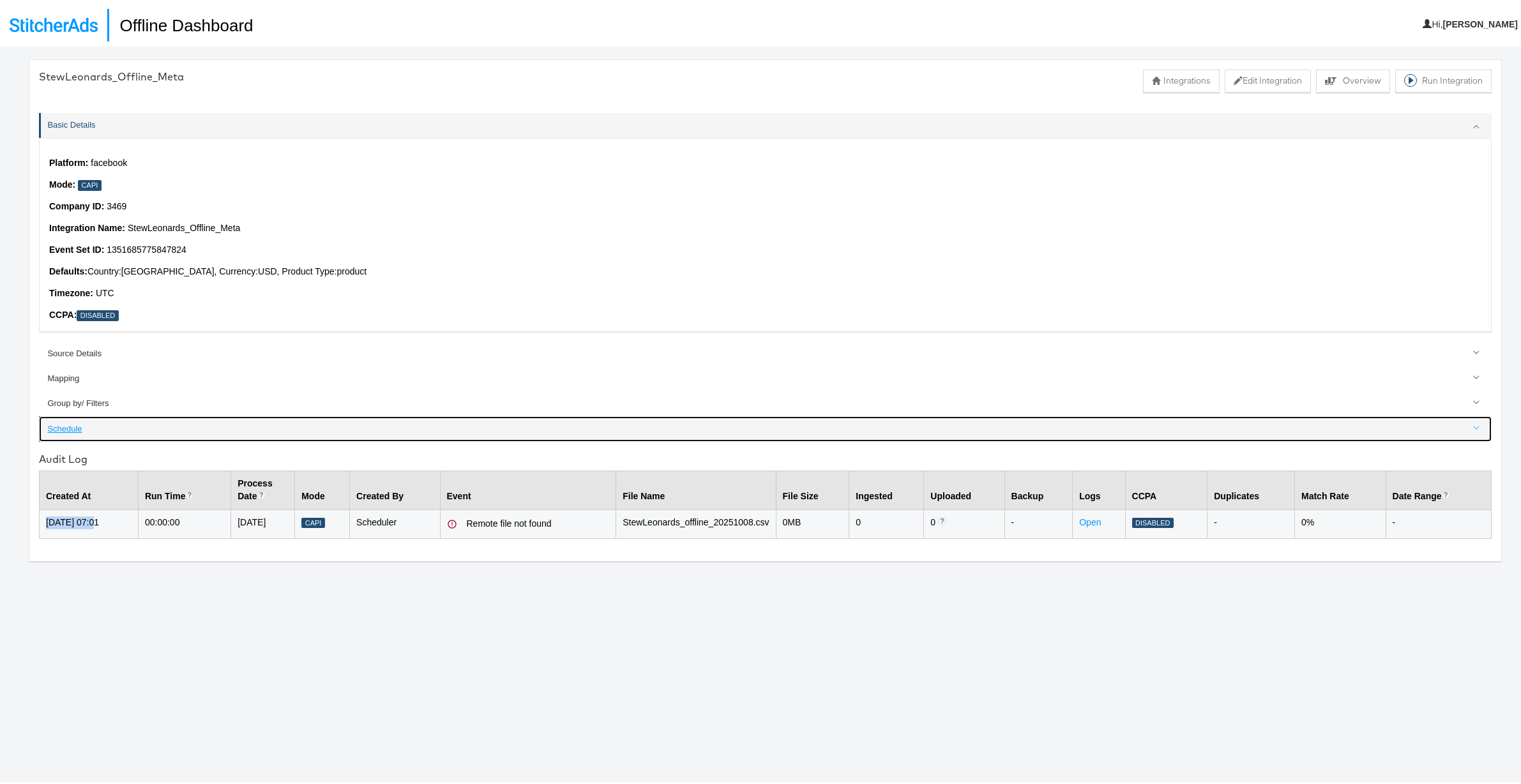
click at [61, 425] on div "Schedule" at bounding box center [766, 426] width 1437 height 12
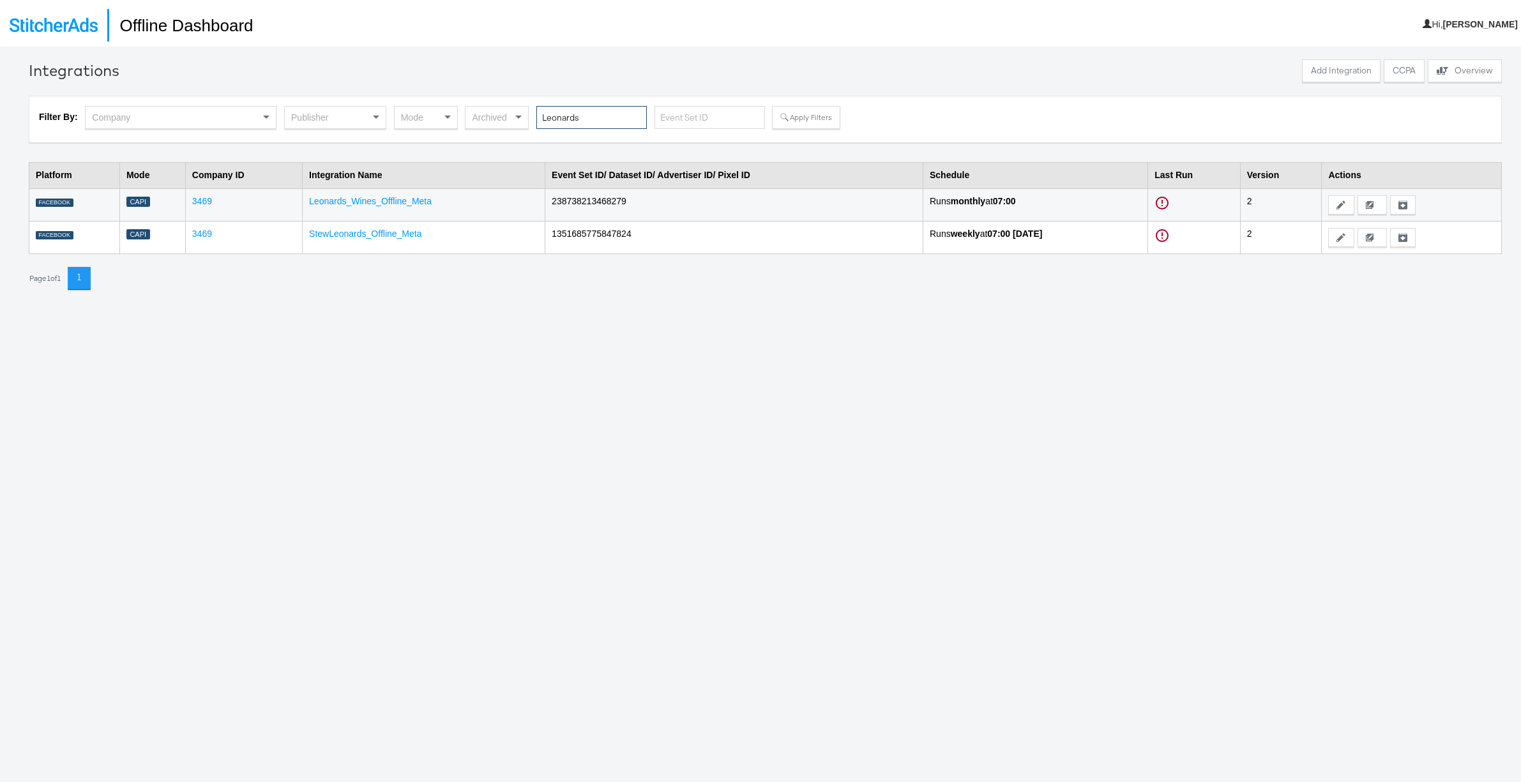
click at [559, 114] on input "Leonards" at bounding box center [592, 115] width 111 height 23
paste input "Finish_Line_US (CAPI - WIP)"
type input "Finish_Line_US (CAPI - WIP)"
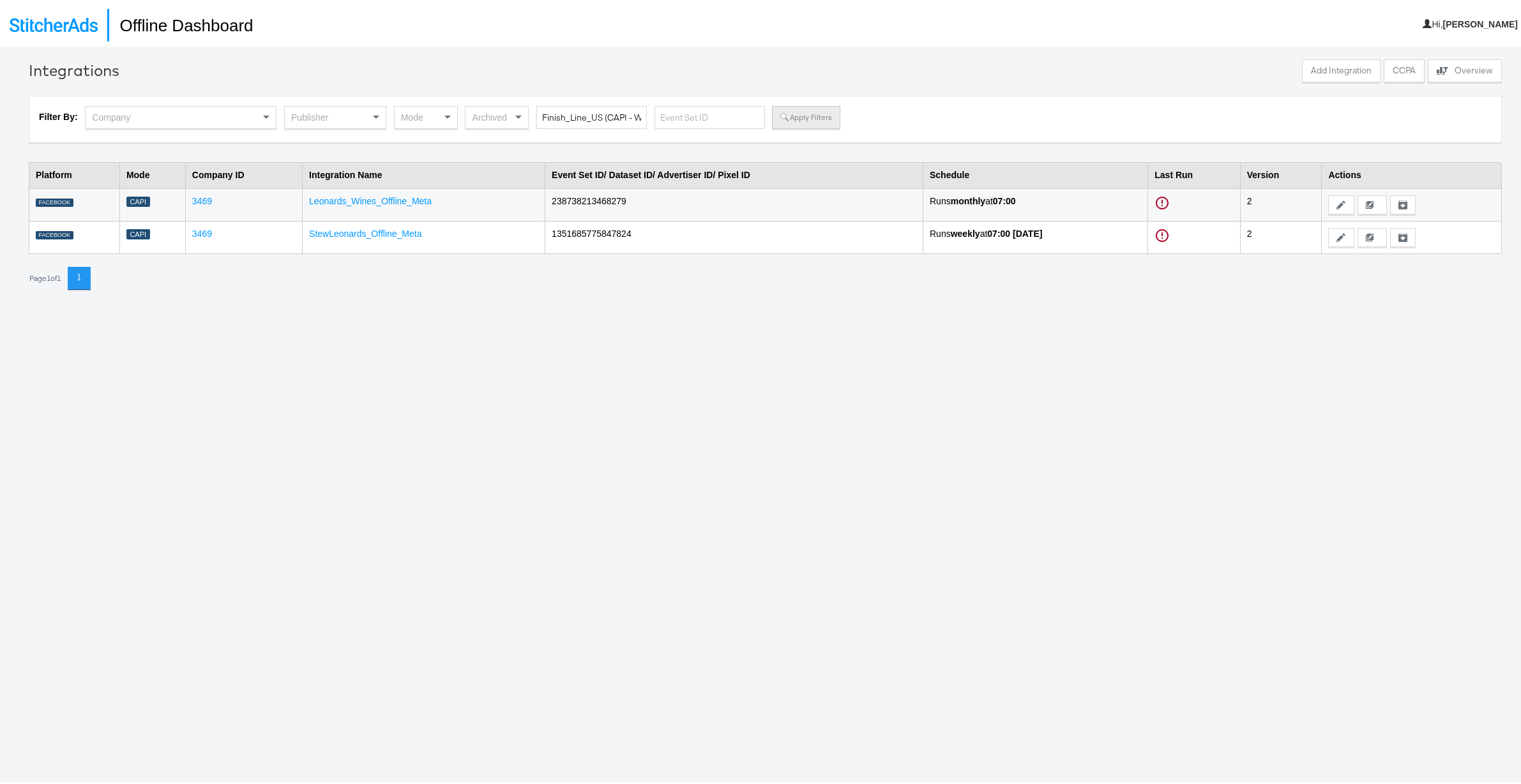
click at [786, 114] on button "Apply Filters" at bounding box center [806, 114] width 68 height 23
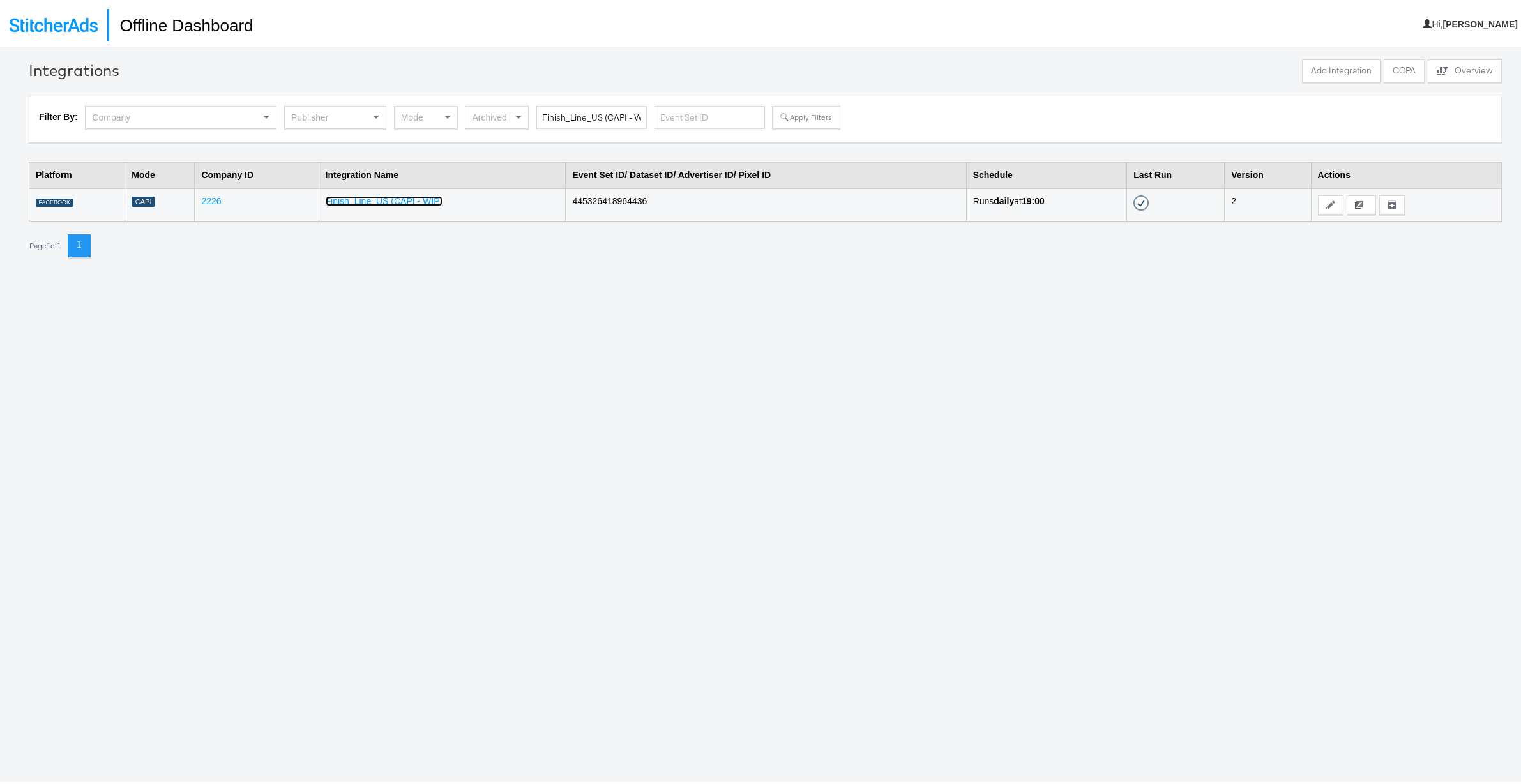
click at [372, 199] on link "Finish_Line_US (CAPI - WIP)" at bounding box center [384, 199] width 118 height 10
